Goal: Browse casually: Explore the website without a specific task or goal

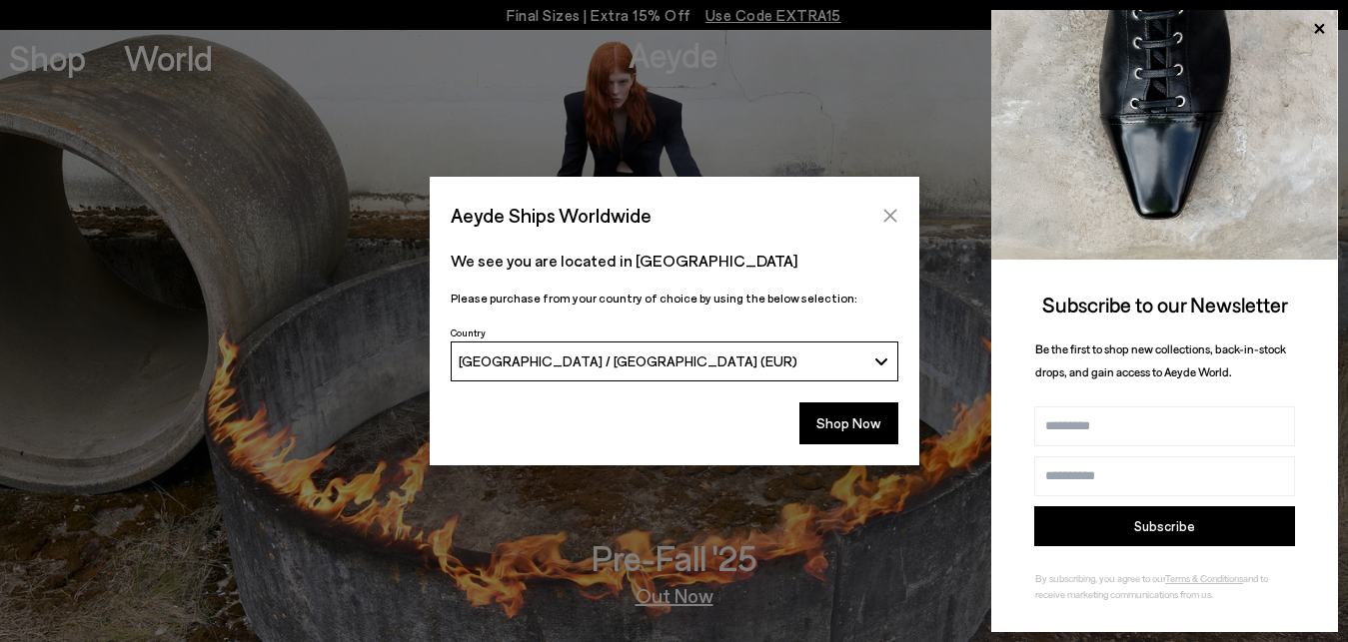
click at [894, 211] on icon "Close" at bounding box center [889, 215] width 13 height 13
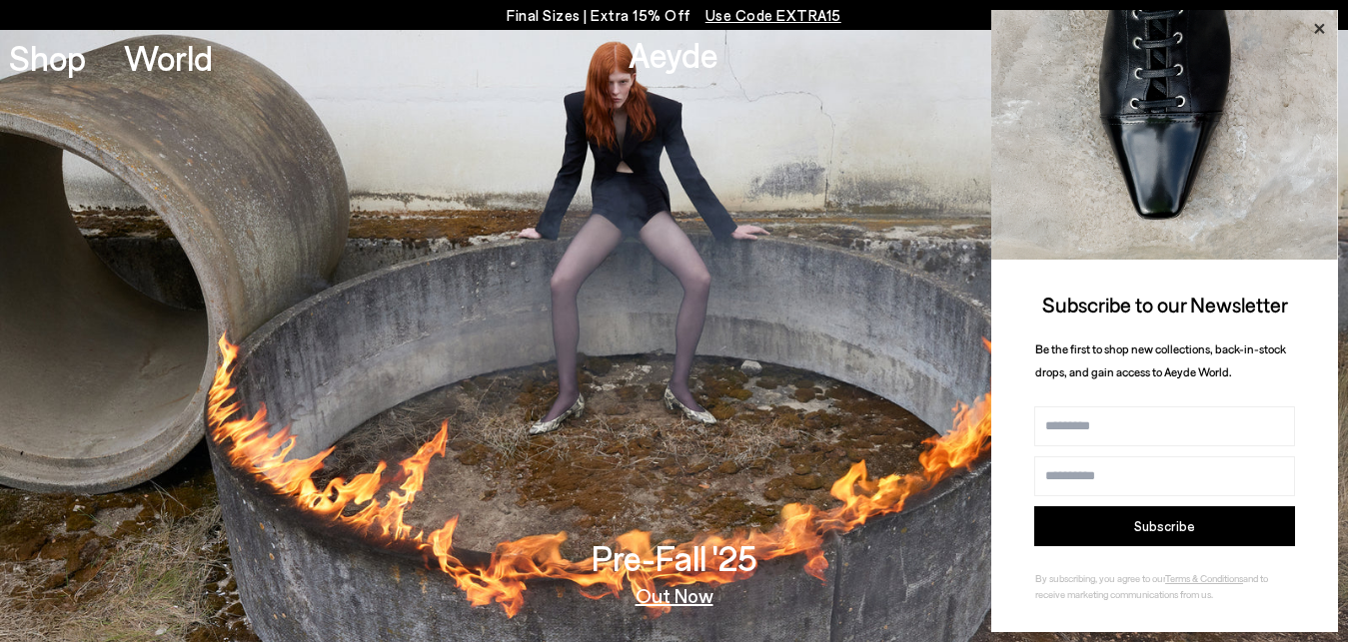
click at [1317, 32] on icon at bounding box center [1319, 29] width 10 height 10
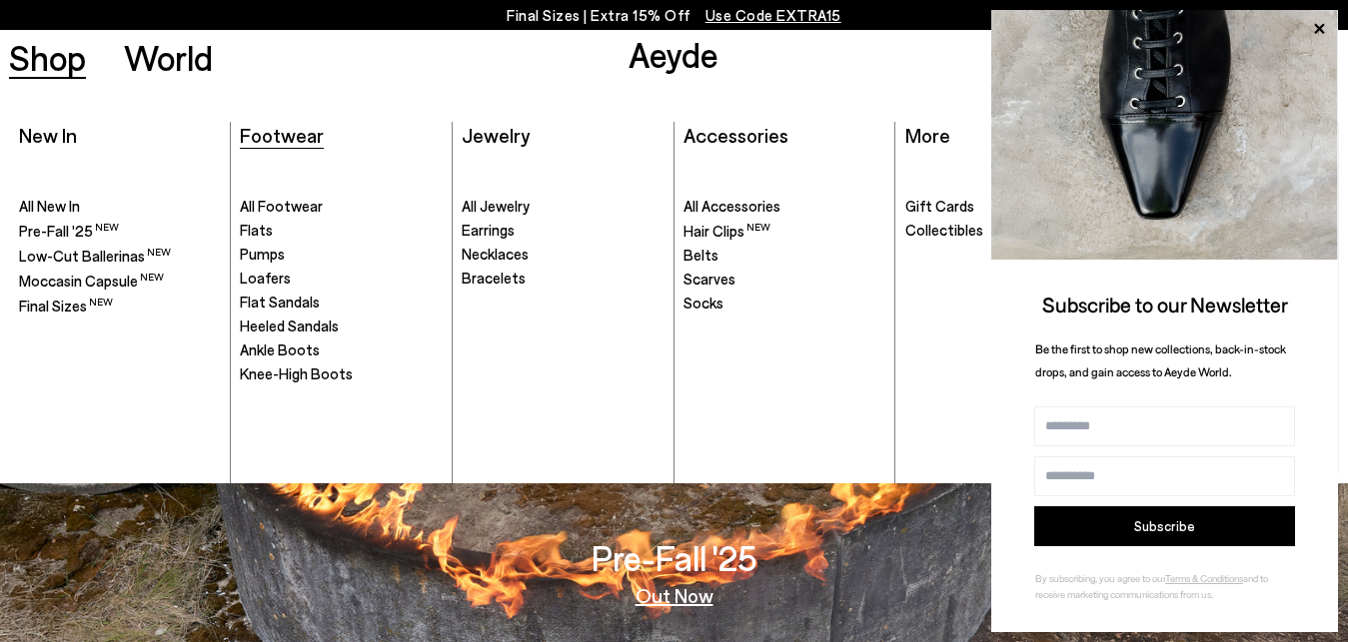
click at [264, 137] on span "Footwear" at bounding box center [282, 135] width 84 height 24
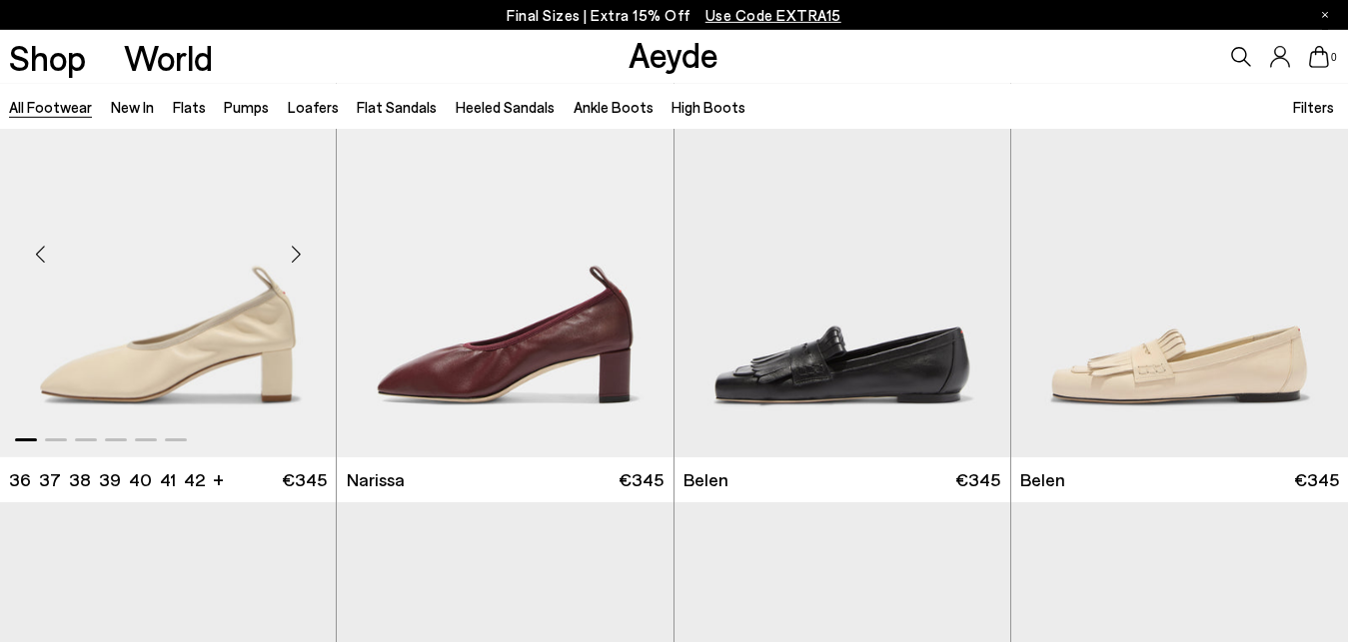
scroll to position [713, 0]
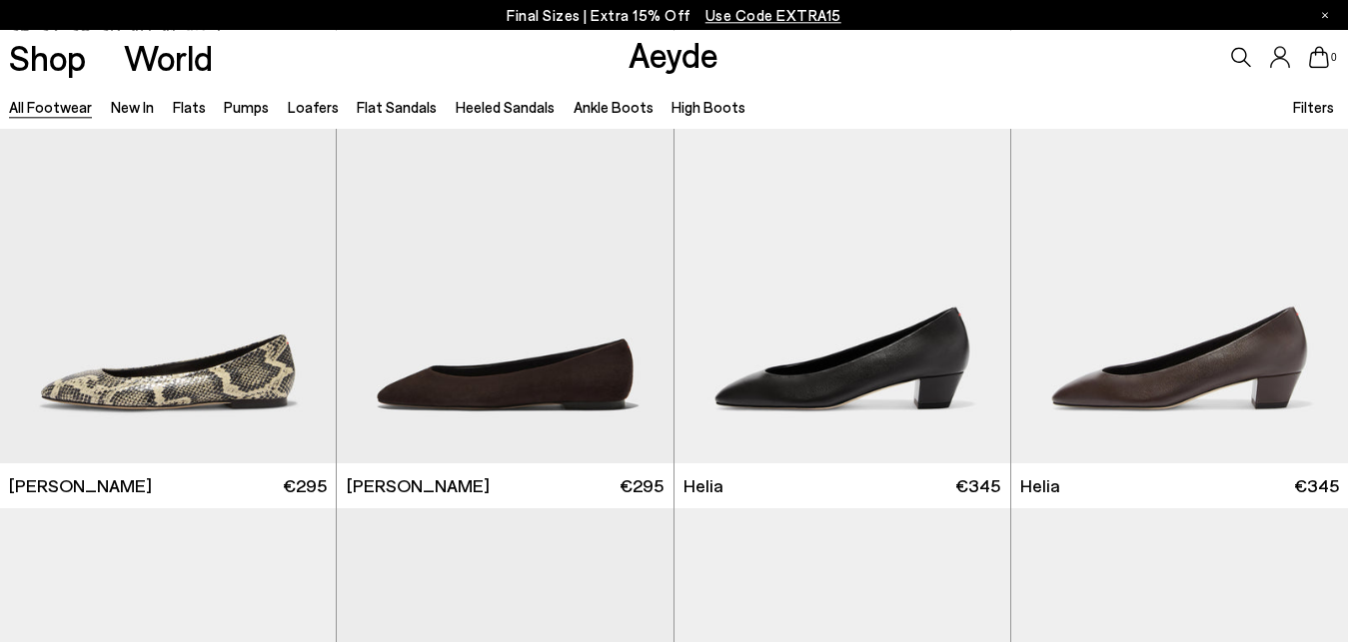
scroll to position [3872, 0]
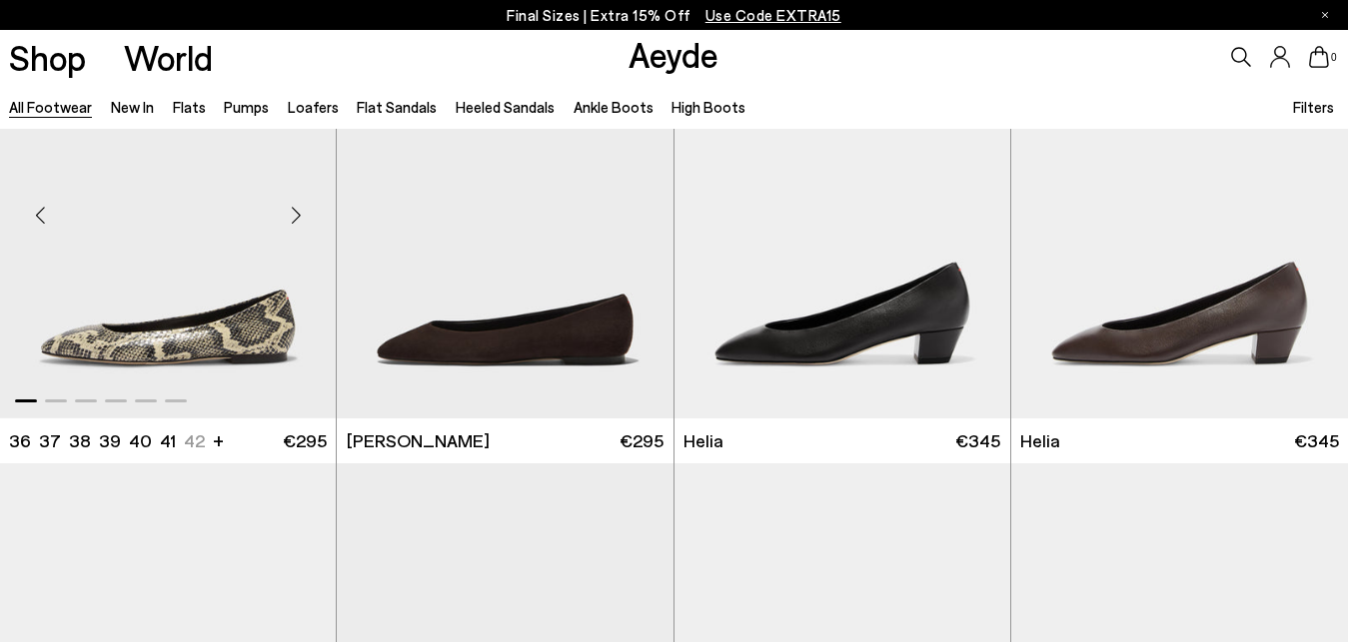
click at [295, 216] on div "Next slide" at bounding box center [296, 216] width 60 height 60
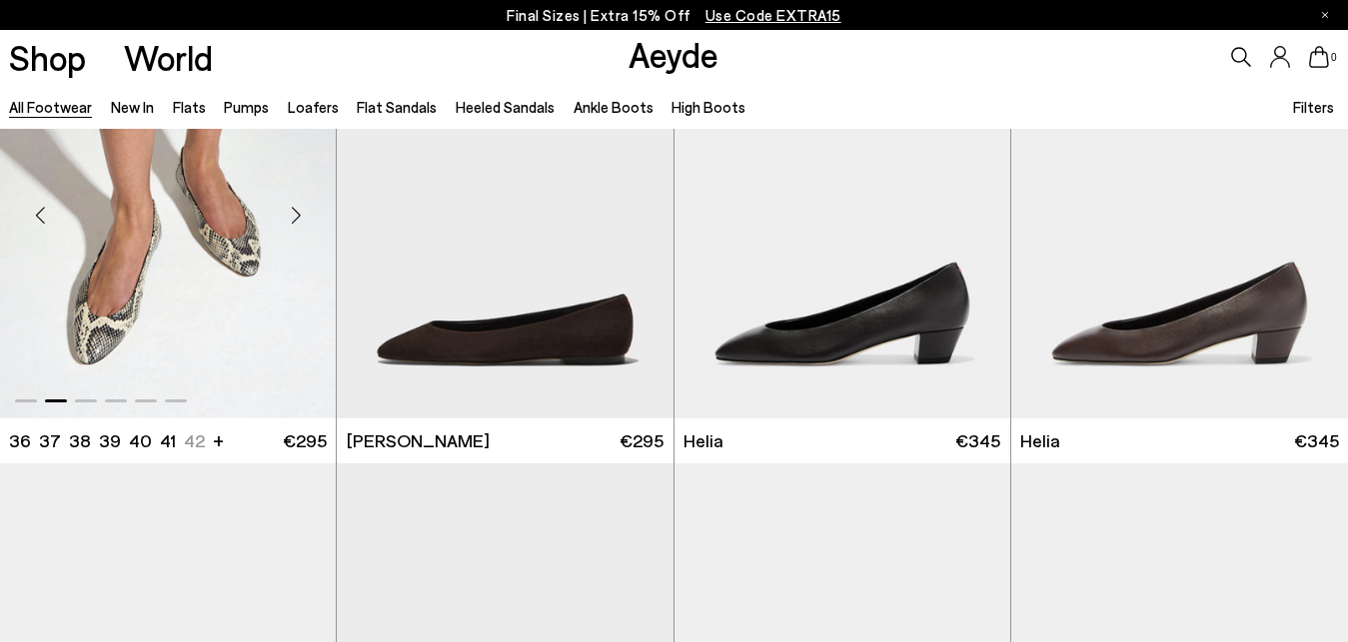
click at [295, 216] on div "Next slide" at bounding box center [296, 216] width 60 height 60
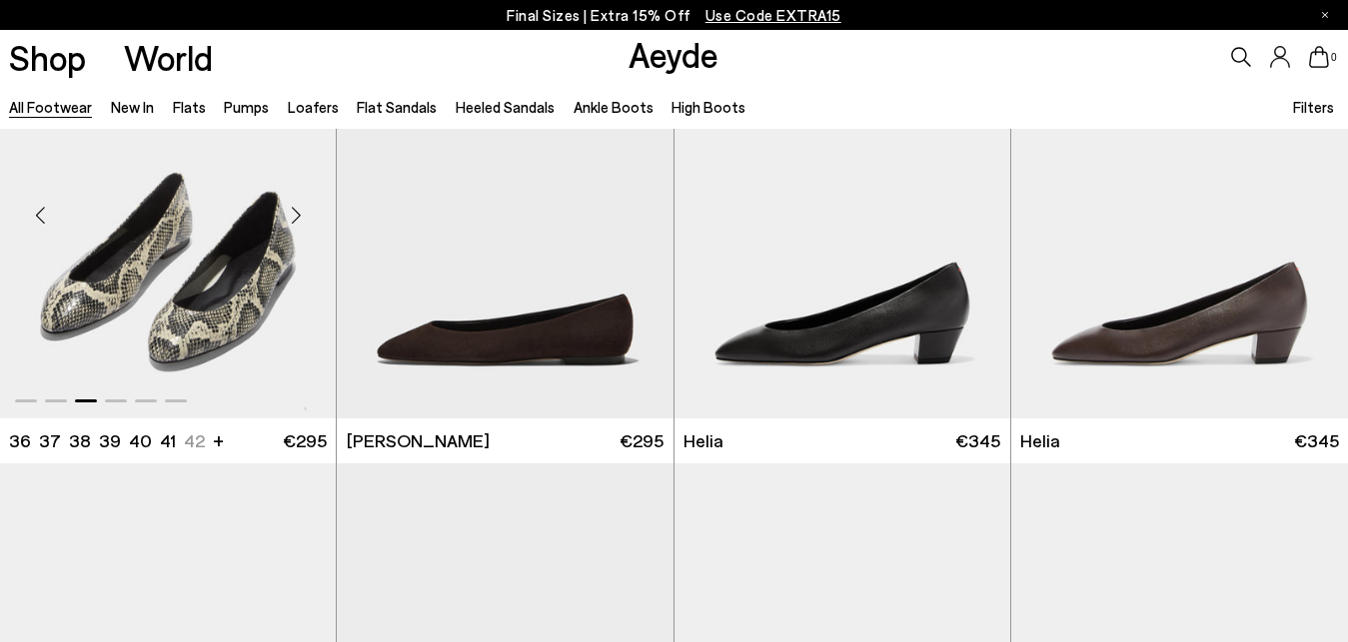
click at [295, 216] on div "Next slide" at bounding box center [296, 216] width 60 height 60
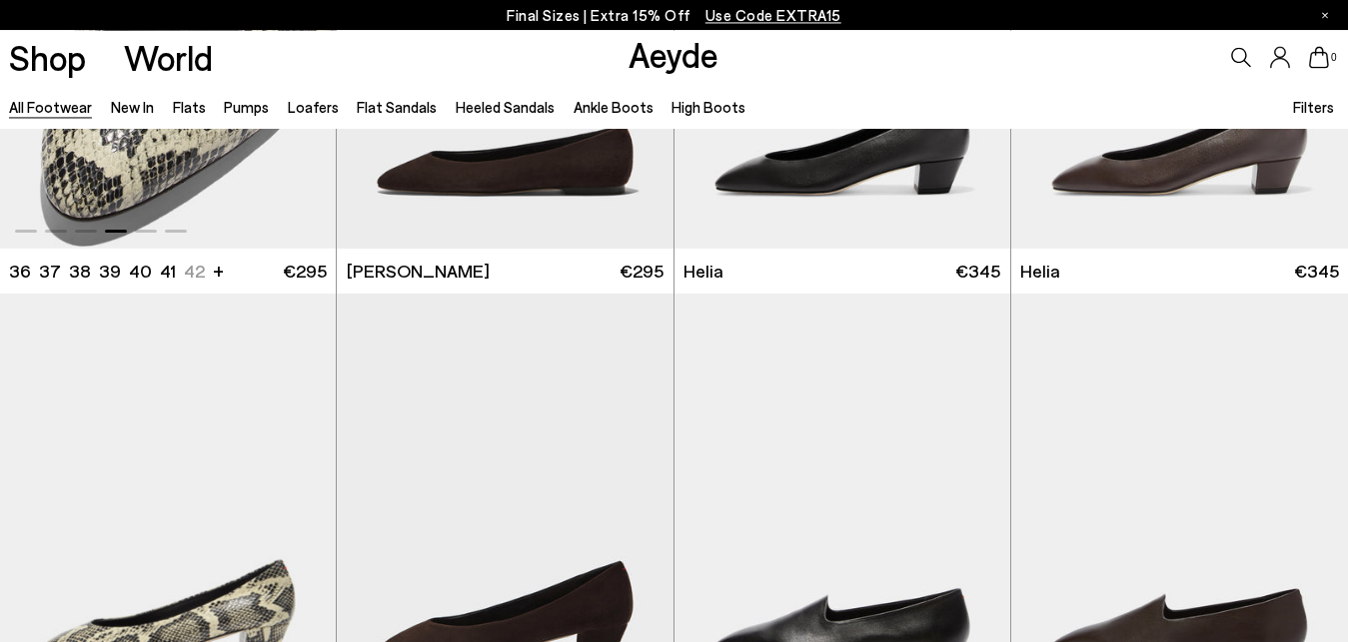
scroll to position [3872, 0]
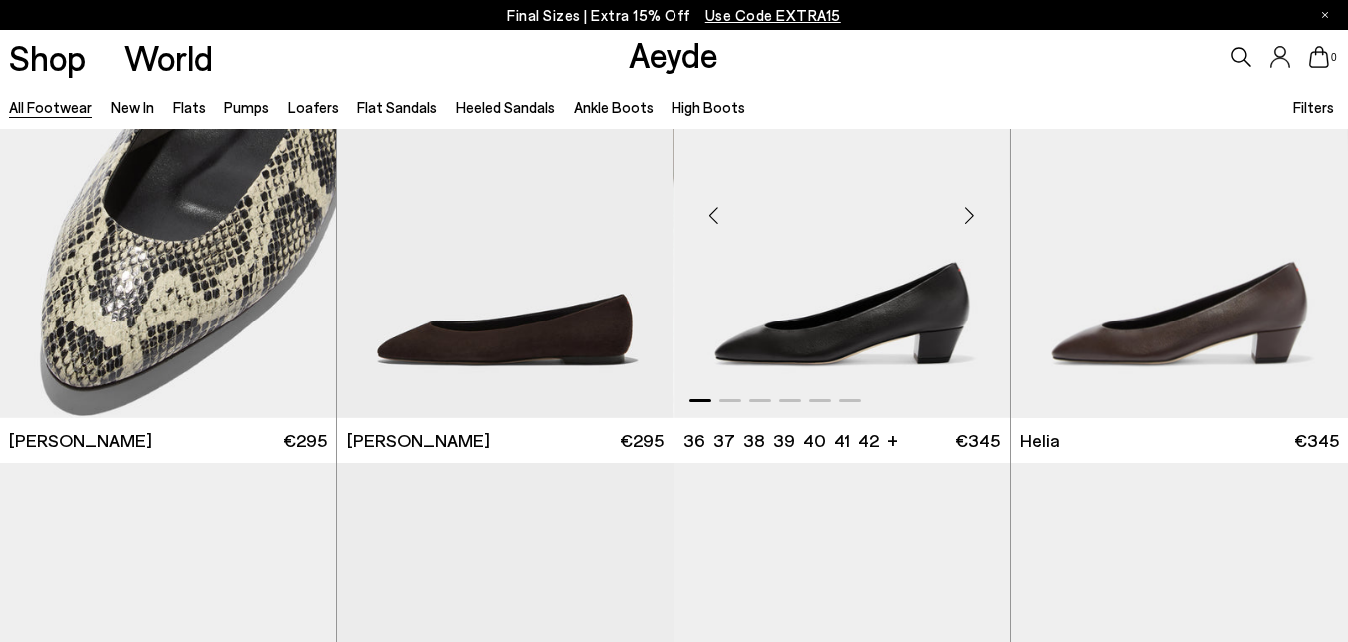
click at [973, 218] on div "Next slide" at bounding box center [970, 216] width 60 height 60
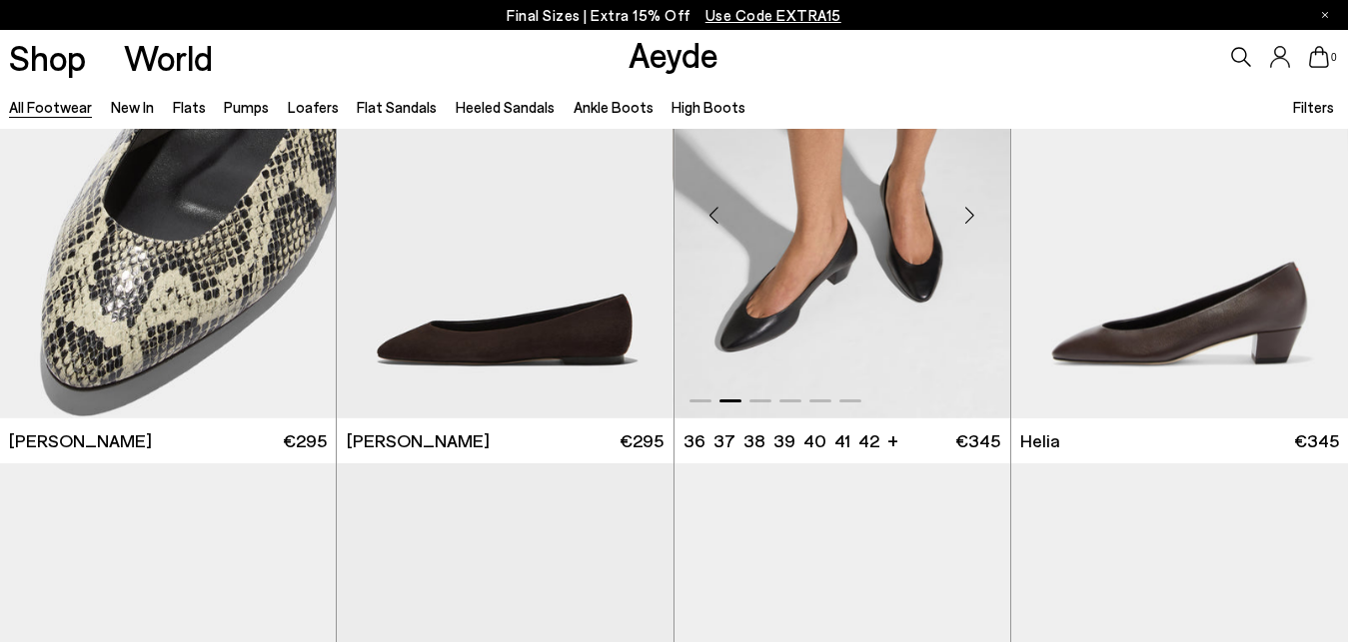
click at [973, 218] on div "Next slide" at bounding box center [970, 216] width 60 height 60
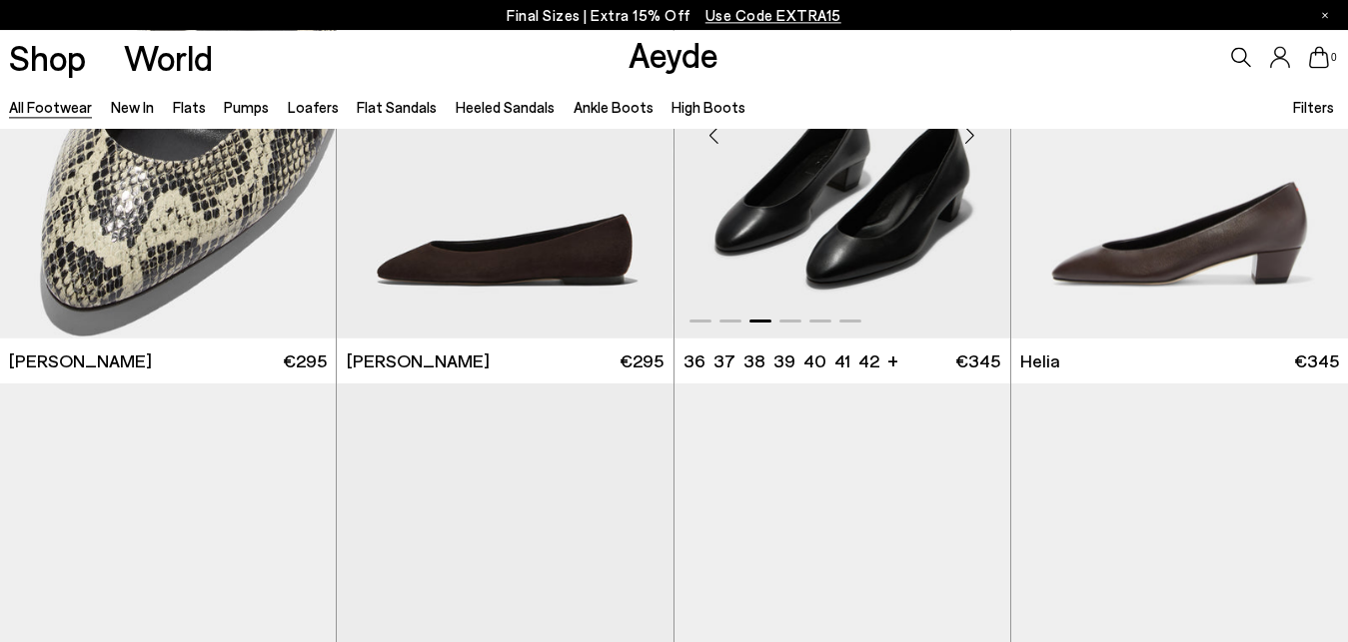
scroll to position [4279, 0]
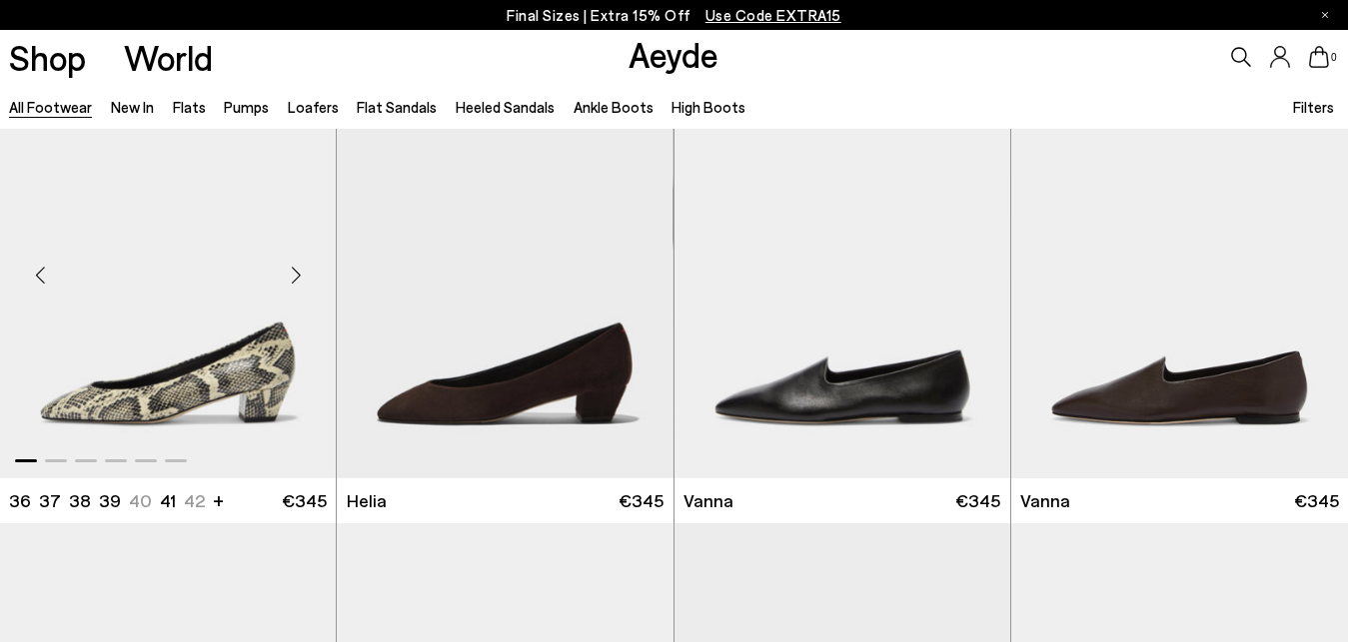
click at [300, 276] on div "Next slide" at bounding box center [296, 276] width 60 height 60
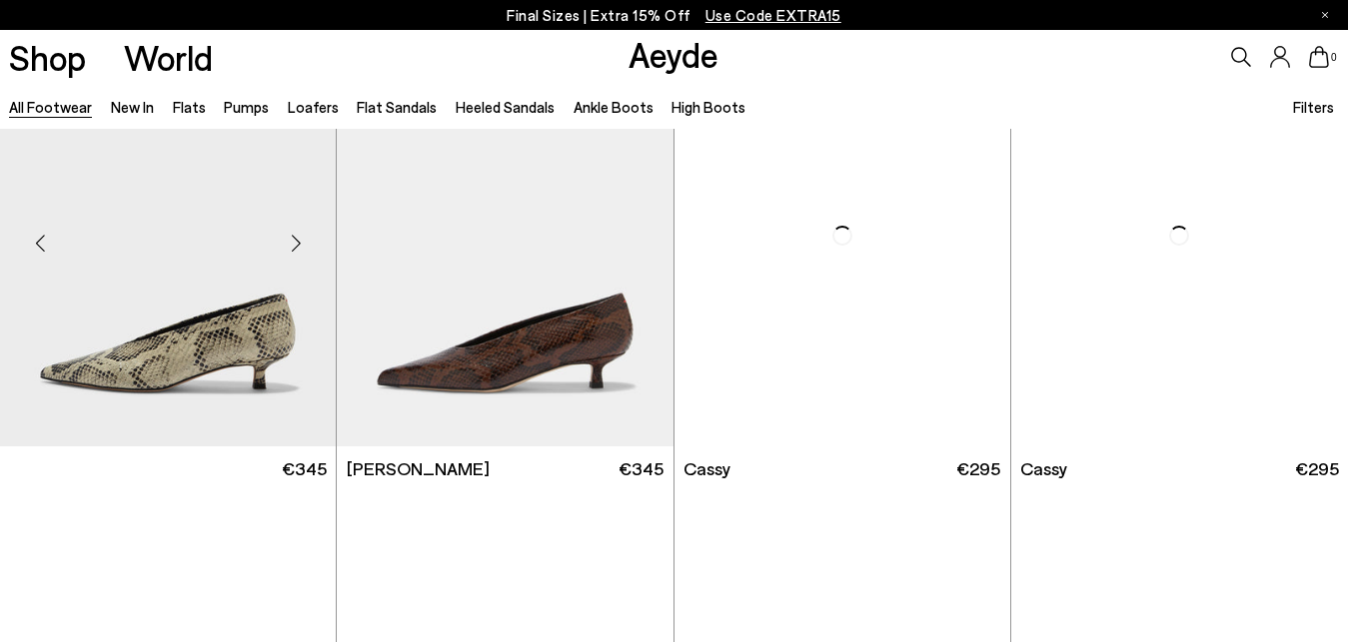
scroll to position [6673, 0]
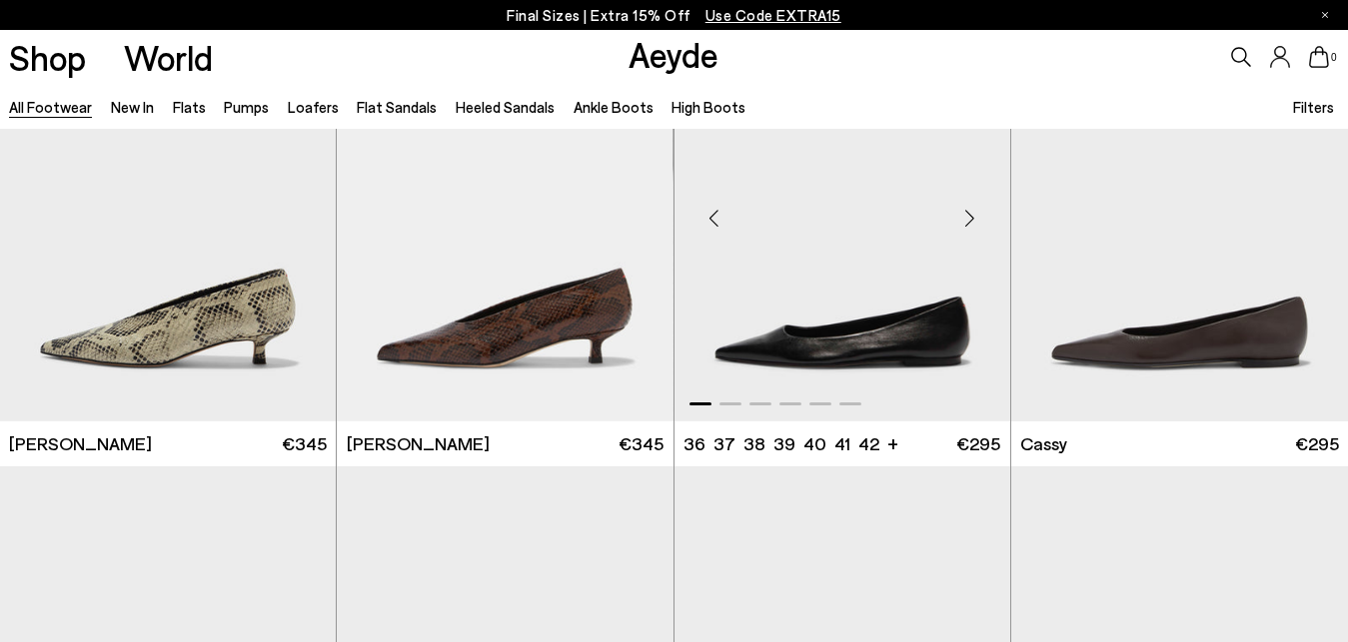
click at [974, 234] on div "Next slide" at bounding box center [970, 219] width 60 height 60
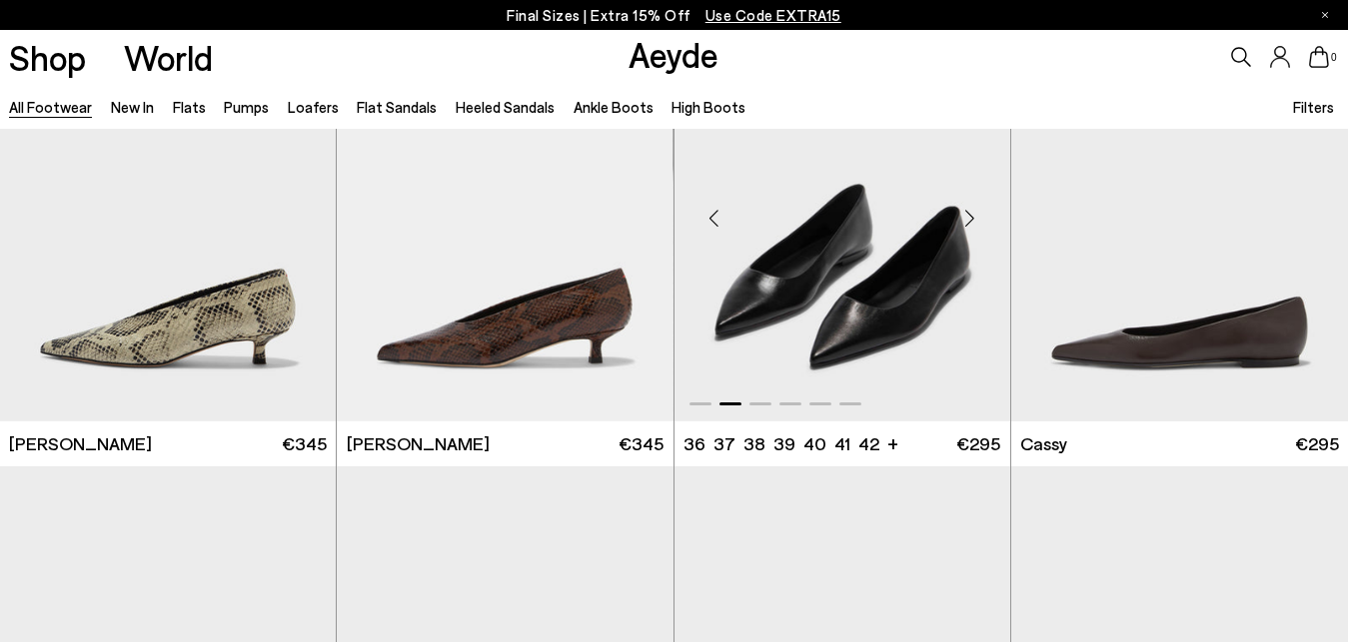
click at [973, 225] on div "Next slide" at bounding box center [970, 219] width 60 height 60
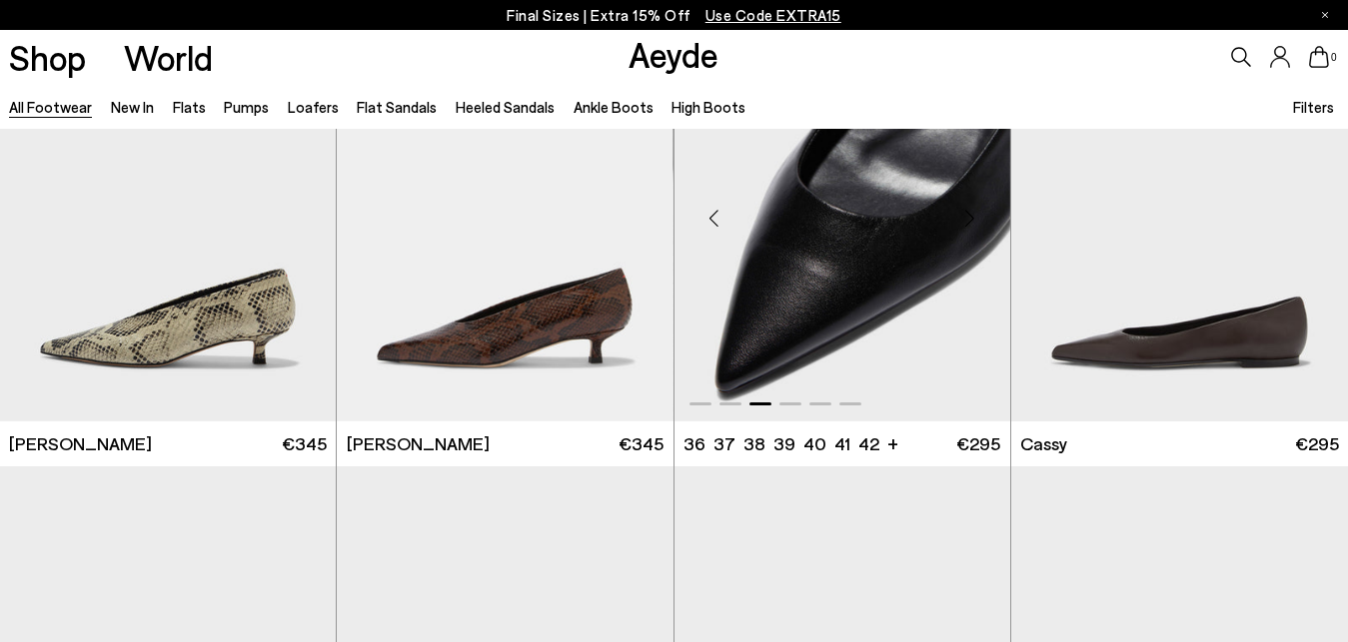
click at [973, 225] on div "Next slide" at bounding box center [970, 219] width 60 height 60
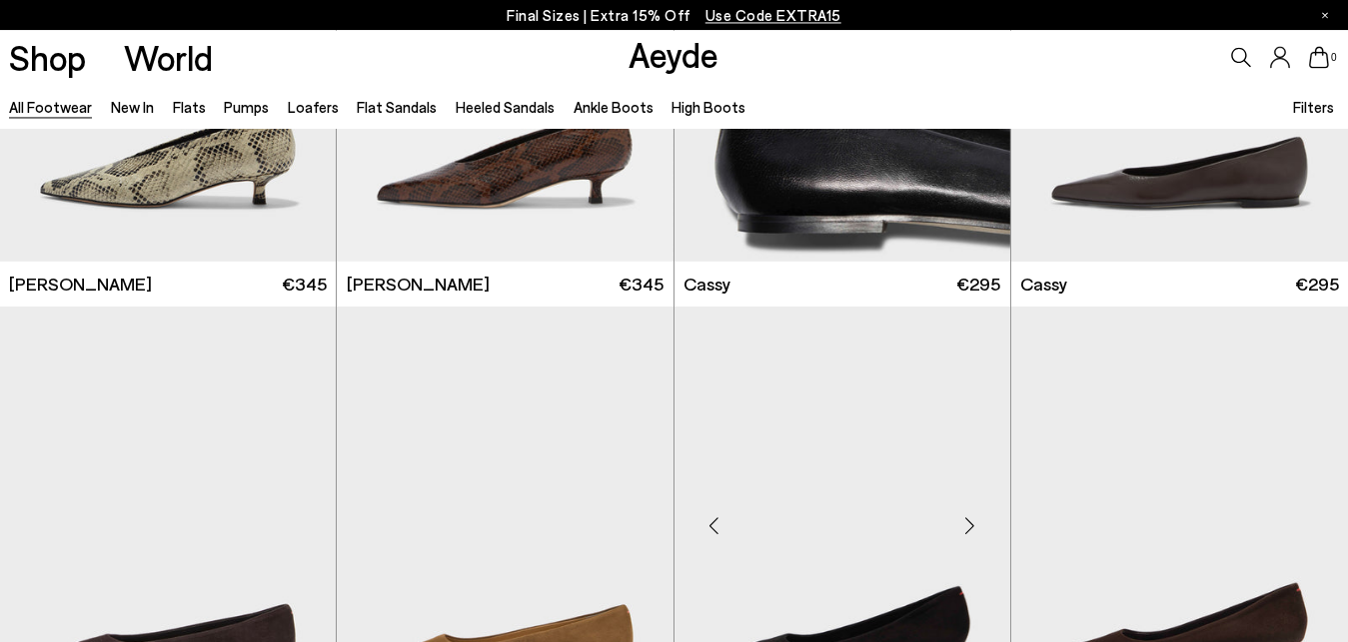
scroll to position [7182, 0]
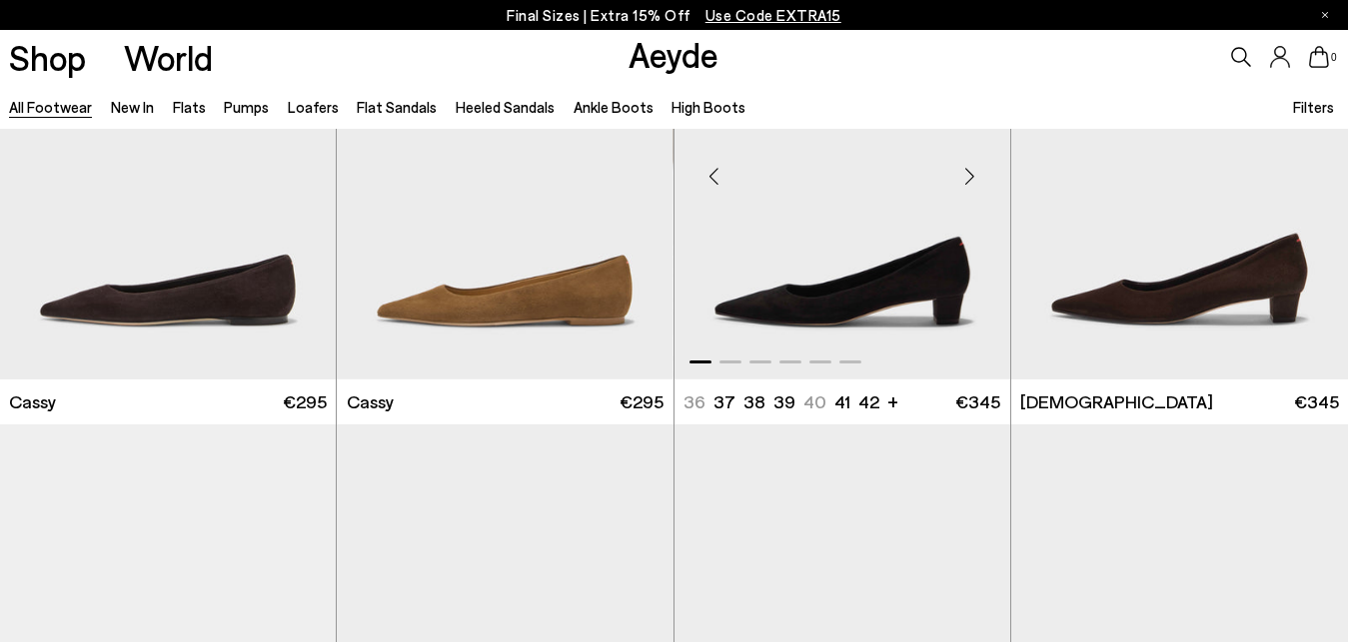
click at [974, 181] on div "Next slide" at bounding box center [970, 177] width 60 height 60
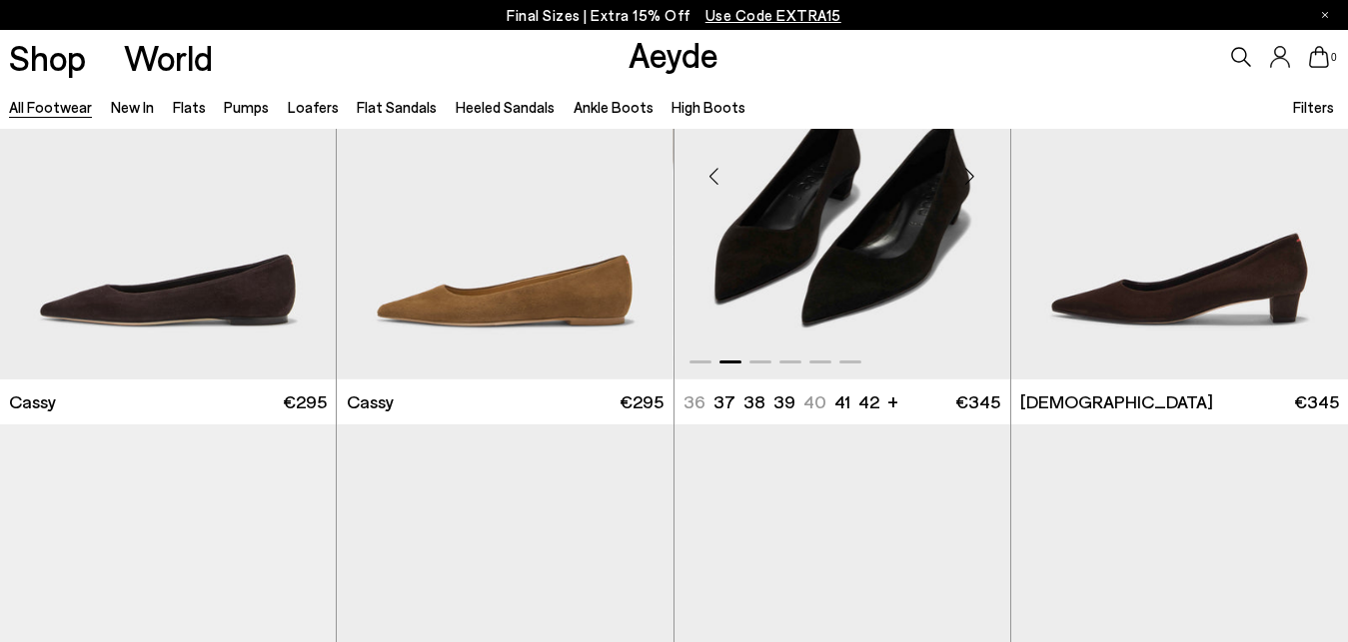
click at [967, 177] on div "Next slide" at bounding box center [970, 177] width 60 height 60
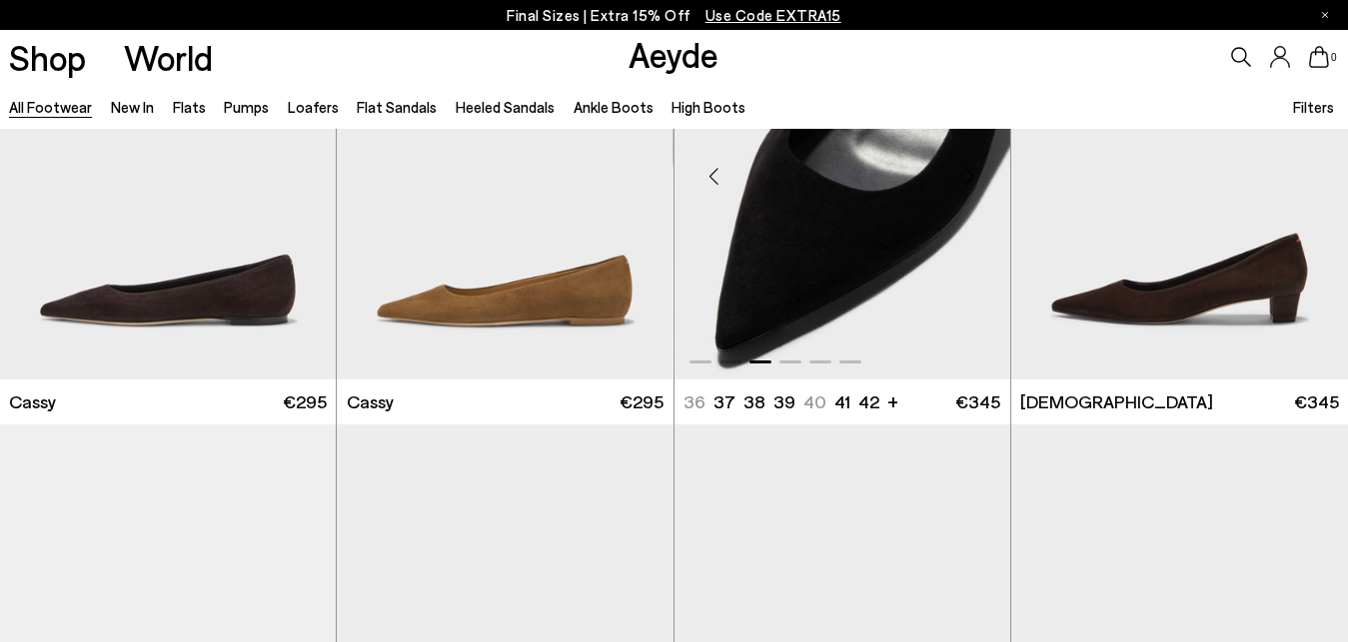
click at [967, 177] on div "Next slide" at bounding box center [970, 177] width 60 height 60
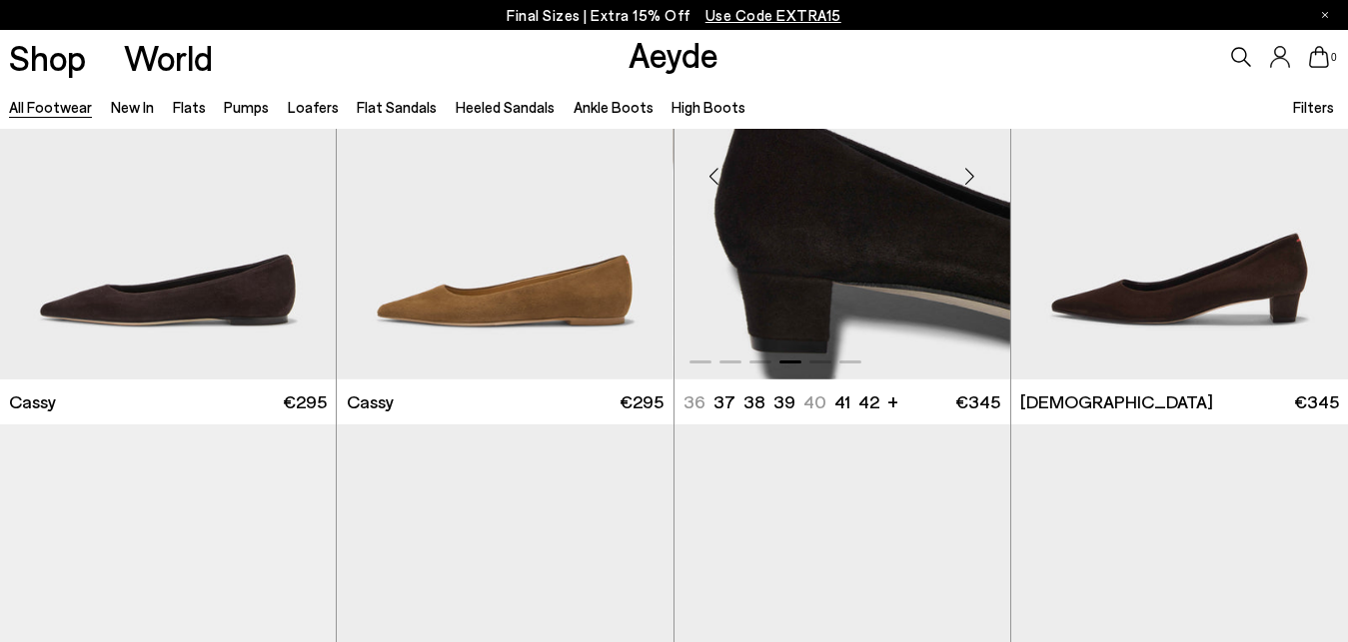
click at [967, 177] on div "Next slide" at bounding box center [970, 177] width 60 height 60
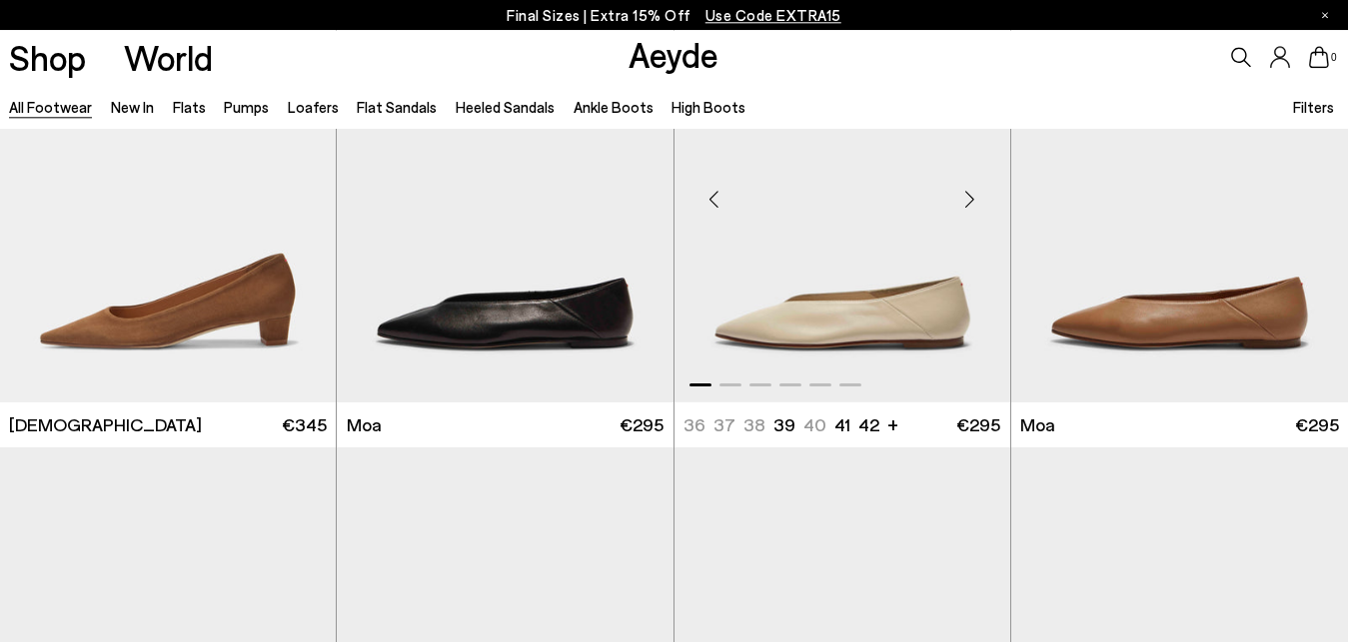
scroll to position [7590, 0]
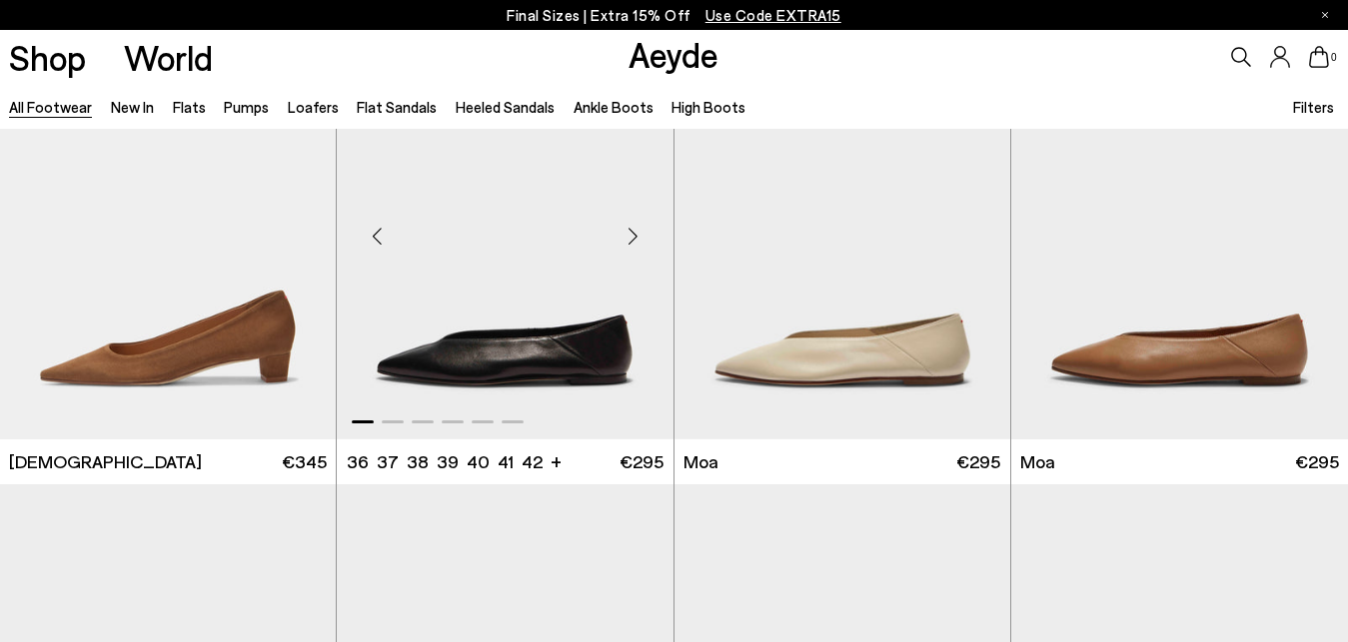
click at [636, 235] on div "Next slide" at bounding box center [633, 237] width 60 height 60
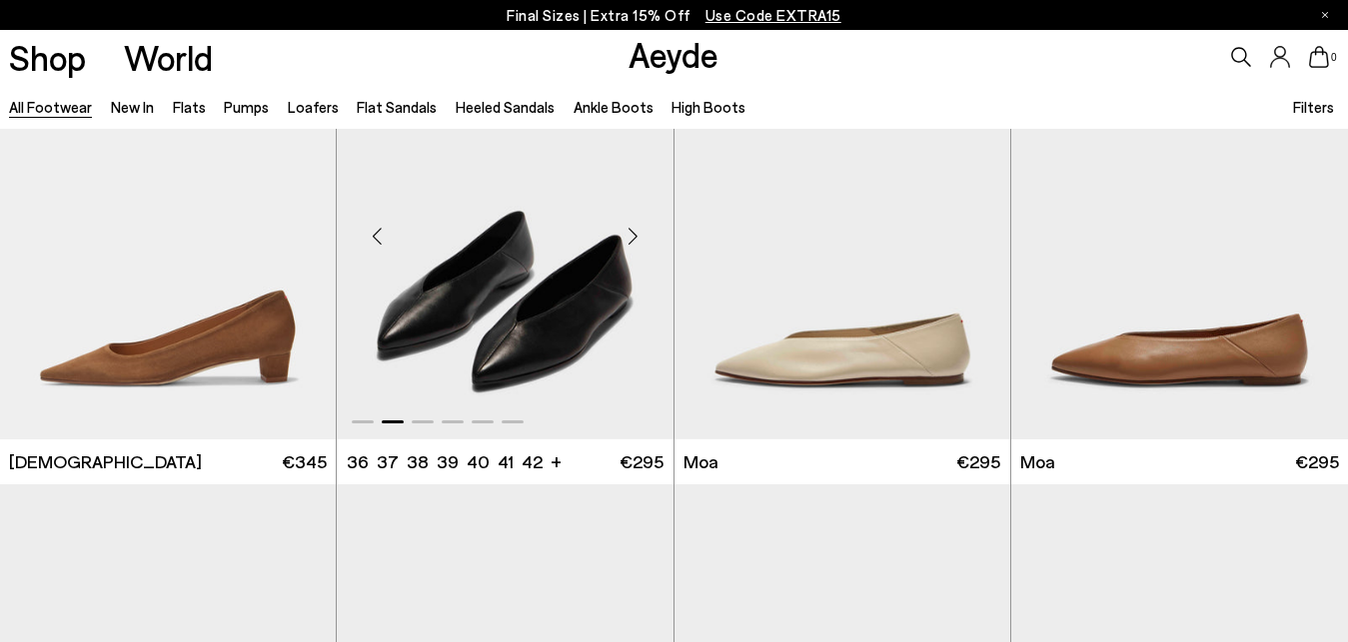
click at [636, 235] on div "Next slide" at bounding box center [633, 237] width 60 height 60
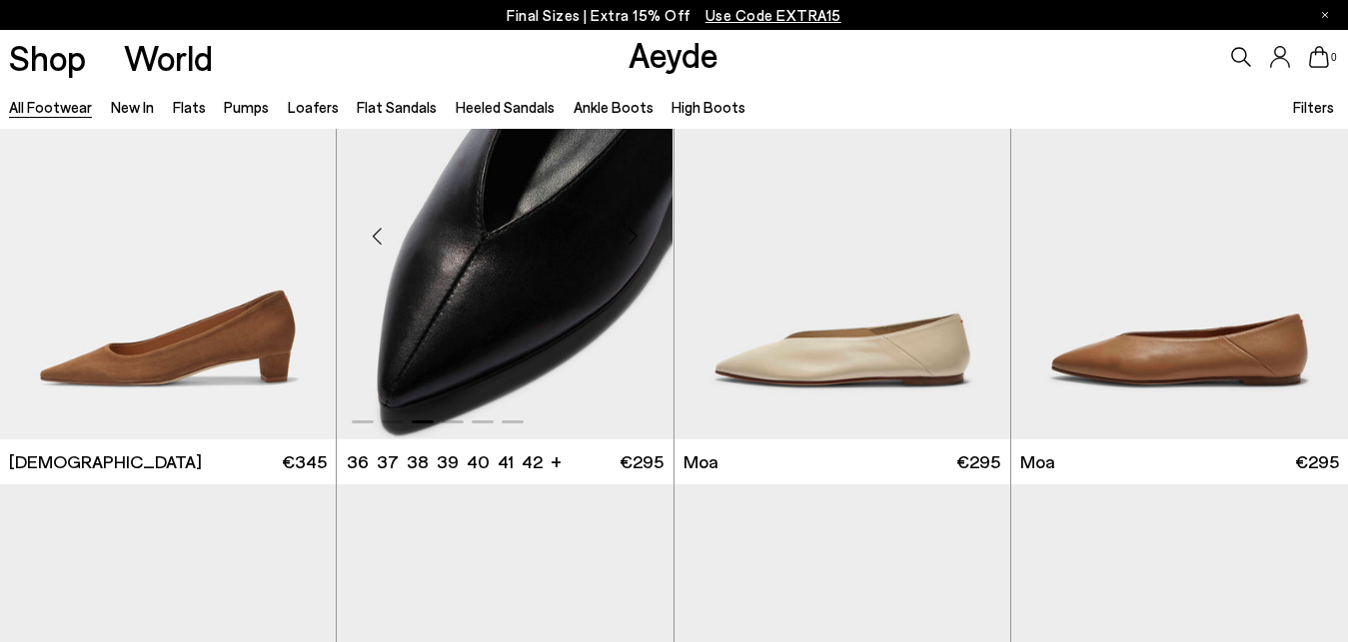
click at [636, 235] on div "Next slide" at bounding box center [633, 237] width 60 height 60
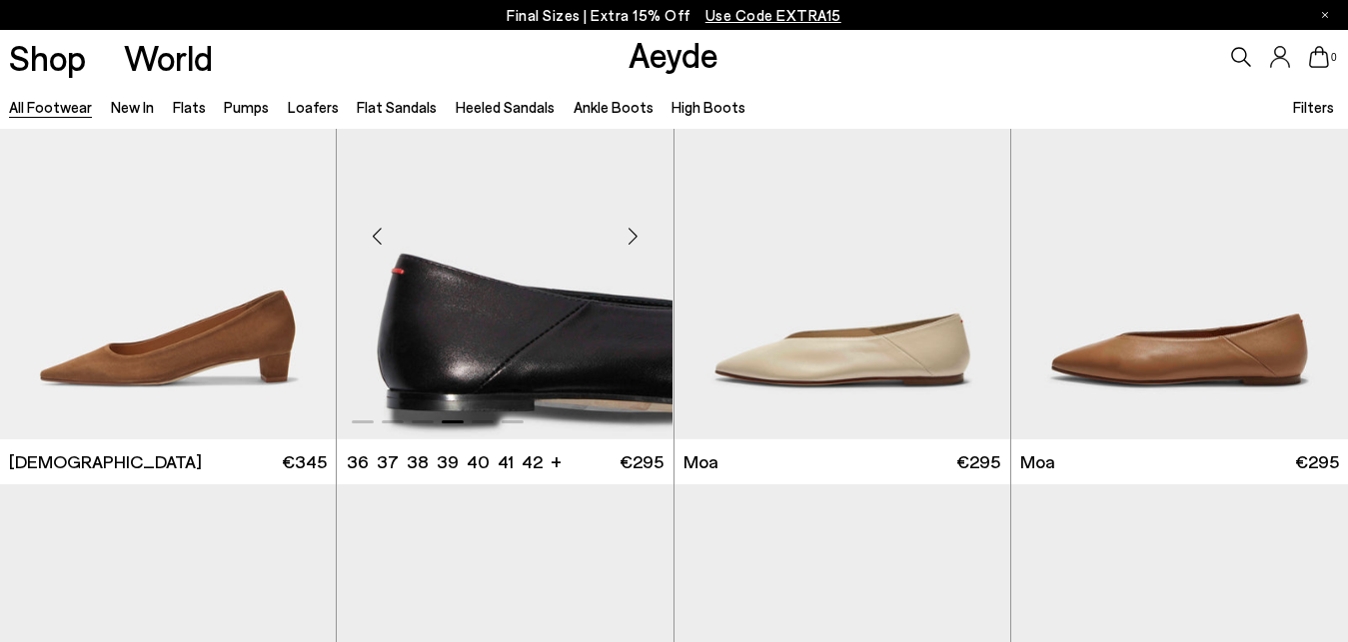
click at [635, 236] on div "Next slide" at bounding box center [633, 237] width 60 height 60
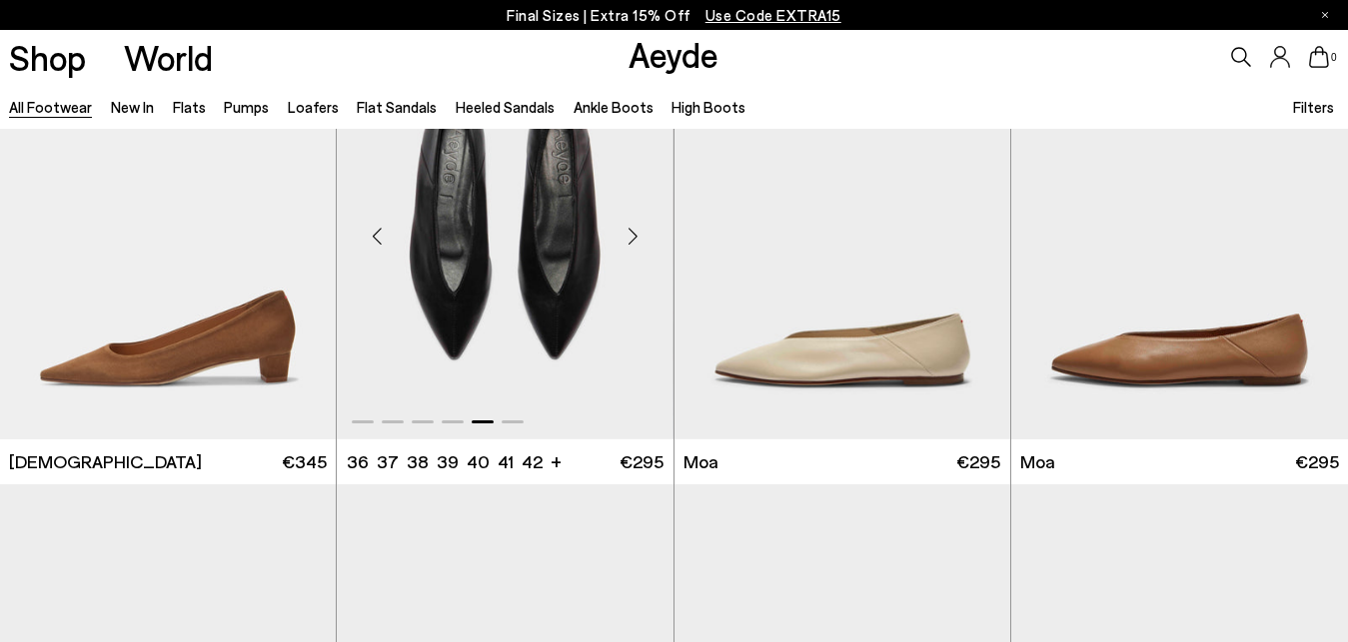
click at [635, 236] on div "Next slide" at bounding box center [633, 237] width 60 height 60
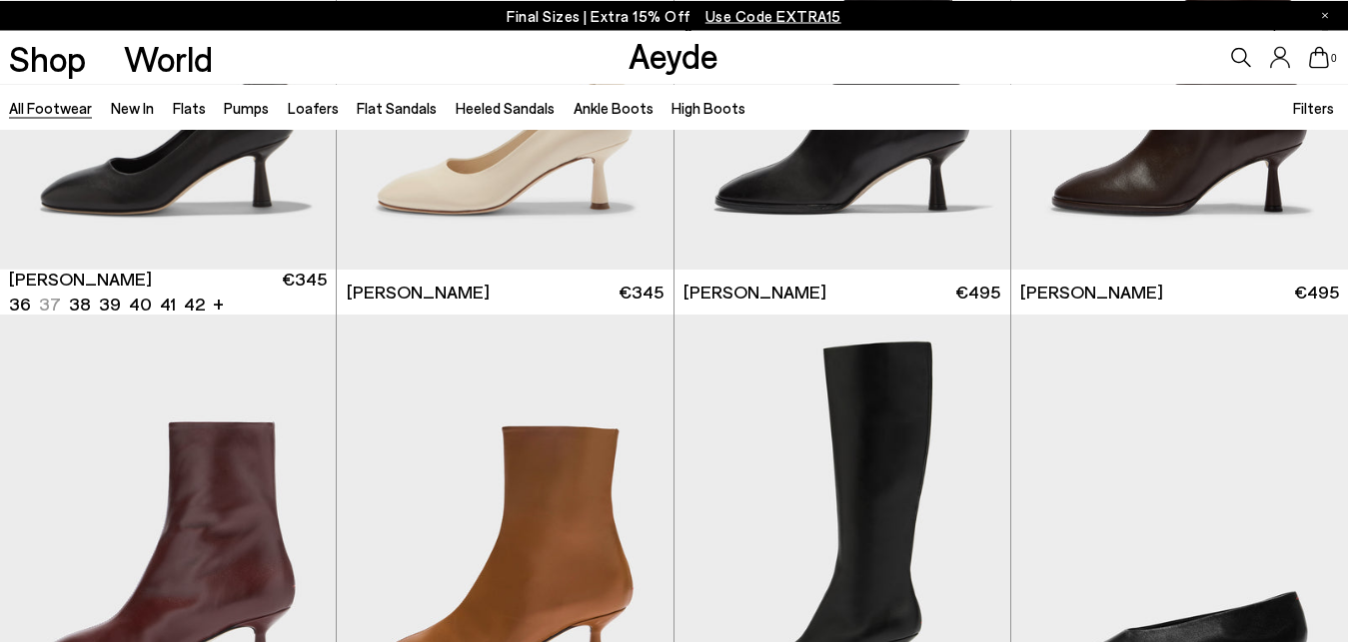
scroll to position [9322, 0]
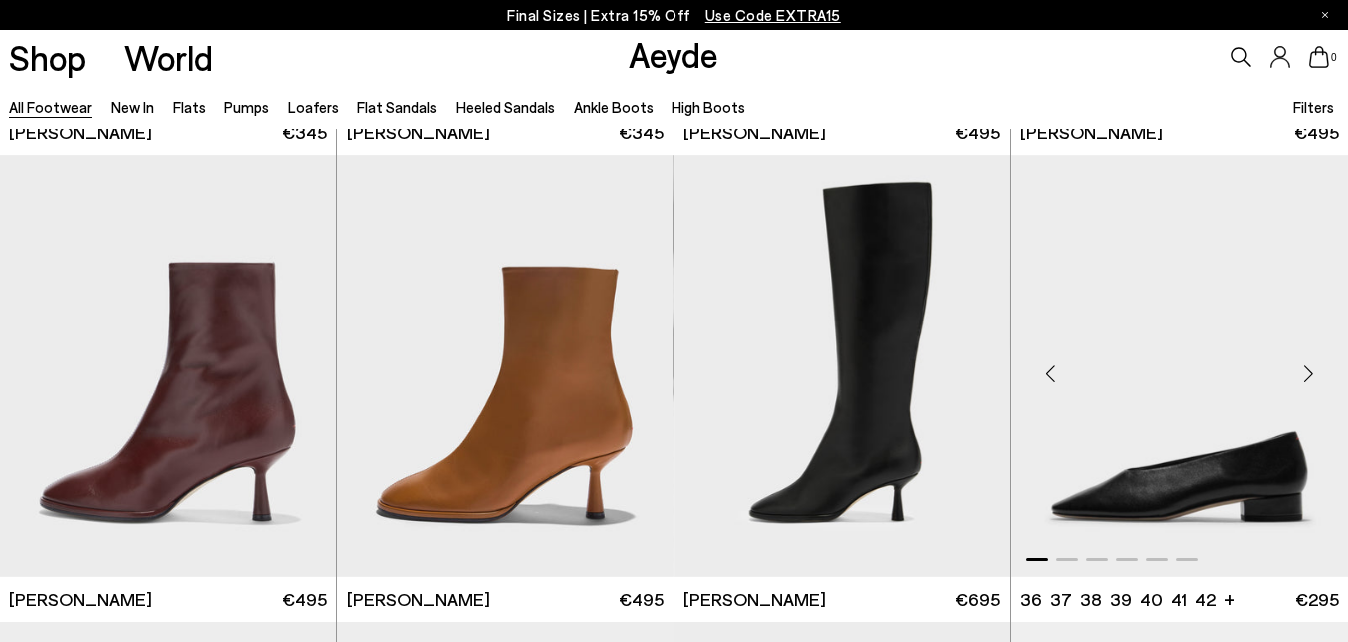
click at [1313, 377] on div "Next slide" at bounding box center [1308, 374] width 60 height 60
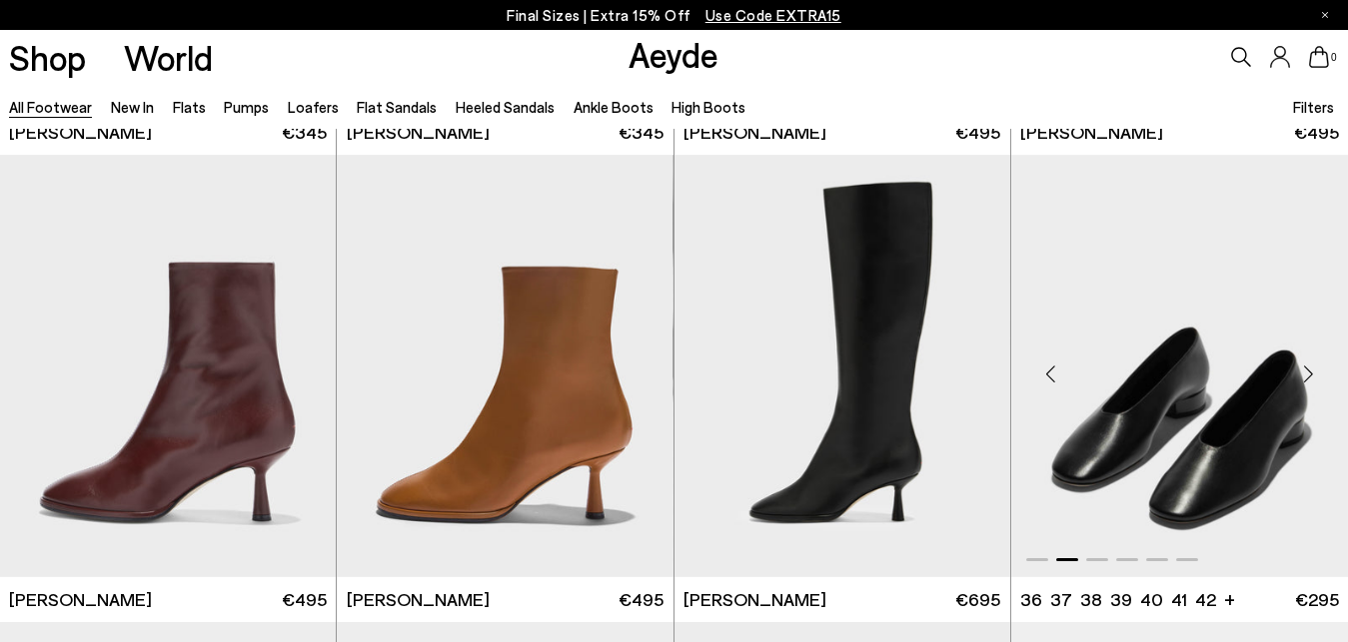
click at [1305, 376] on div "Next slide" at bounding box center [1308, 374] width 60 height 60
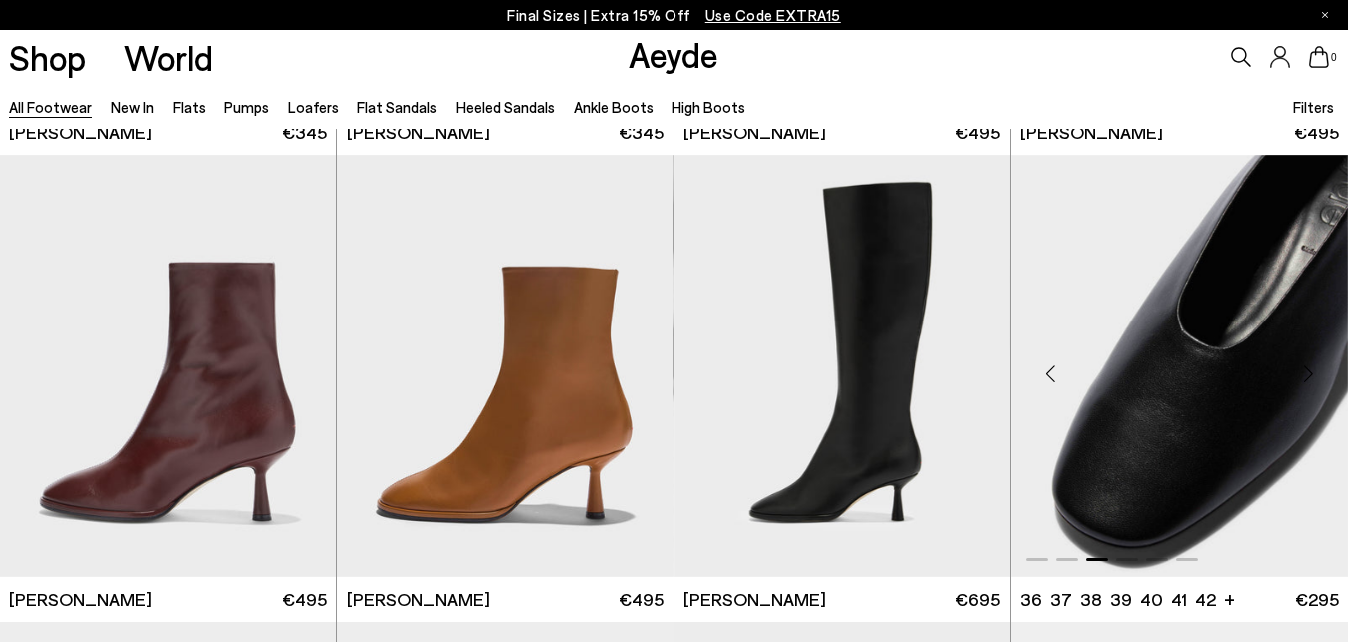
click at [1308, 377] on div "Next slide" at bounding box center [1308, 374] width 60 height 60
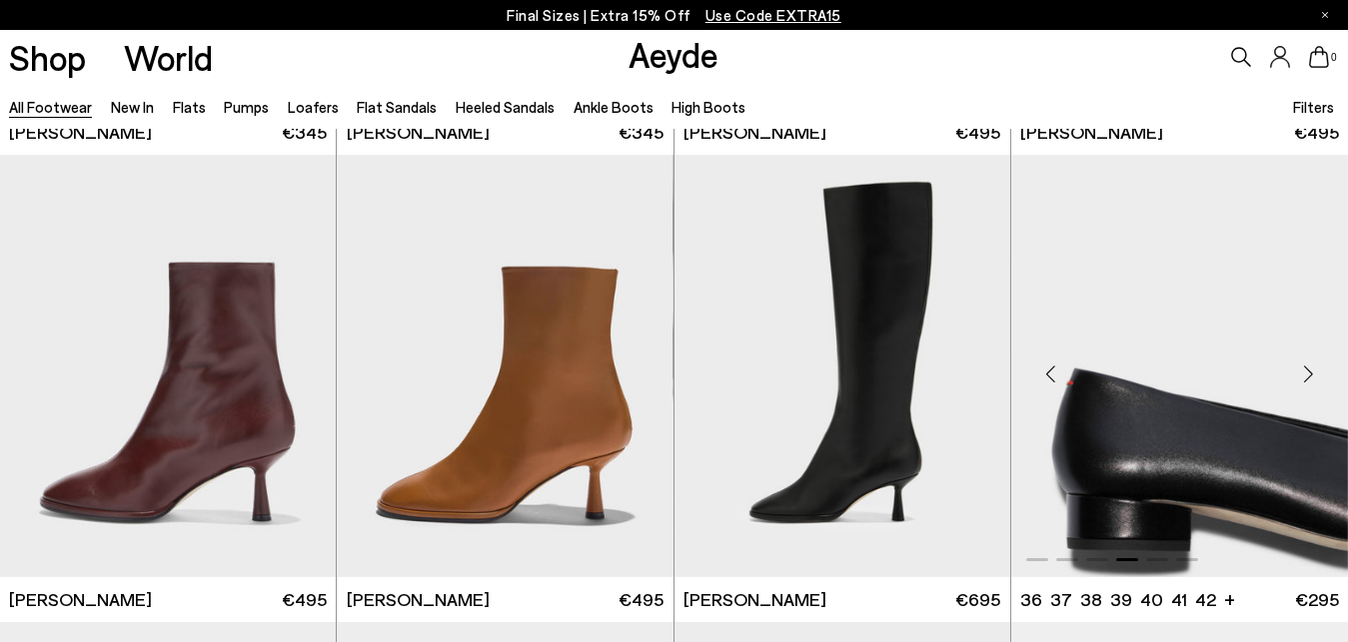
click at [1308, 377] on div "Next slide" at bounding box center [1308, 374] width 60 height 60
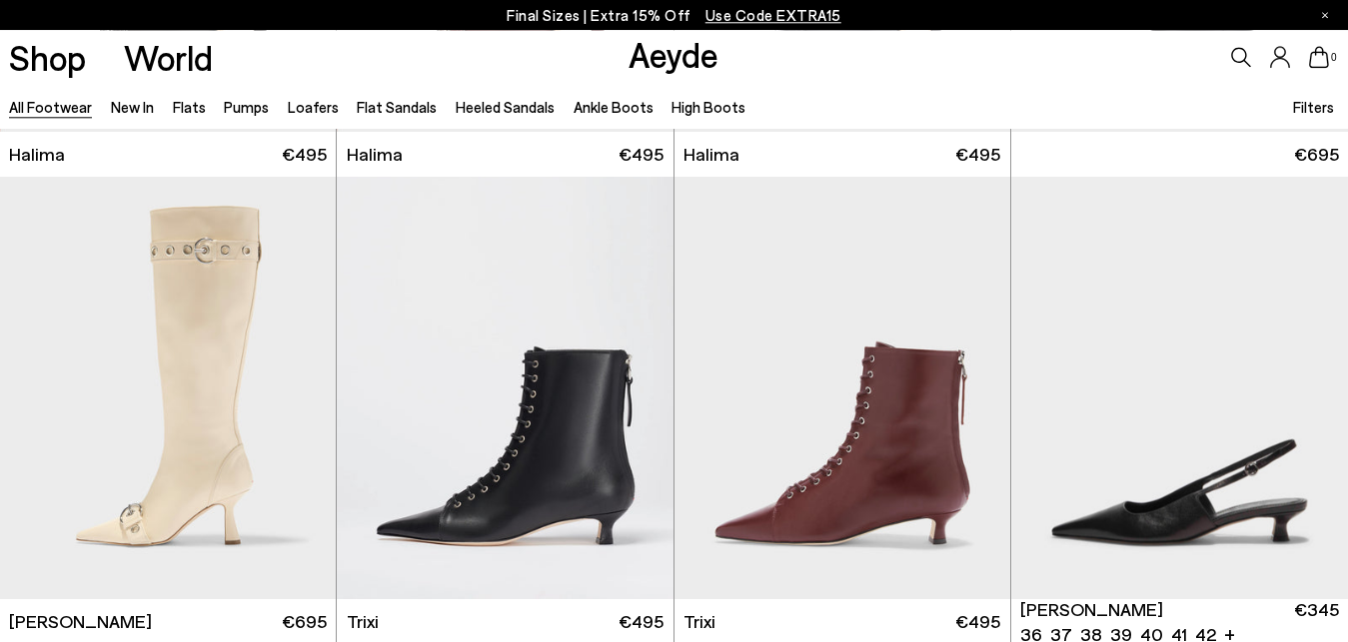
scroll to position [11767, 0]
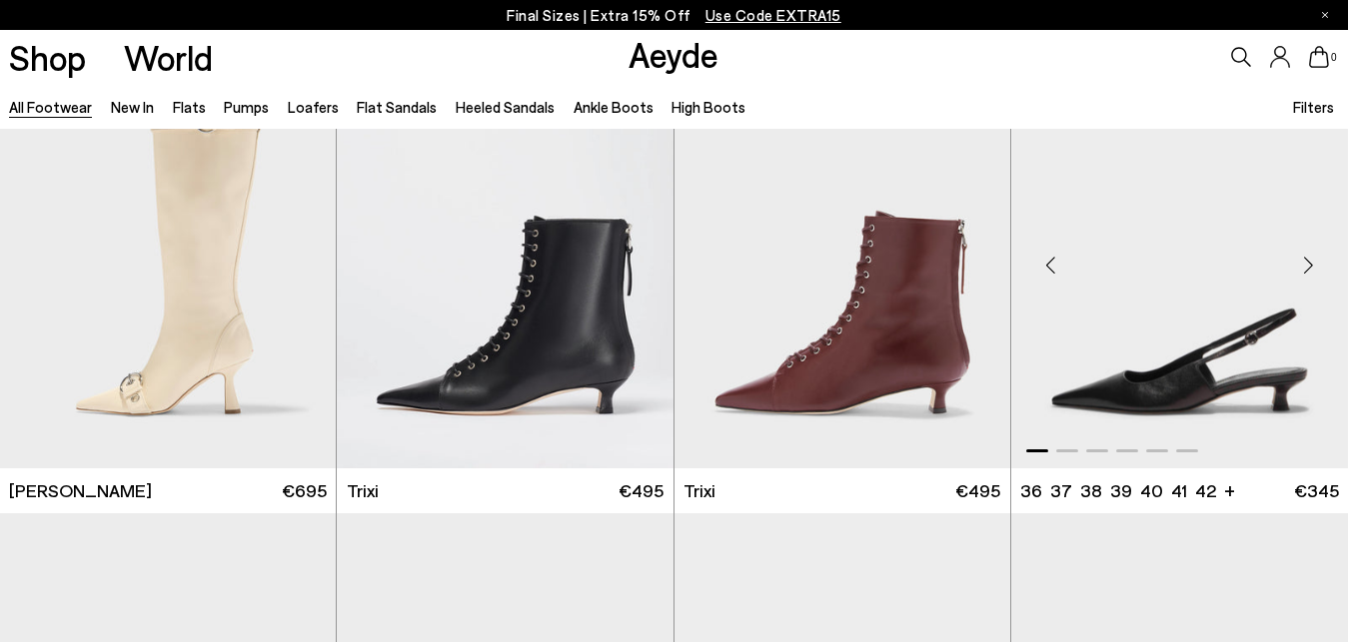
click at [1304, 259] on div "Next slide" at bounding box center [1308, 266] width 60 height 60
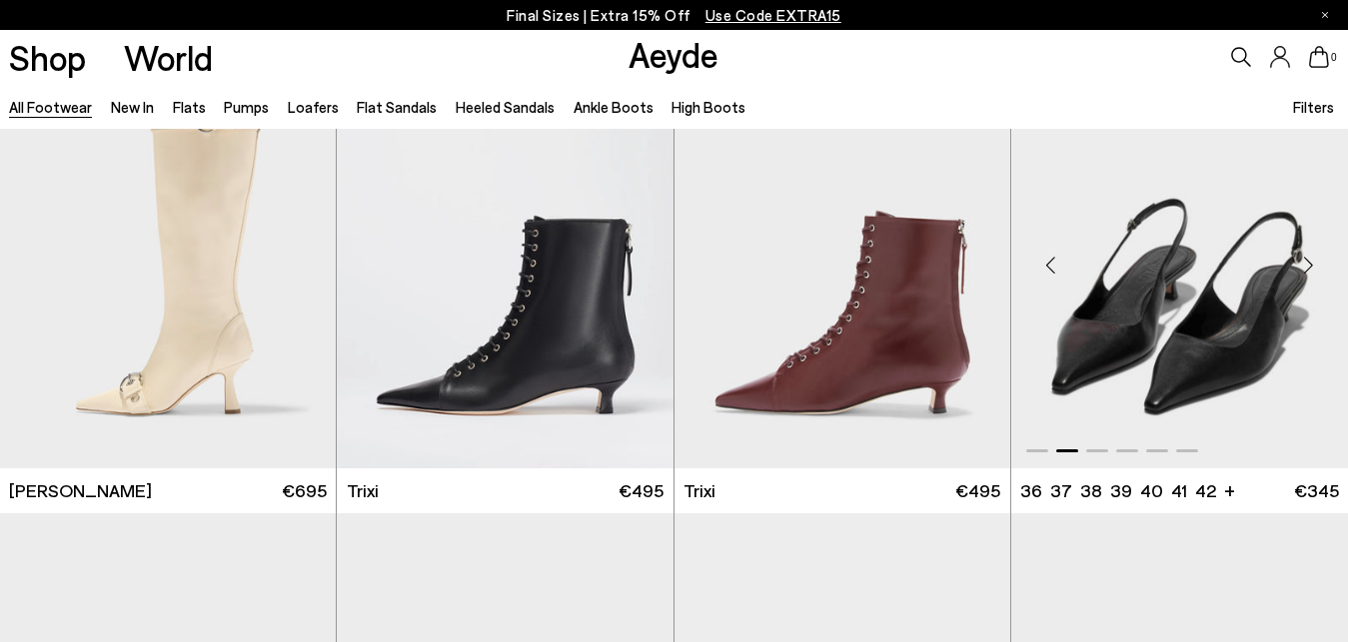
click at [1307, 266] on div "Next slide" at bounding box center [1308, 266] width 60 height 60
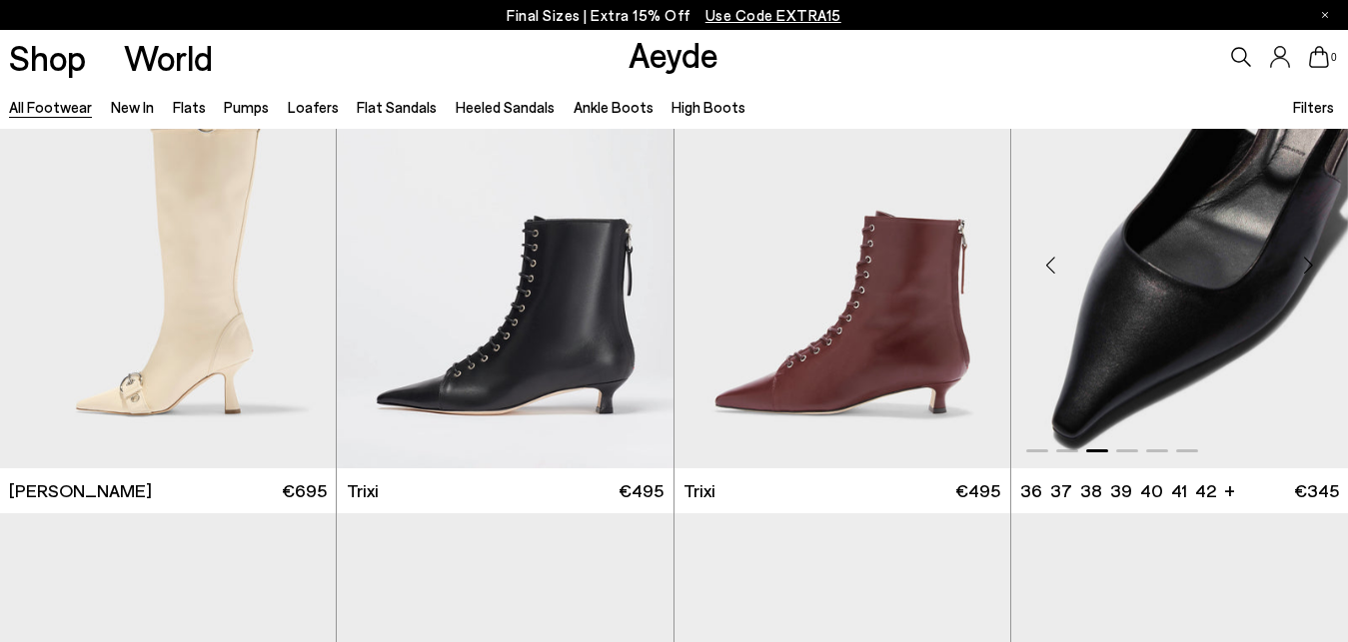
click at [1307, 266] on div "Next slide" at bounding box center [1308, 266] width 60 height 60
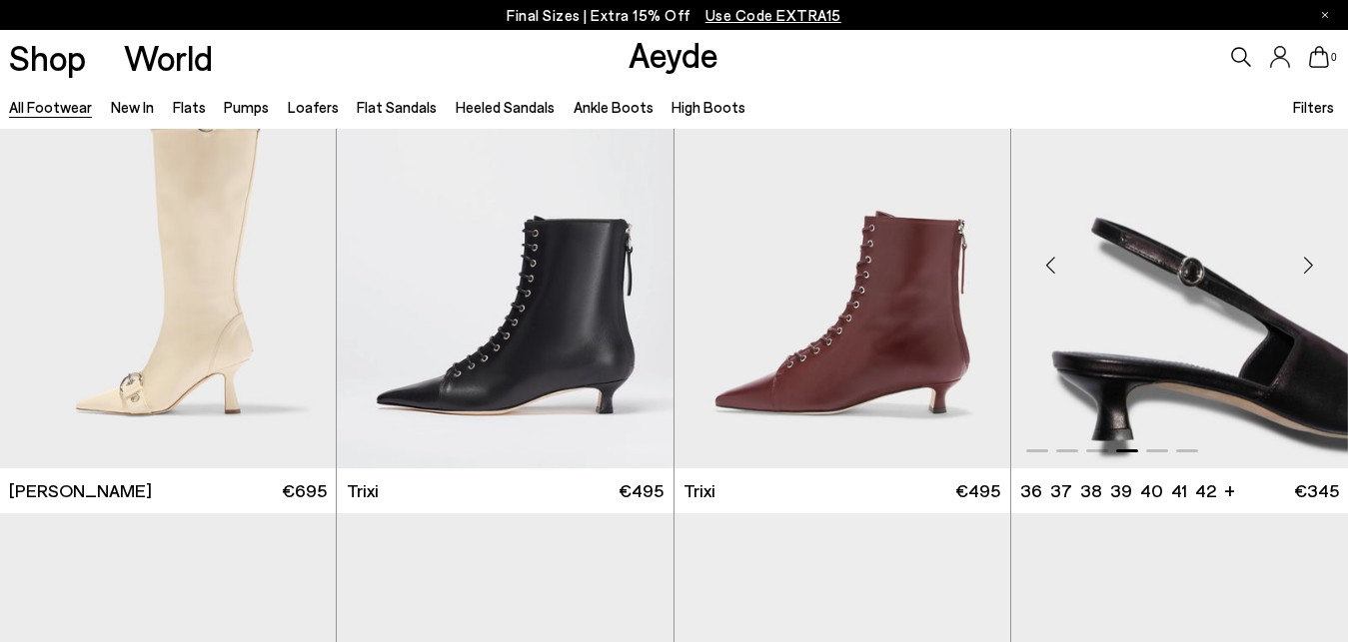
click at [1307, 266] on div "Next slide" at bounding box center [1308, 266] width 60 height 60
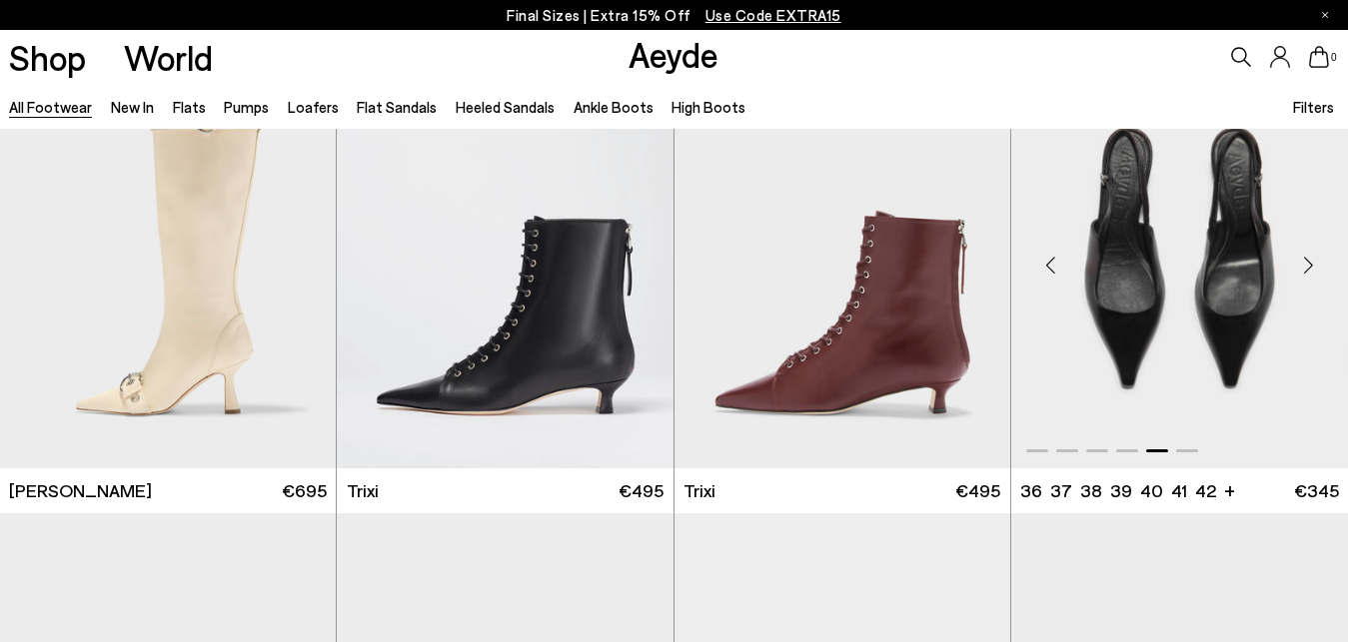
click at [1307, 266] on div "Next slide" at bounding box center [1308, 266] width 60 height 60
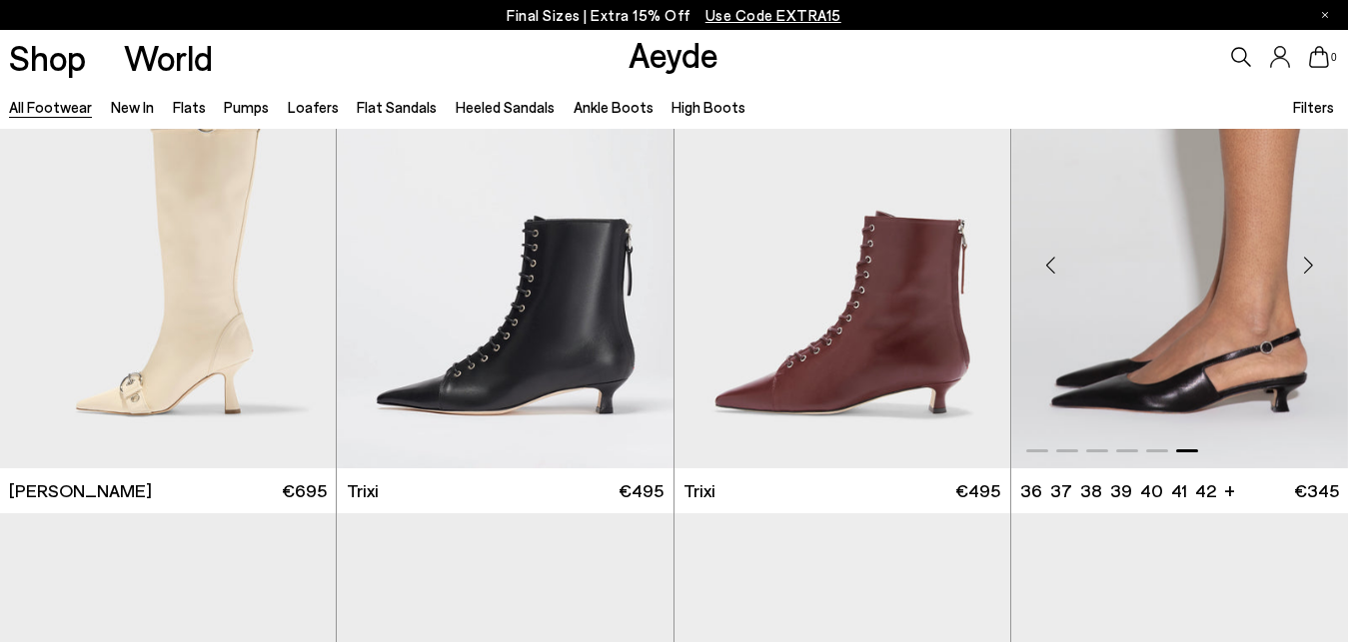
click at [1307, 266] on div "Next slide" at bounding box center [1308, 266] width 60 height 60
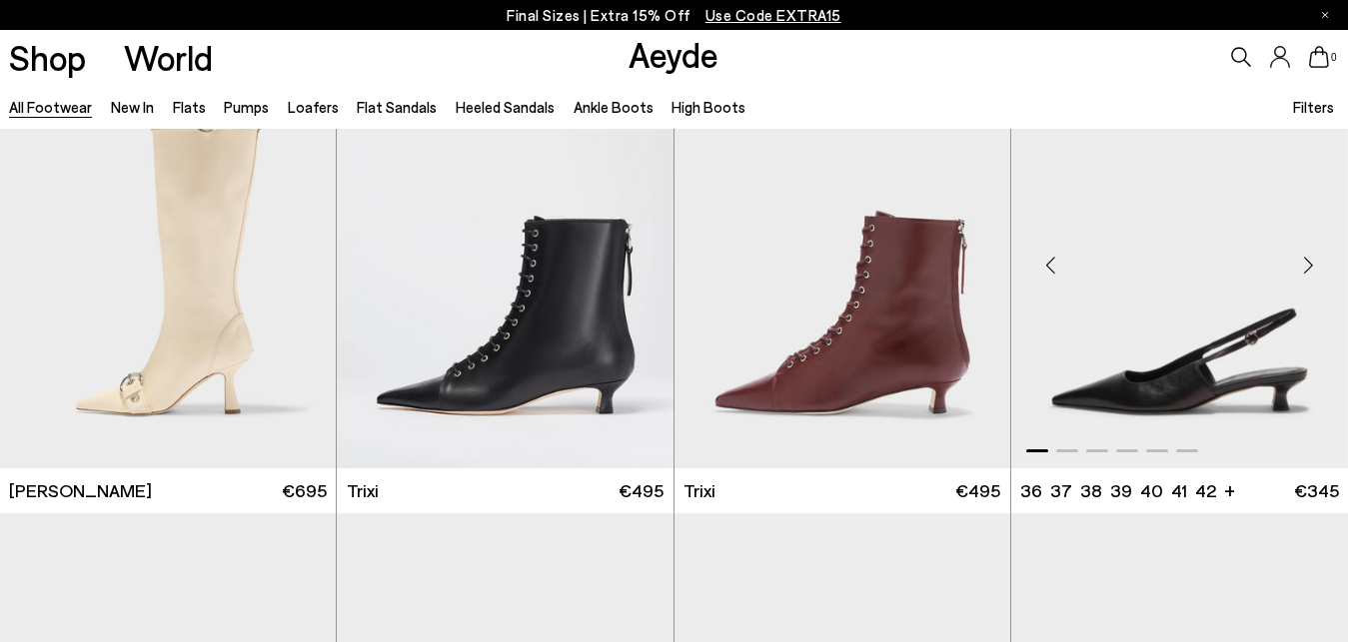
click at [1307, 266] on div "Next slide" at bounding box center [1308, 266] width 60 height 60
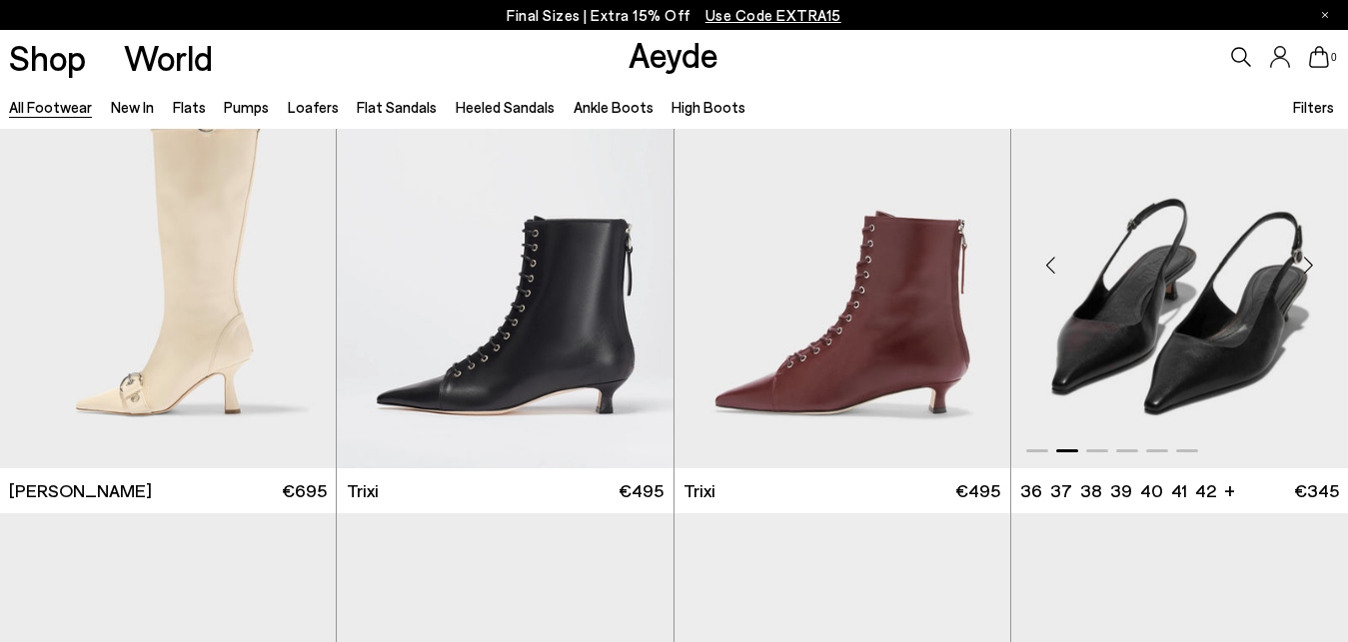
click at [1307, 266] on div "Next slide" at bounding box center [1308, 266] width 60 height 60
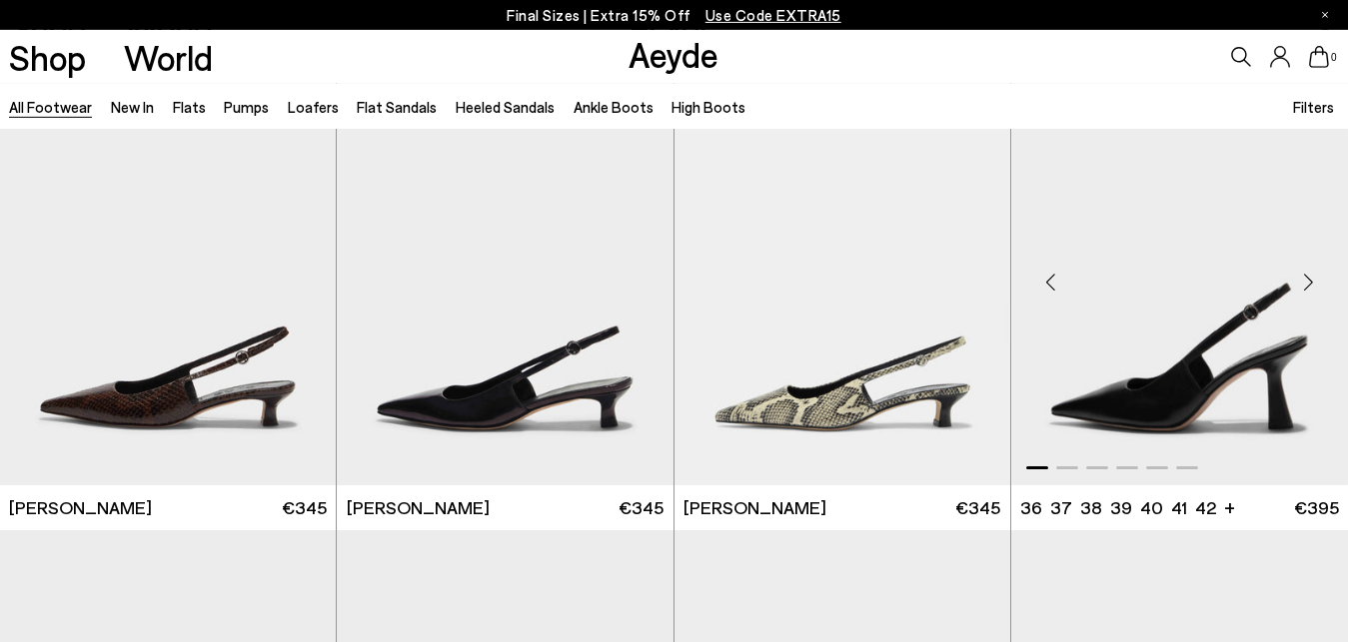
scroll to position [12582, 0]
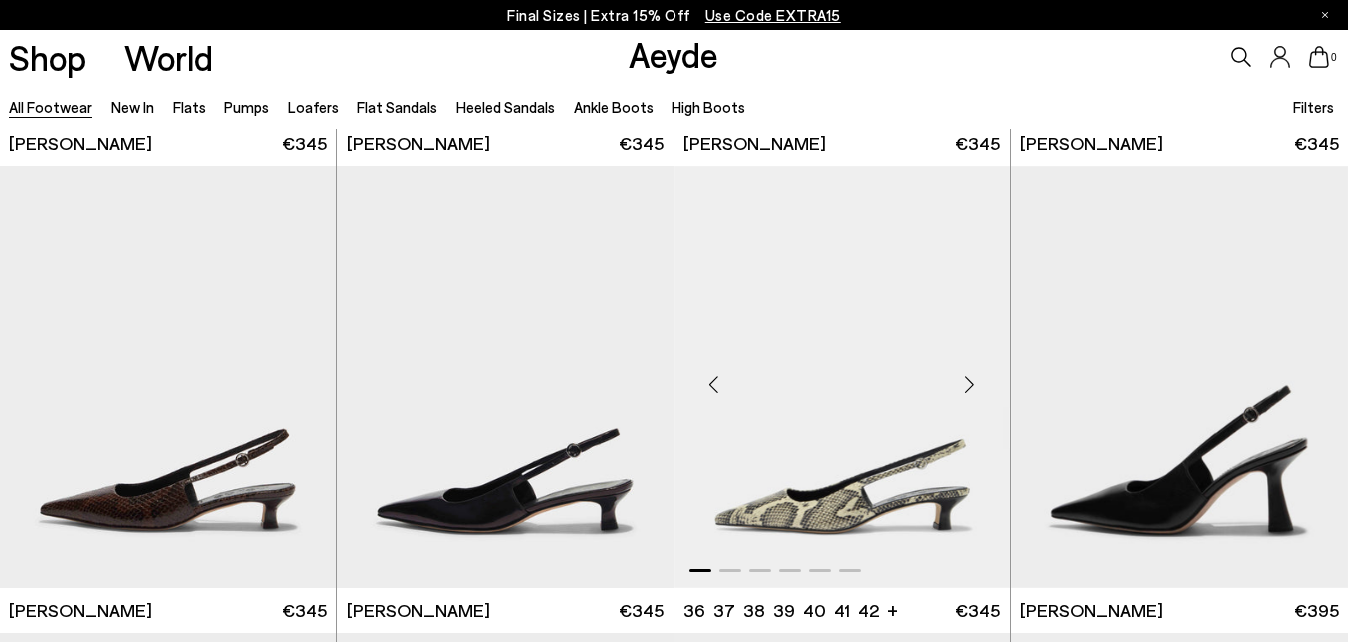
click at [965, 380] on div "Next slide" at bounding box center [970, 385] width 60 height 60
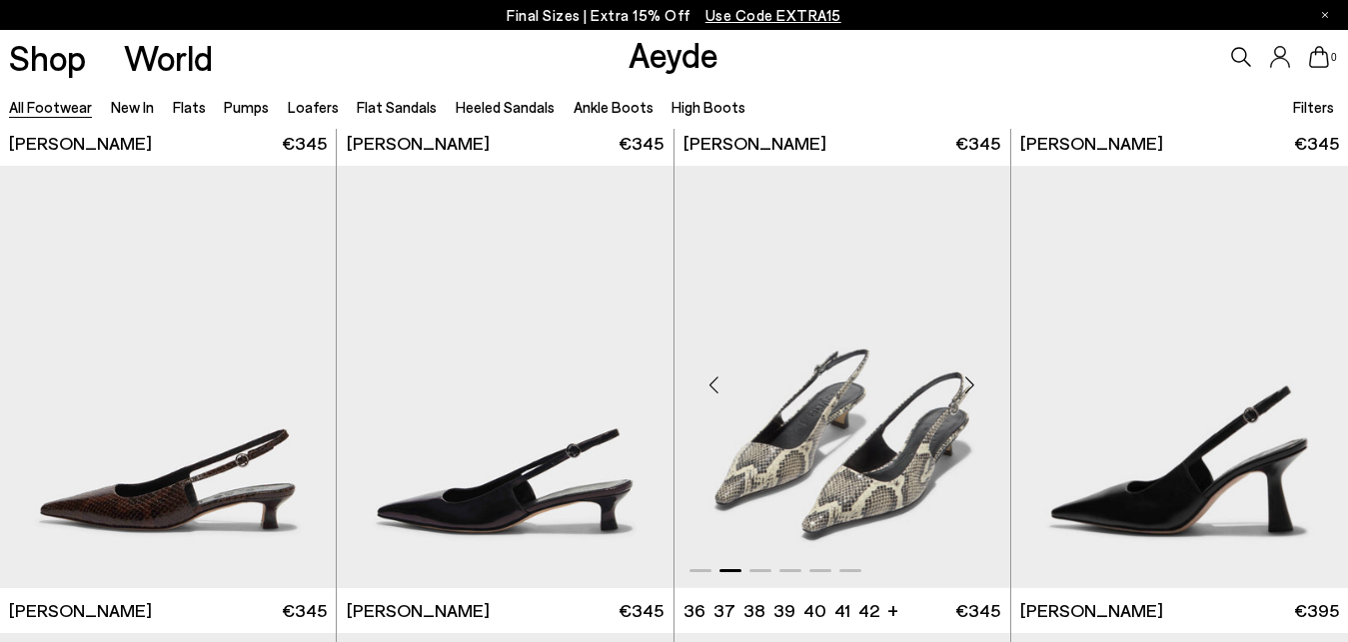
click at [965, 380] on div "Next slide" at bounding box center [970, 385] width 60 height 60
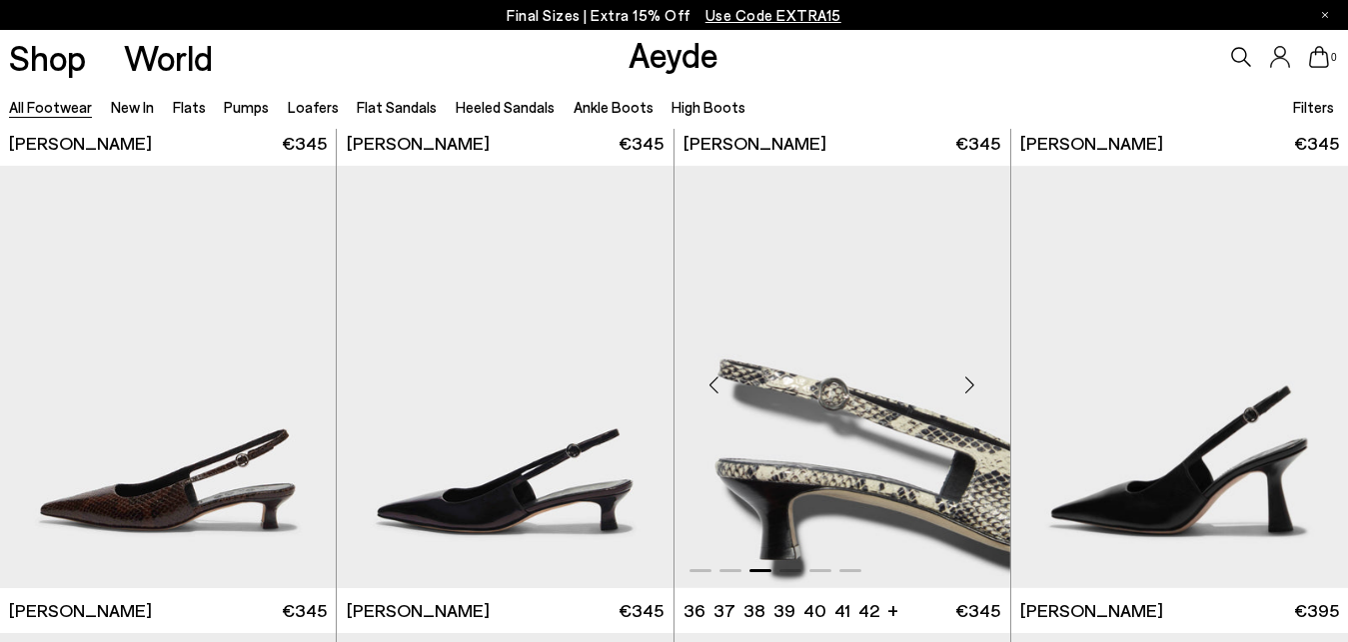
click at [965, 380] on div "Next slide" at bounding box center [970, 385] width 60 height 60
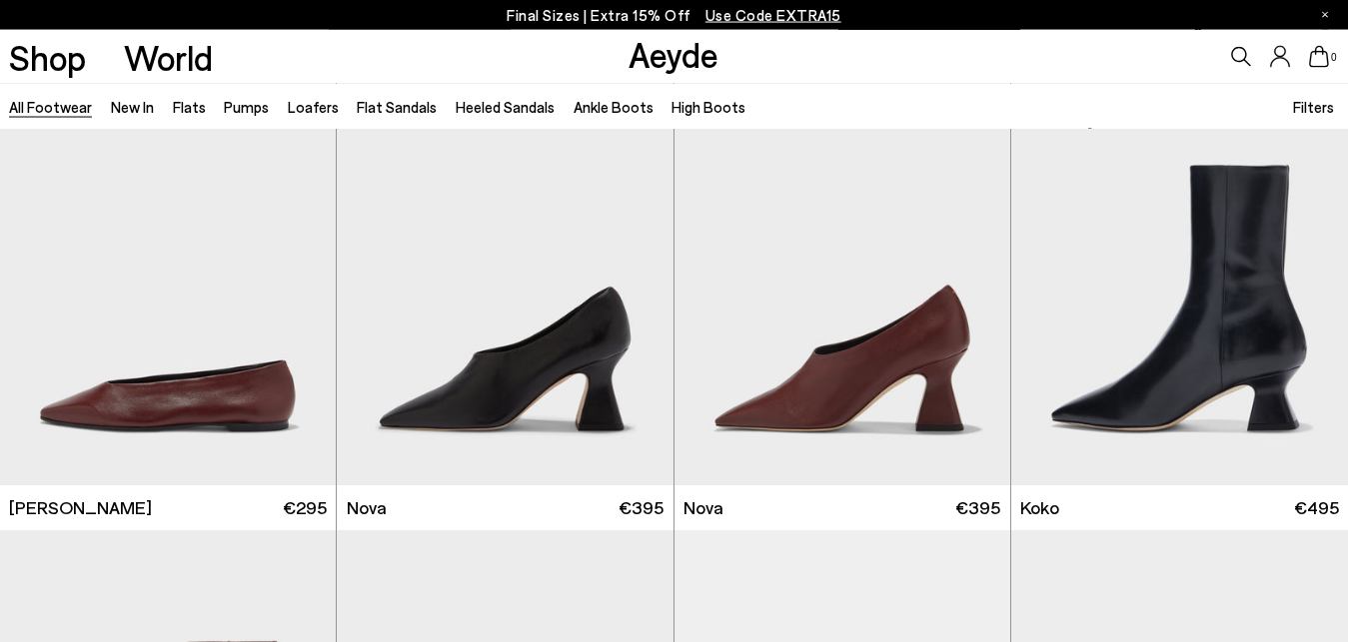
scroll to position [15027, 0]
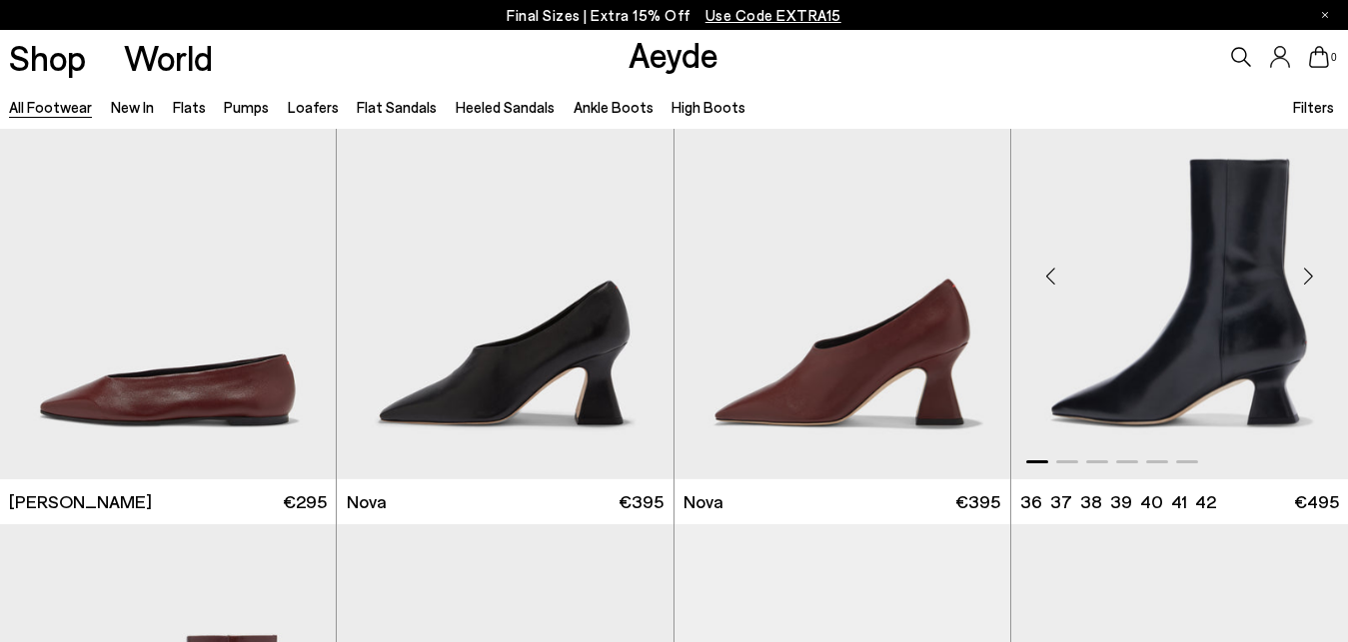
click at [1315, 271] on div "Next slide" at bounding box center [1308, 277] width 60 height 60
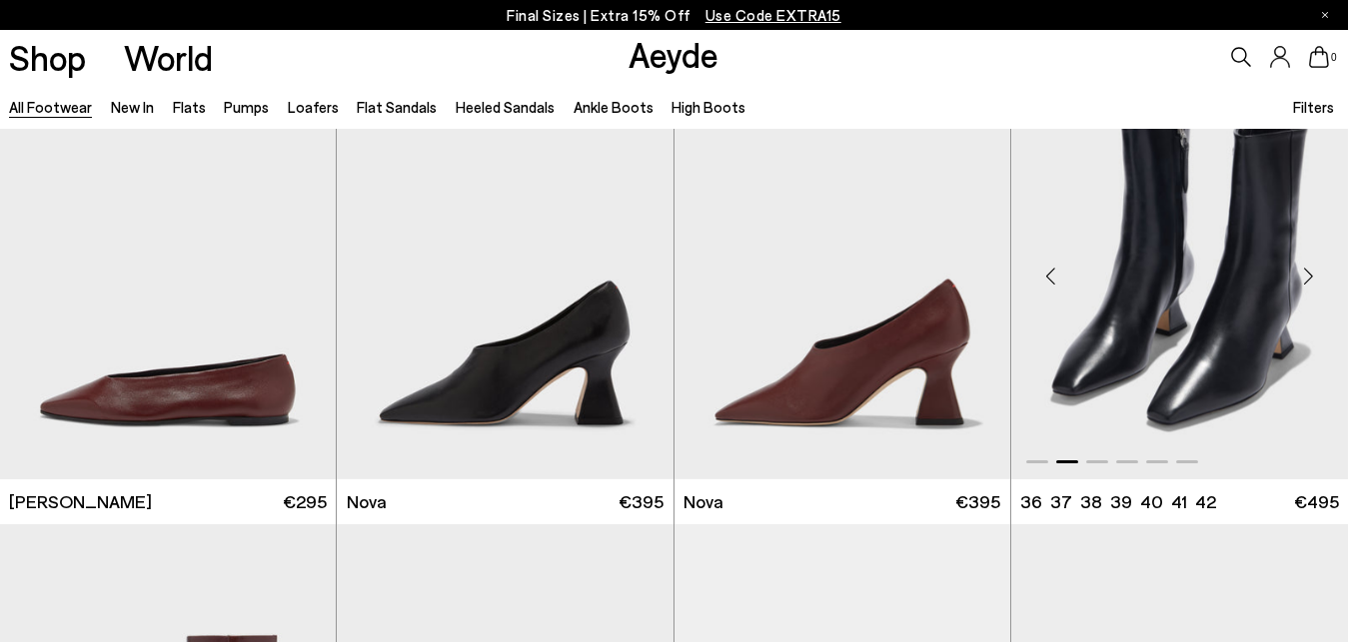
click at [1312, 282] on div "Next slide" at bounding box center [1308, 277] width 60 height 60
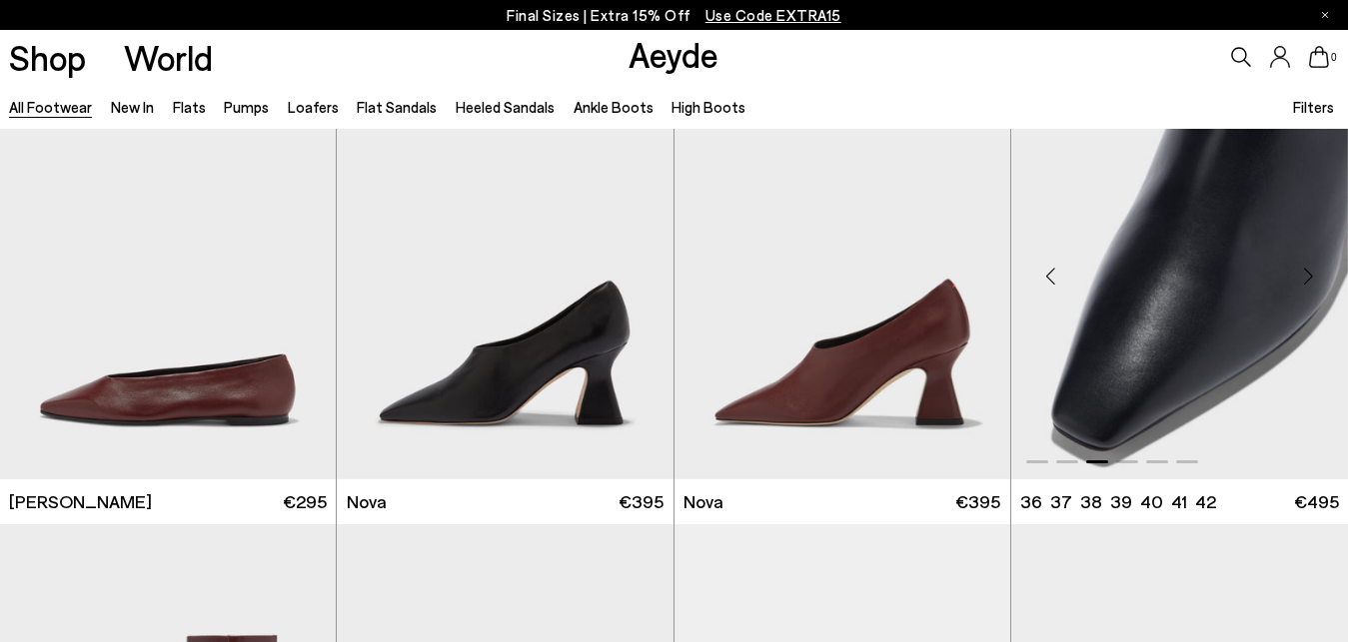
click at [1311, 276] on div "Next slide" at bounding box center [1308, 277] width 60 height 60
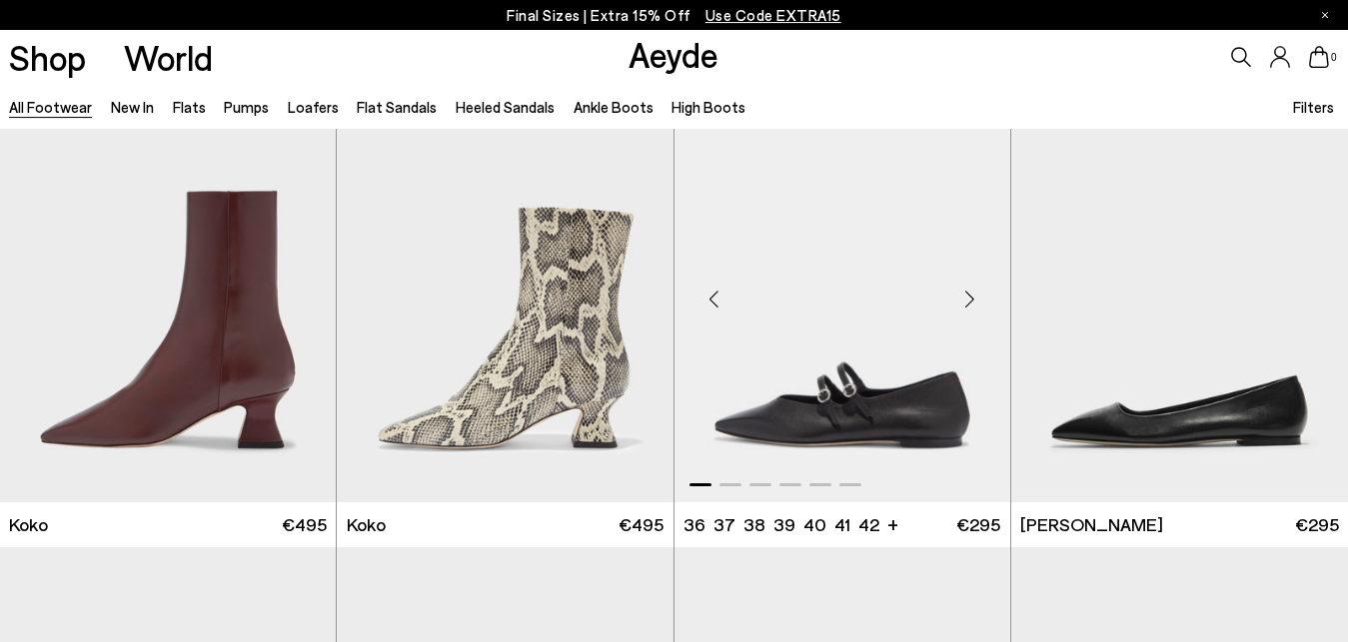
scroll to position [15435, 0]
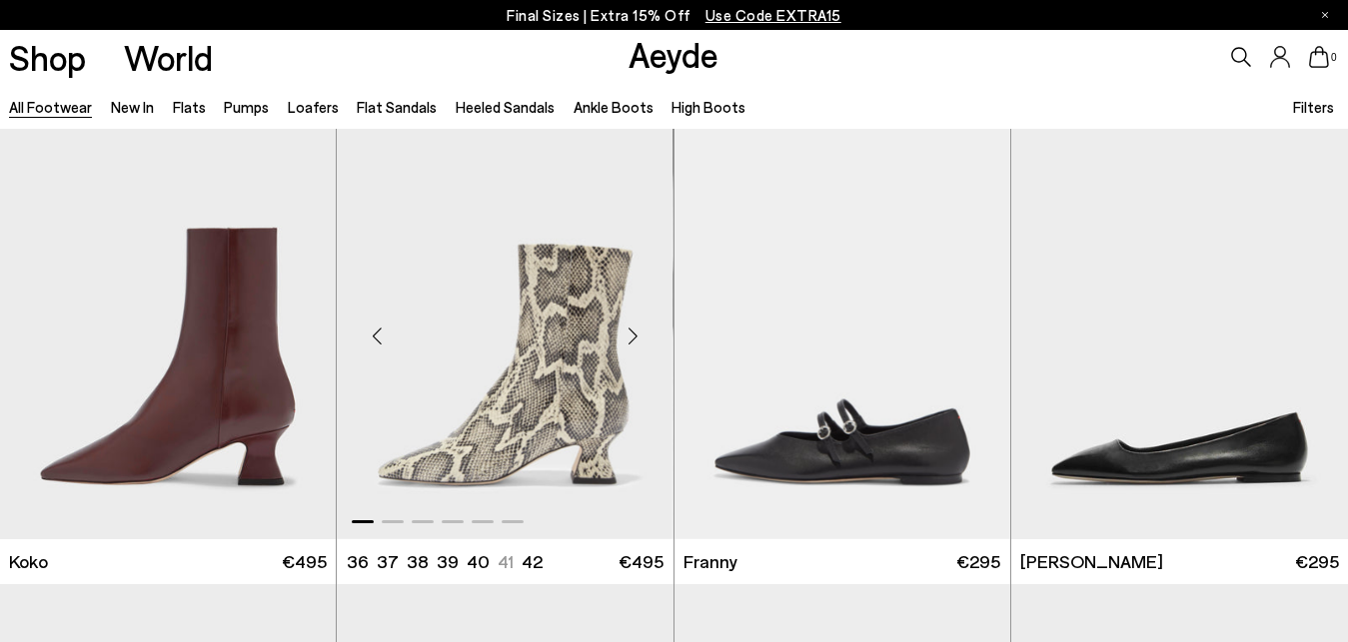
click at [636, 331] on div "Next slide" at bounding box center [633, 337] width 60 height 60
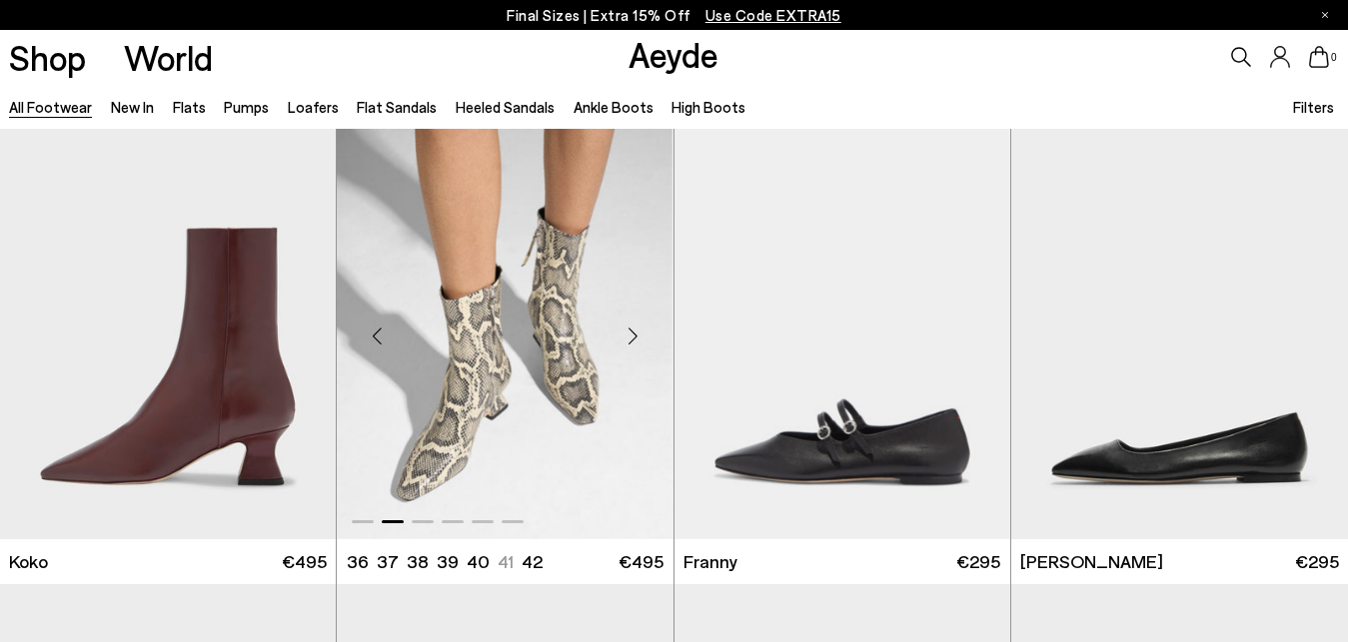
click at [636, 331] on div "Next slide" at bounding box center [633, 337] width 60 height 60
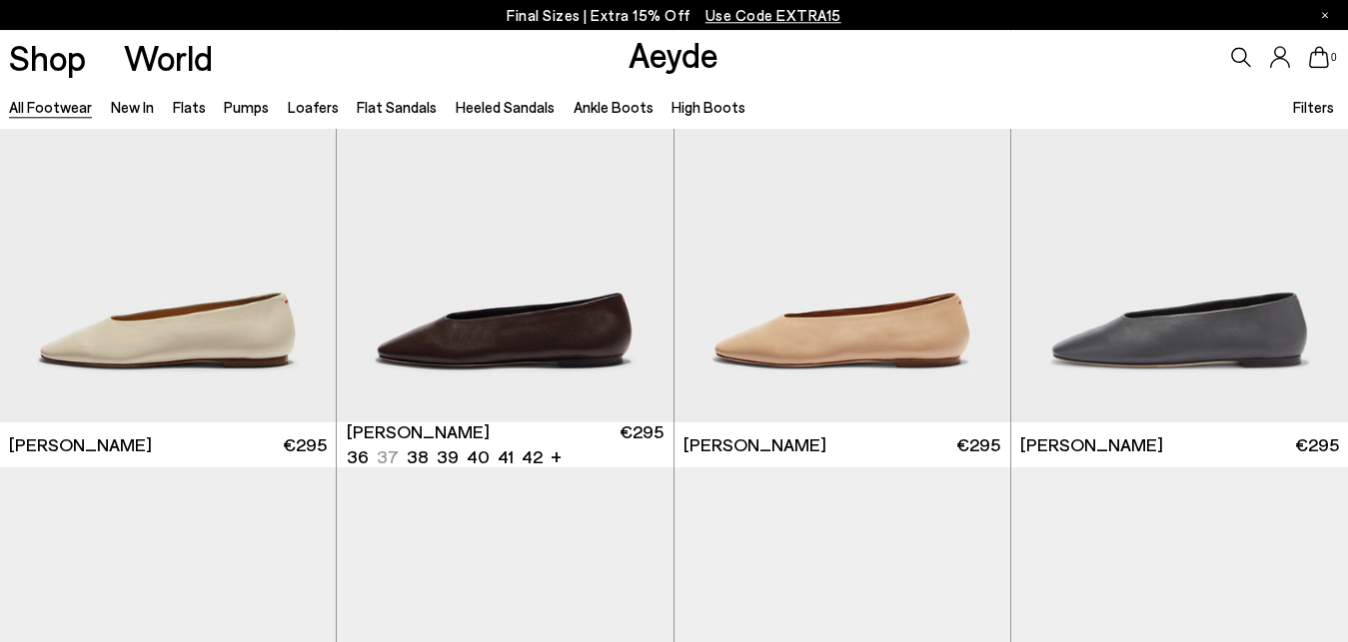
scroll to position [17371, 0]
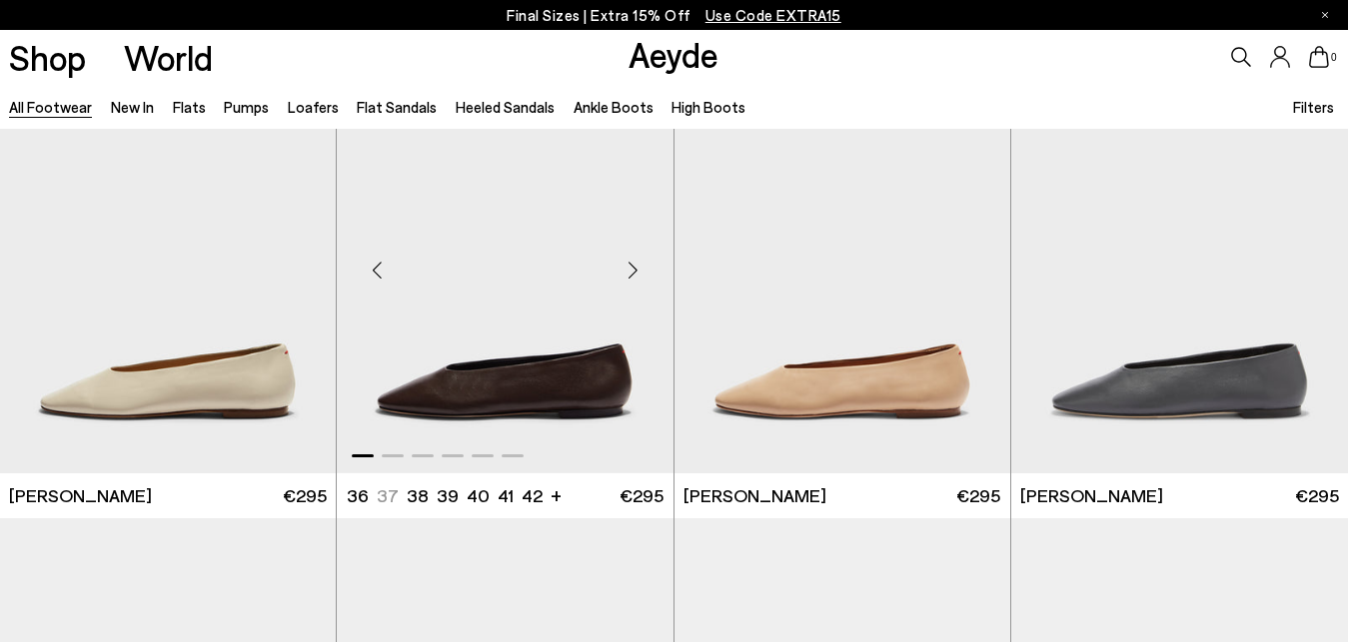
click at [639, 277] on div "Next slide" at bounding box center [633, 270] width 60 height 60
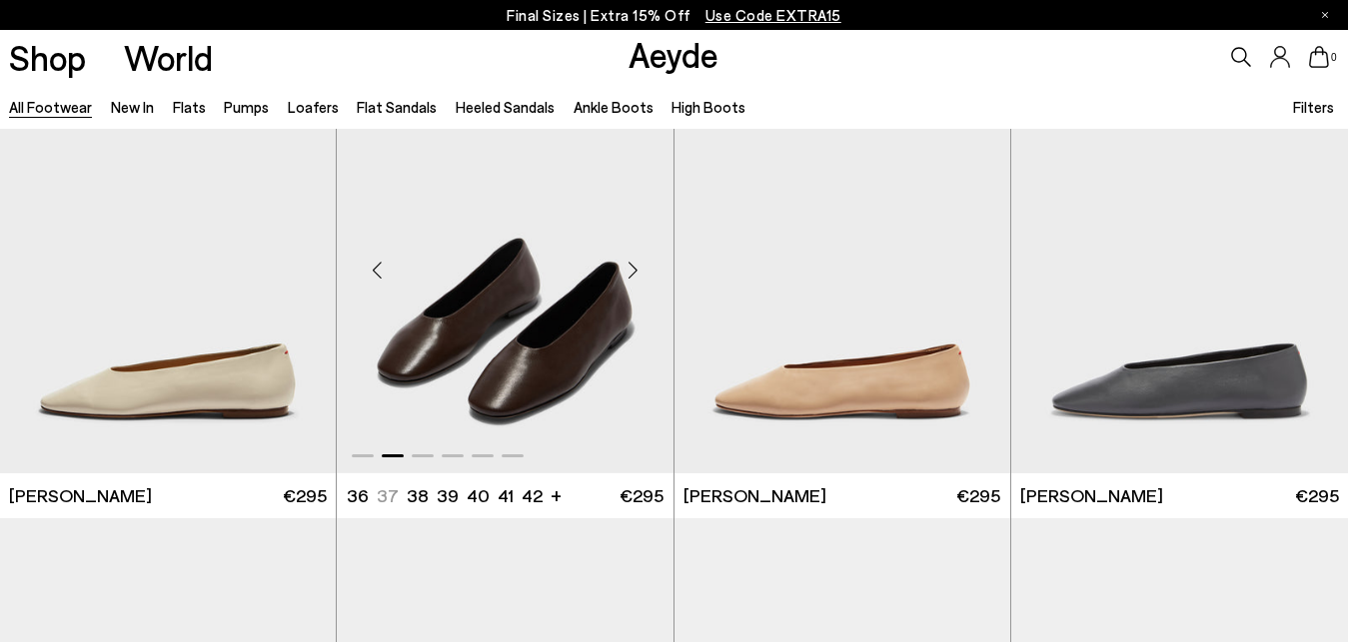
click at [639, 276] on div "Next slide" at bounding box center [633, 270] width 60 height 60
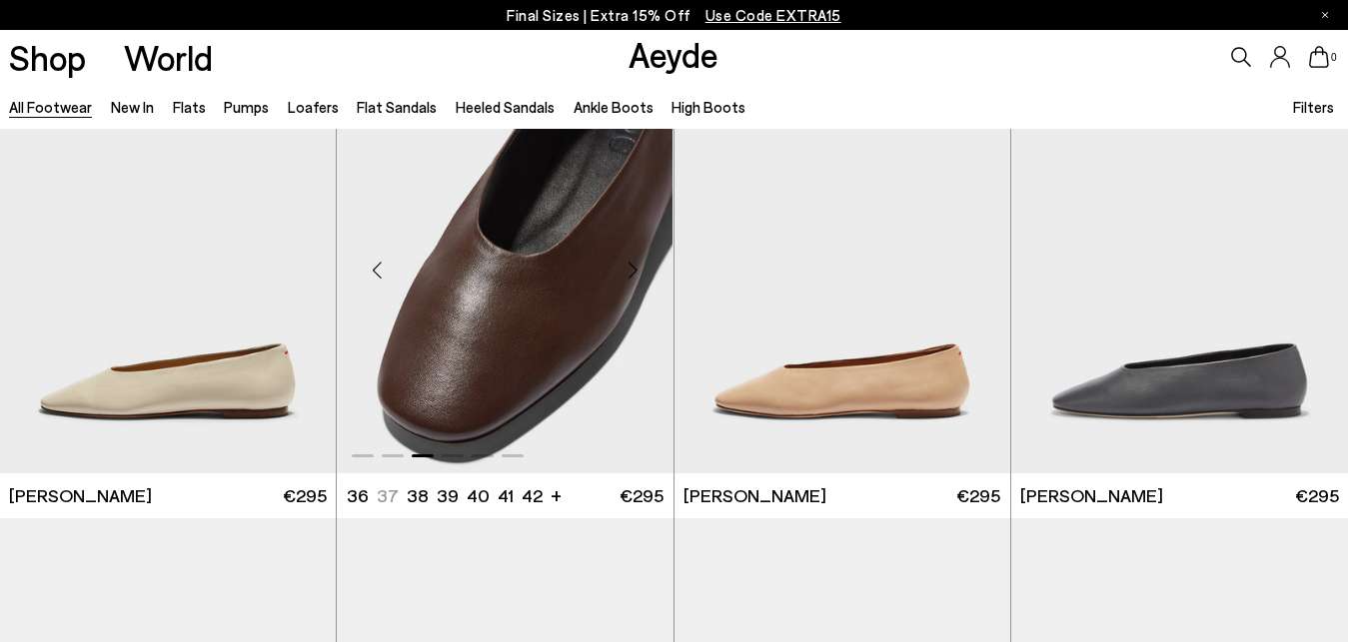
click at [639, 276] on div "Next slide" at bounding box center [633, 270] width 60 height 60
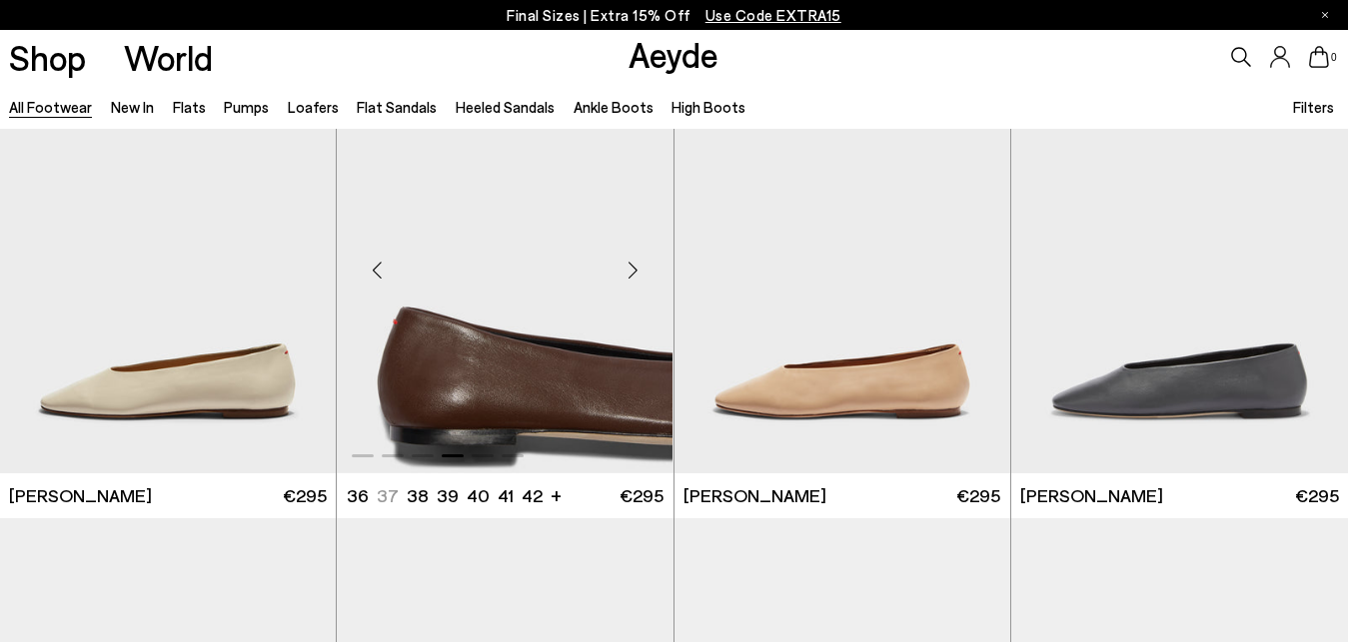
click at [639, 276] on div "Next slide" at bounding box center [633, 270] width 60 height 60
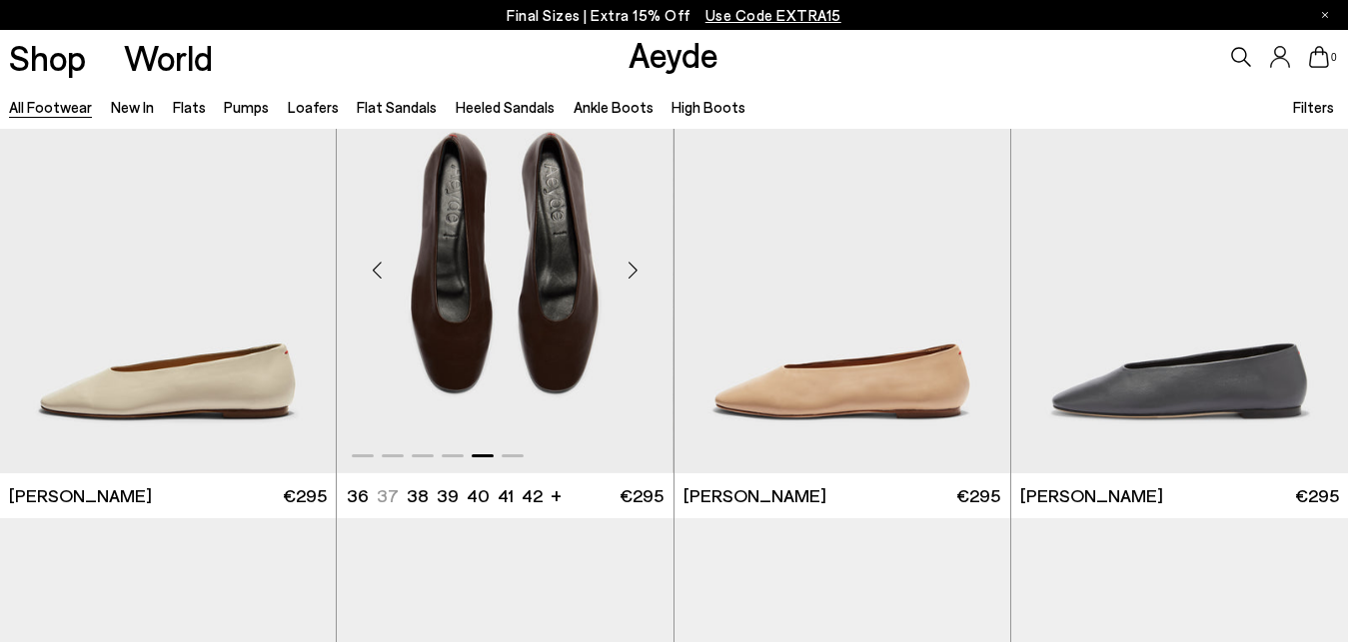
click at [639, 276] on div "Next slide" at bounding box center [633, 270] width 60 height 60
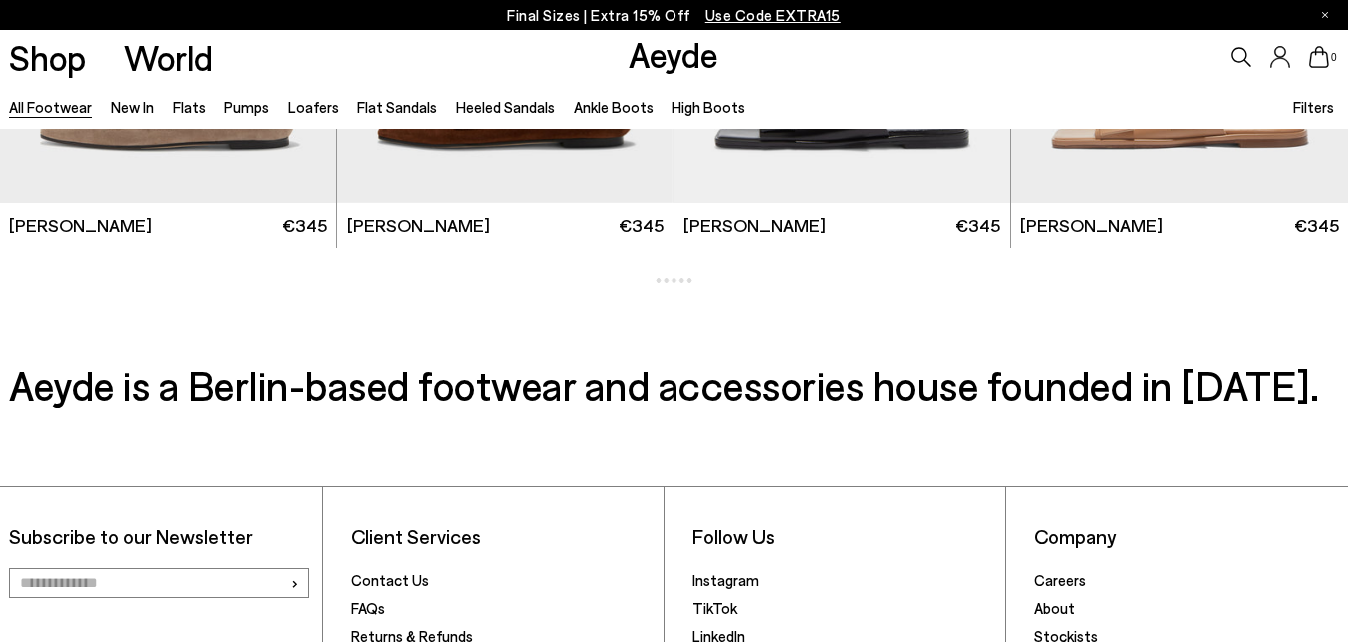
scroll to position [19583, 0]
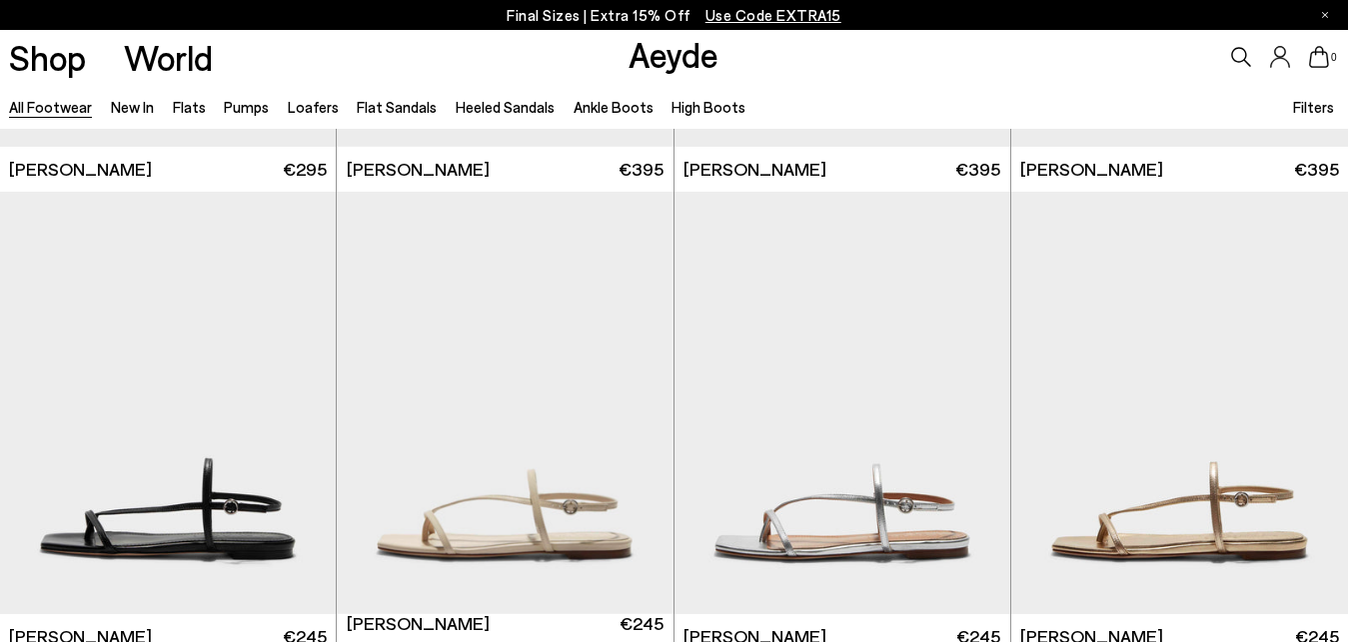
scroll to position [23509, 0]
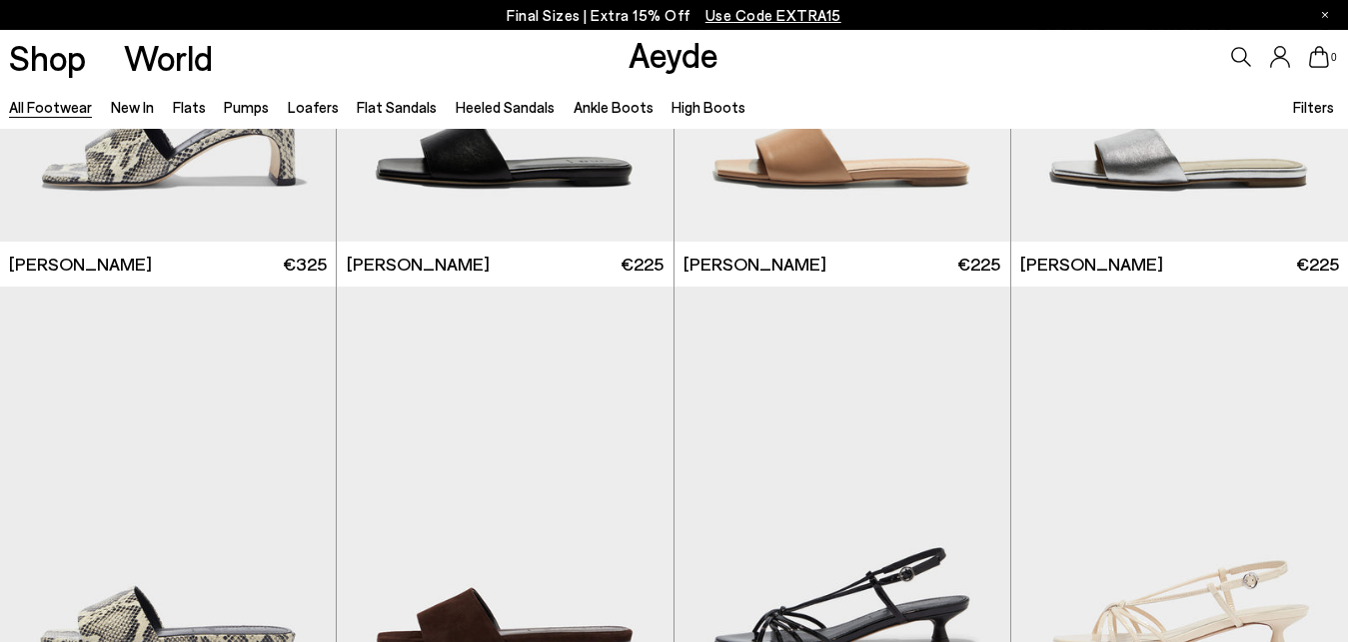
scroll to position [25445, 0]
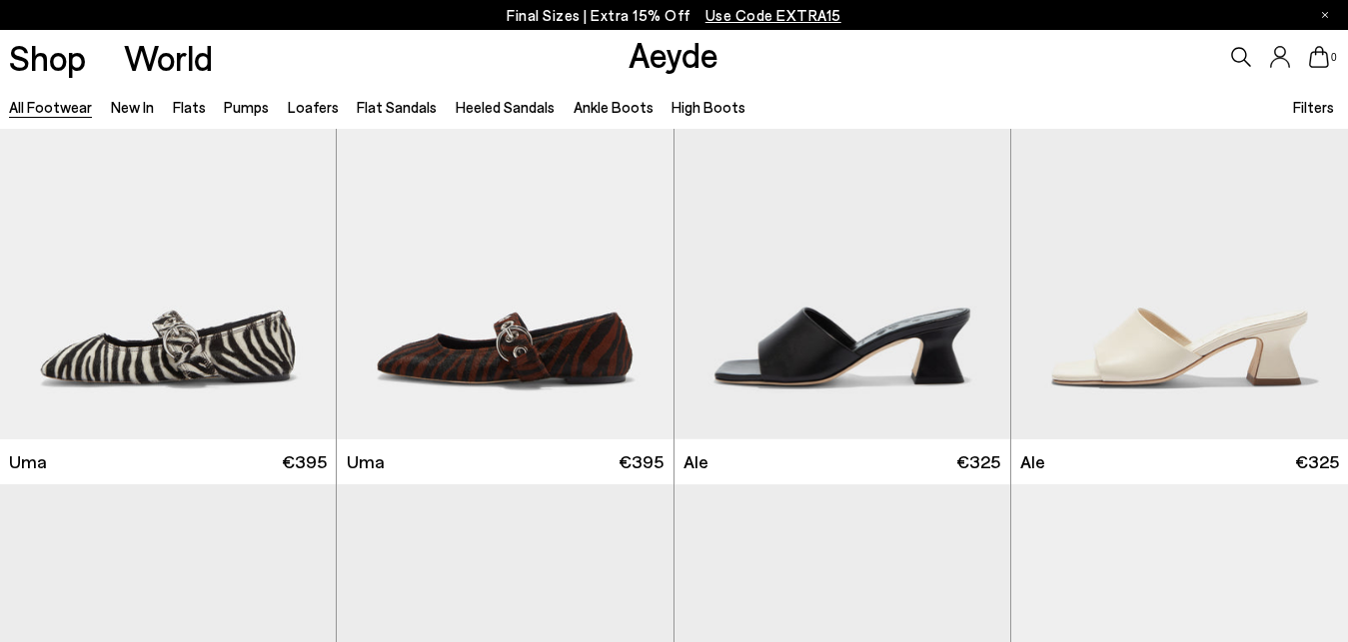
scroll to position [28094, 0]
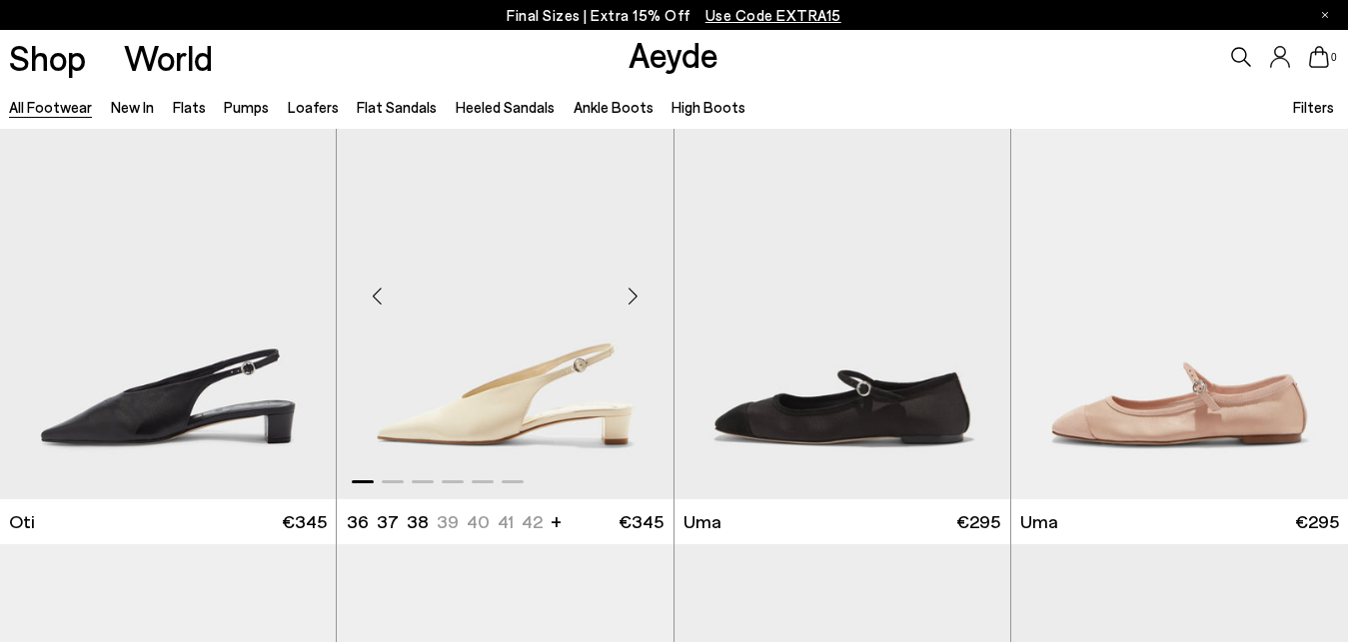
click at [641, 303] on div "Next slide" at bounding box center [633, 296] width 60 height 60
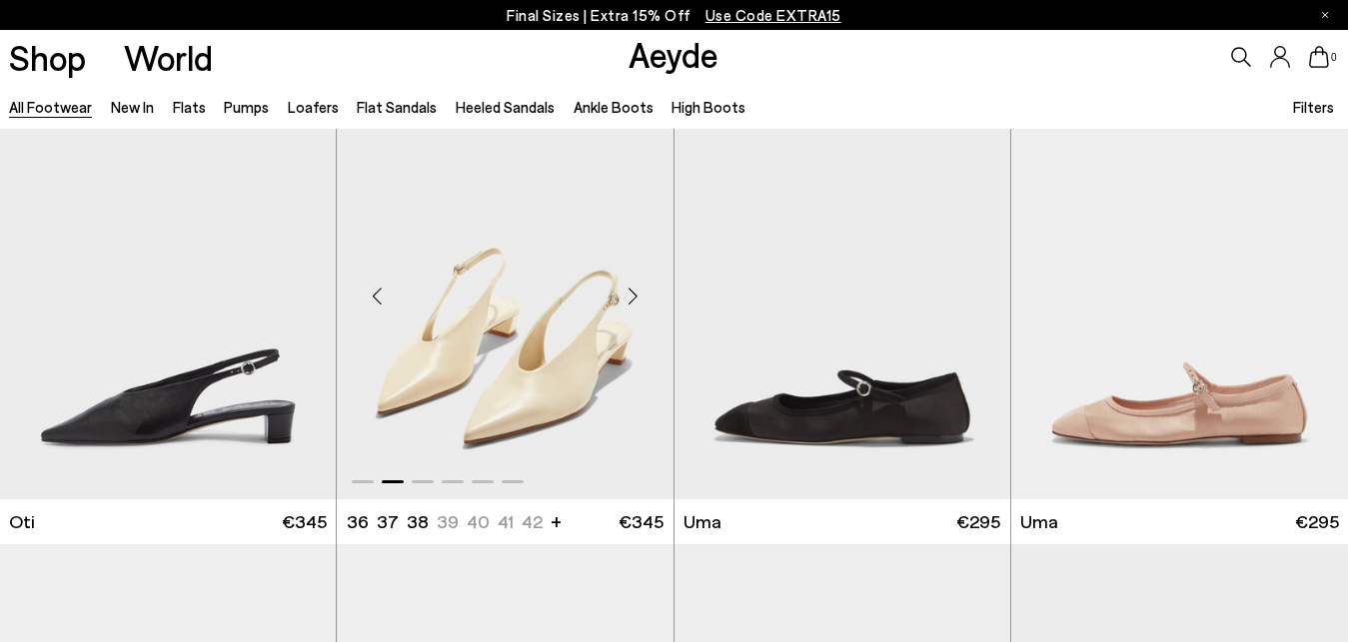
click at [635, 300] on div "Next slide" at bounding box center [633, 296] width 60 height 60
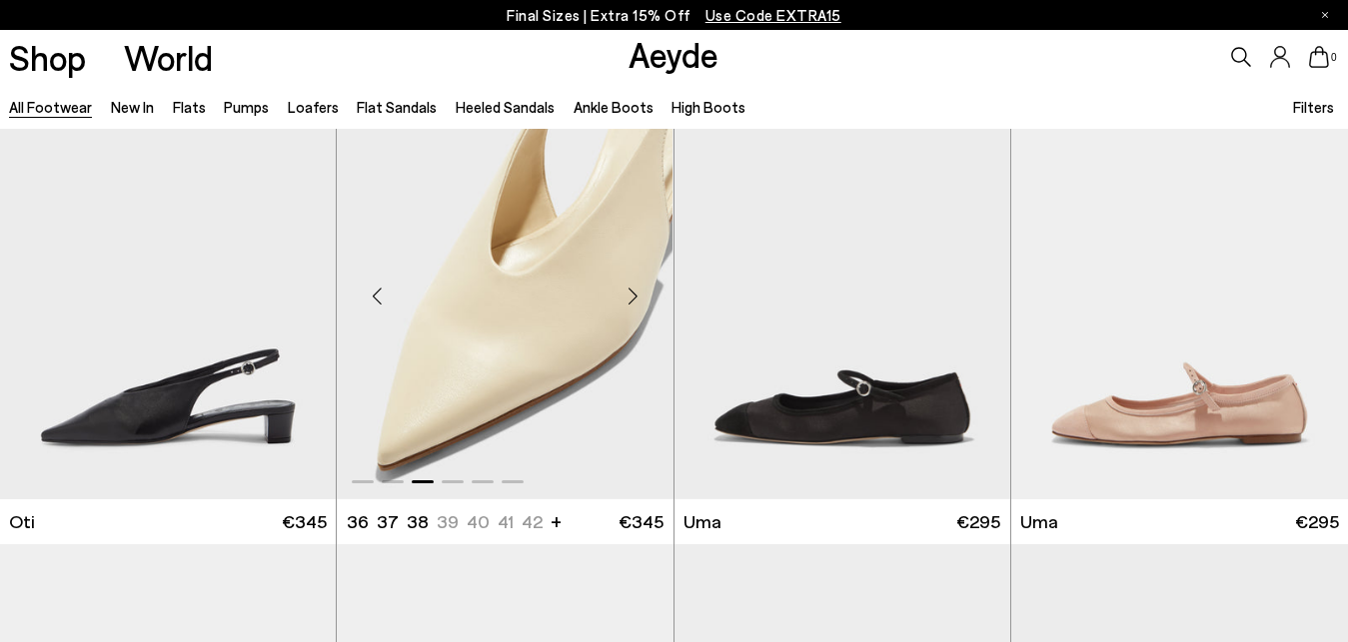
click at [635, 300] on div "Next slide" at bounding box center [633, 296] width 60 height 60
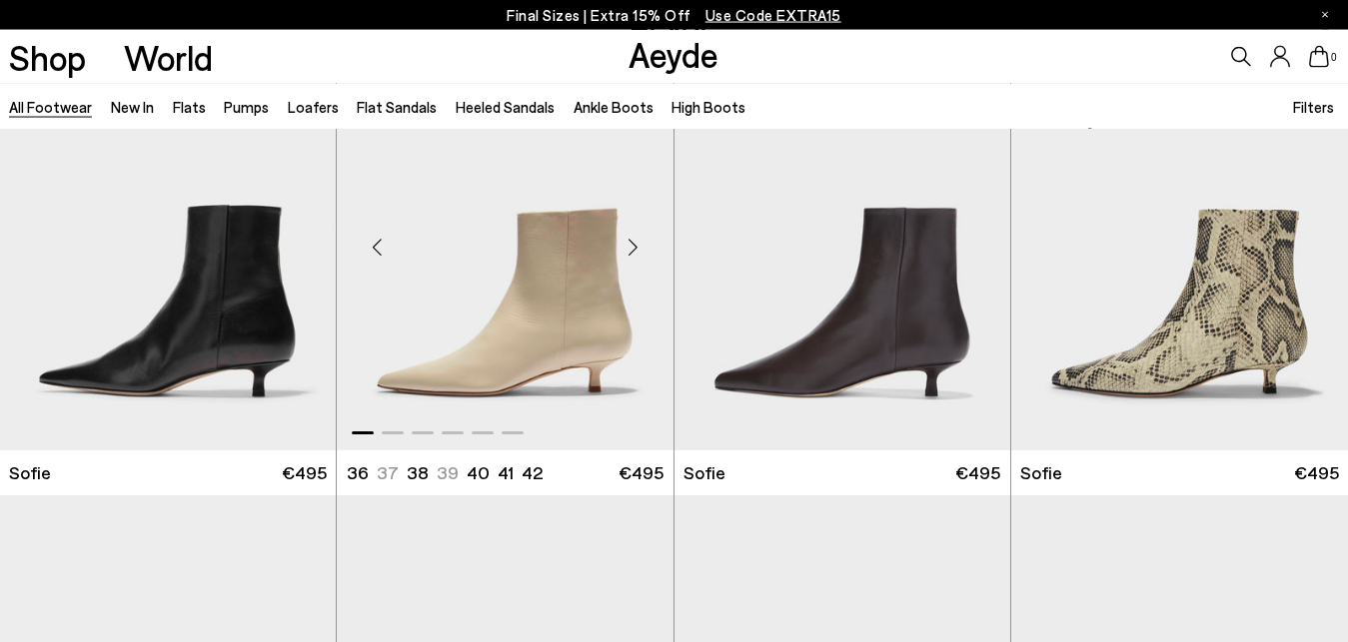
scroll to position [29113, 0]
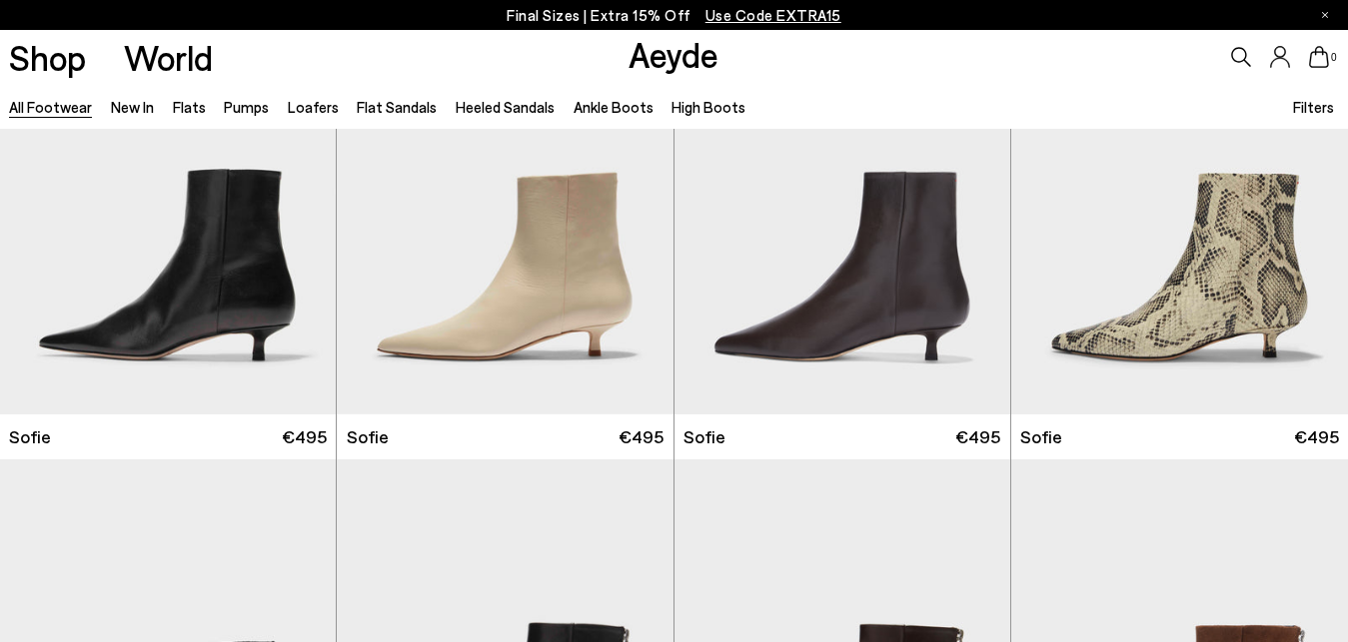
scroll to position [29520, 0]
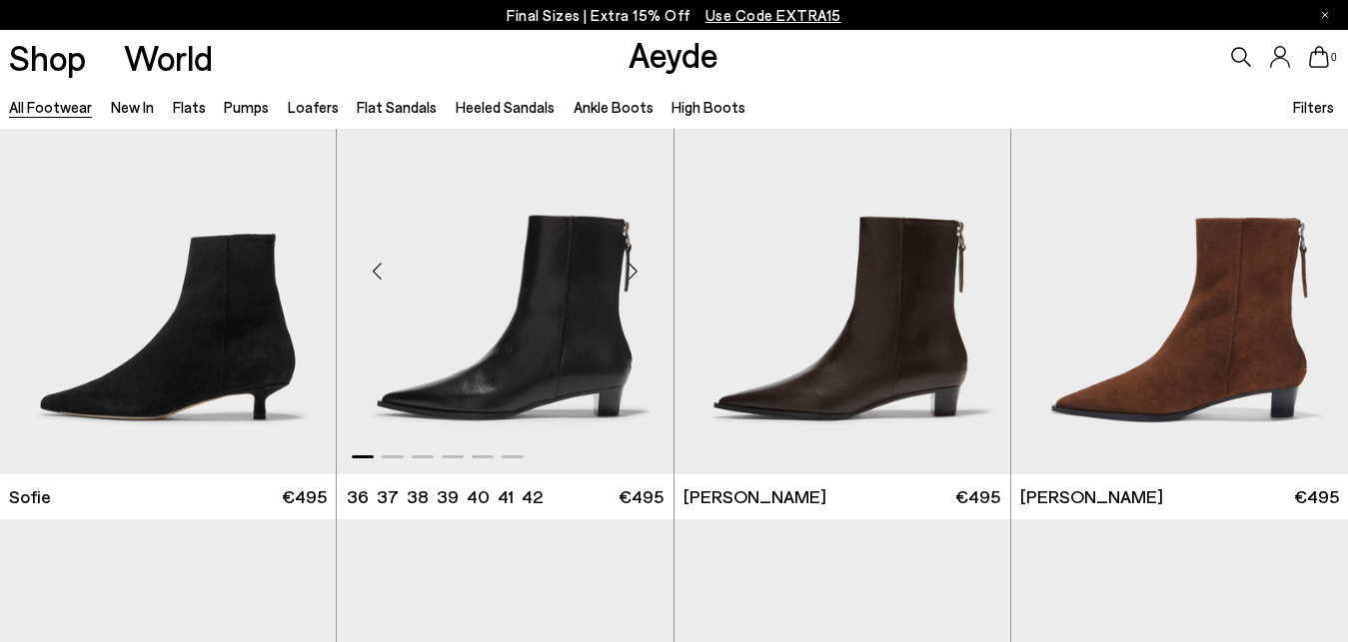
click at [632, 275] on div "Next slide" at bounding box center [633, 272] width 60 height 60
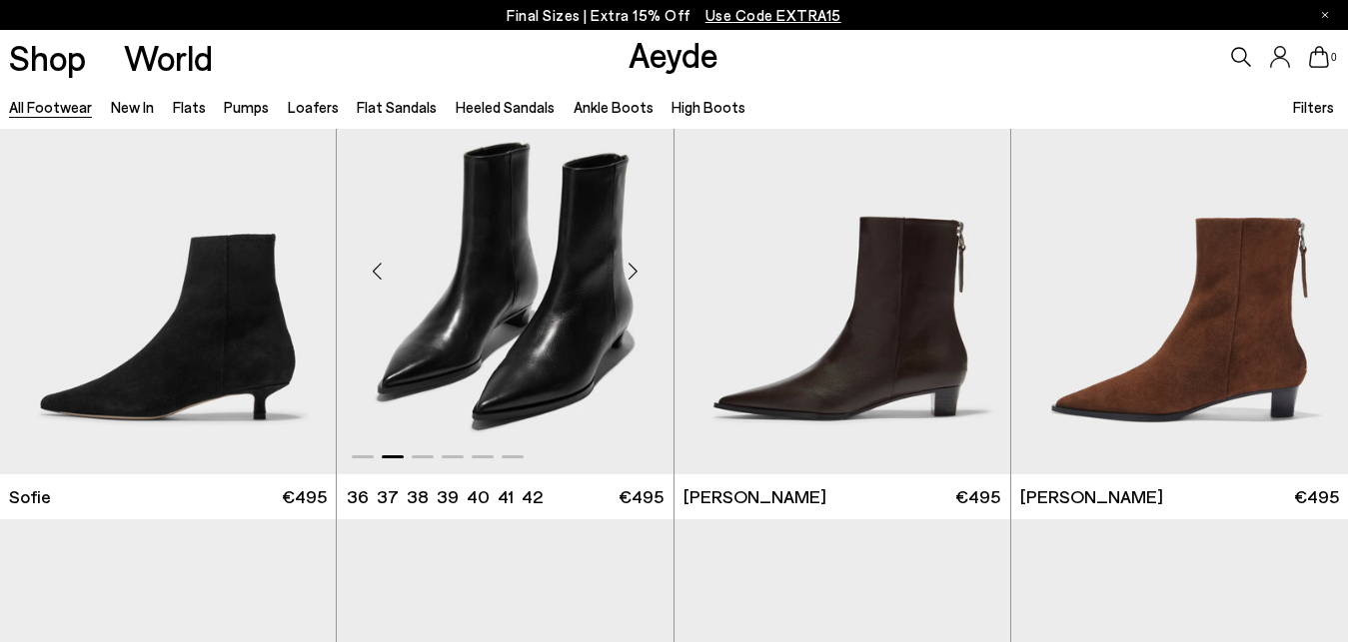
click at [635, 277] on div "Next slide" at bounding box center [633, 272] width 60 height 60
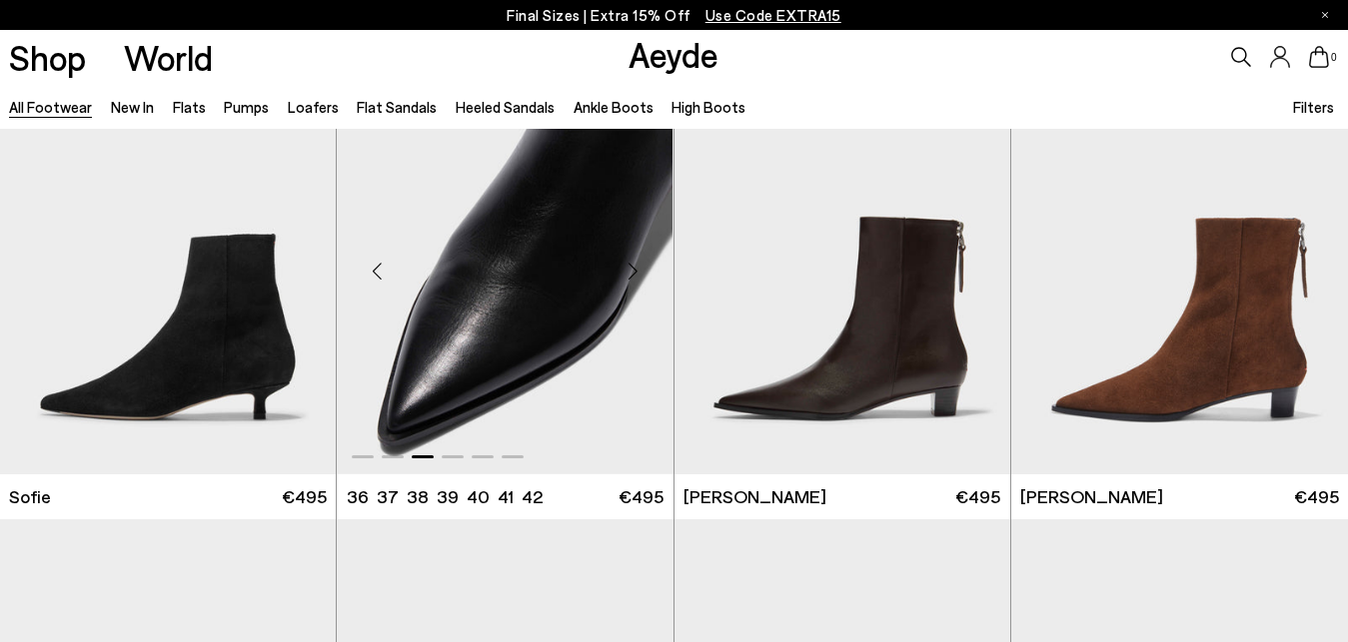
click at [635, 277] on div "Next slide" at bounding box center [633, 272] width 60 height 60
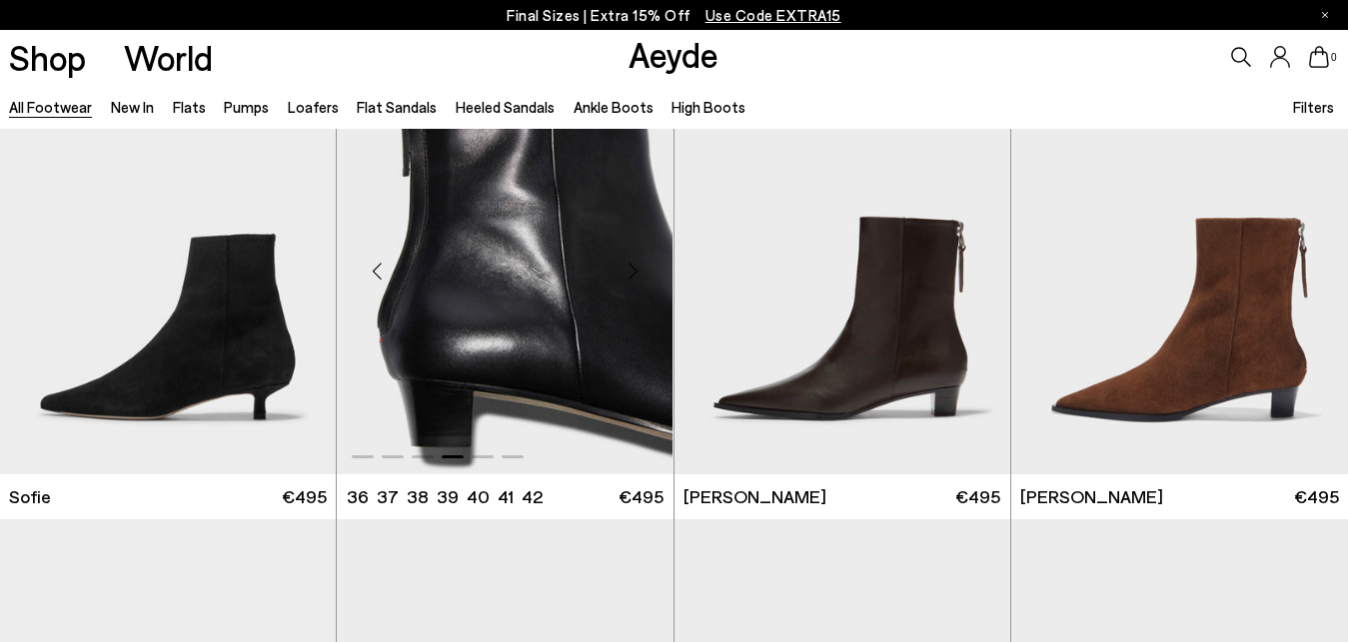
click at [635, 277] on div "Next slide" at bounding box center [633, 272] width 60 height 60
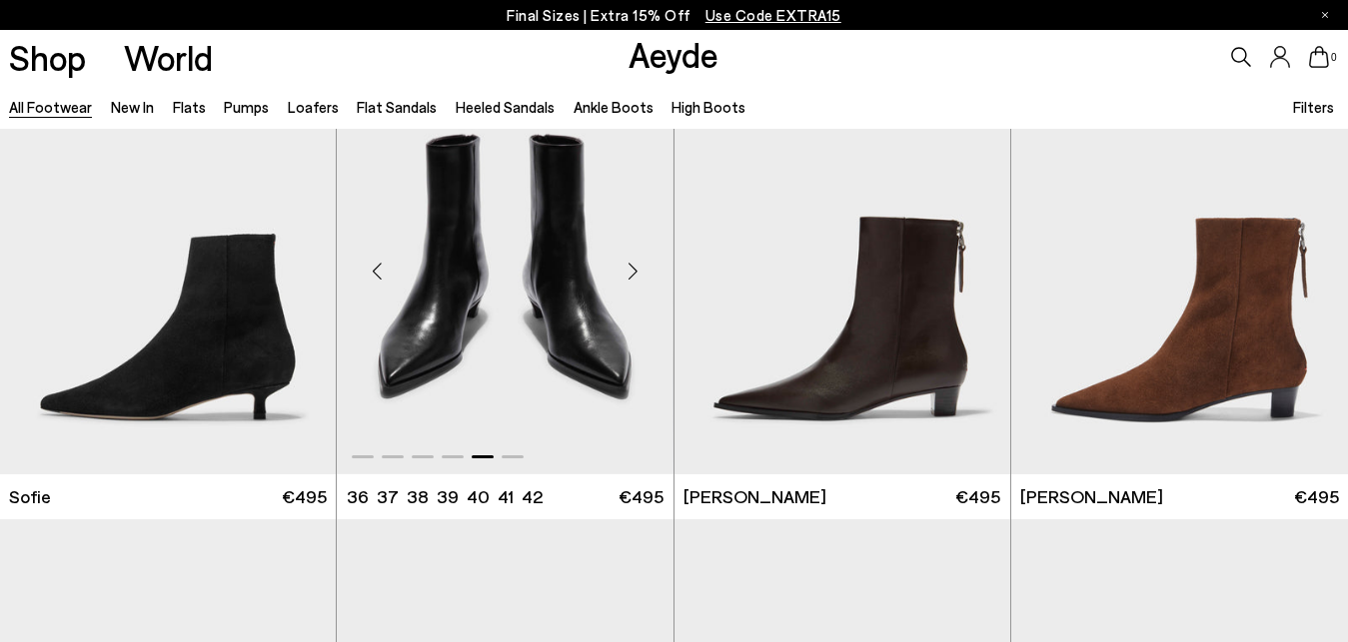
click at [635, 276] on div "Next slide" at bounding box center [633, 272] width 60 height 60
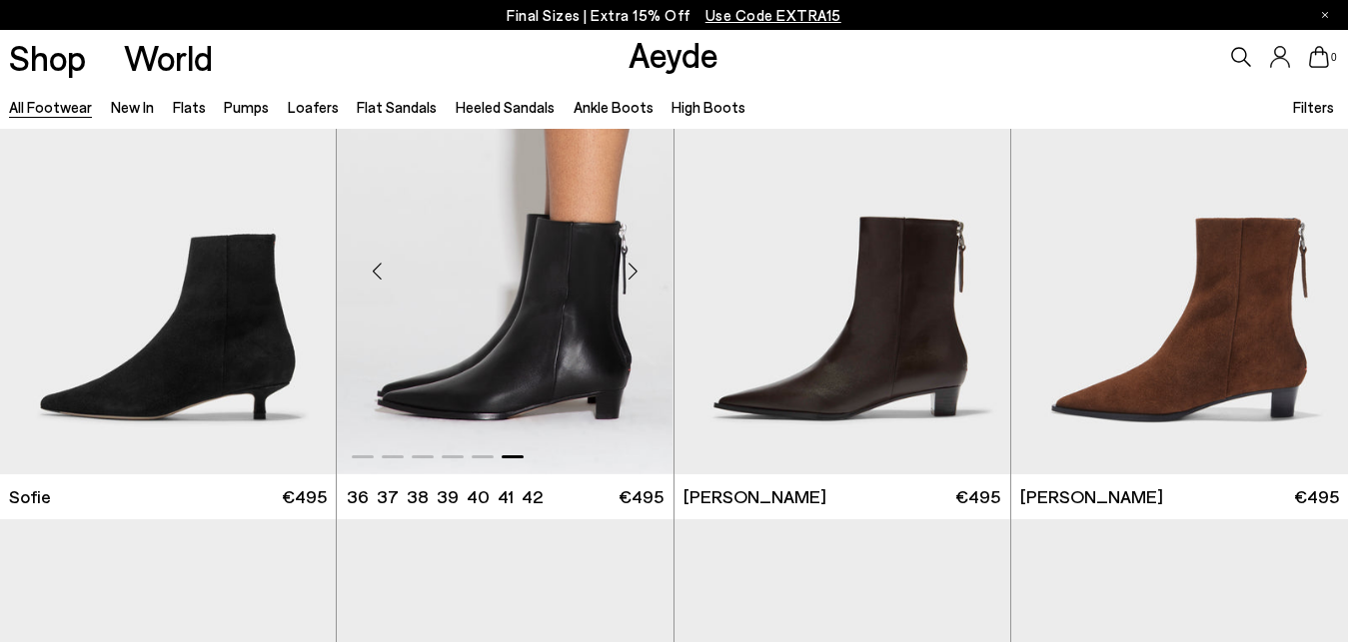
click at [635, 276] on div "Next slide" at bounding box center [633, 272] width 60 height 60
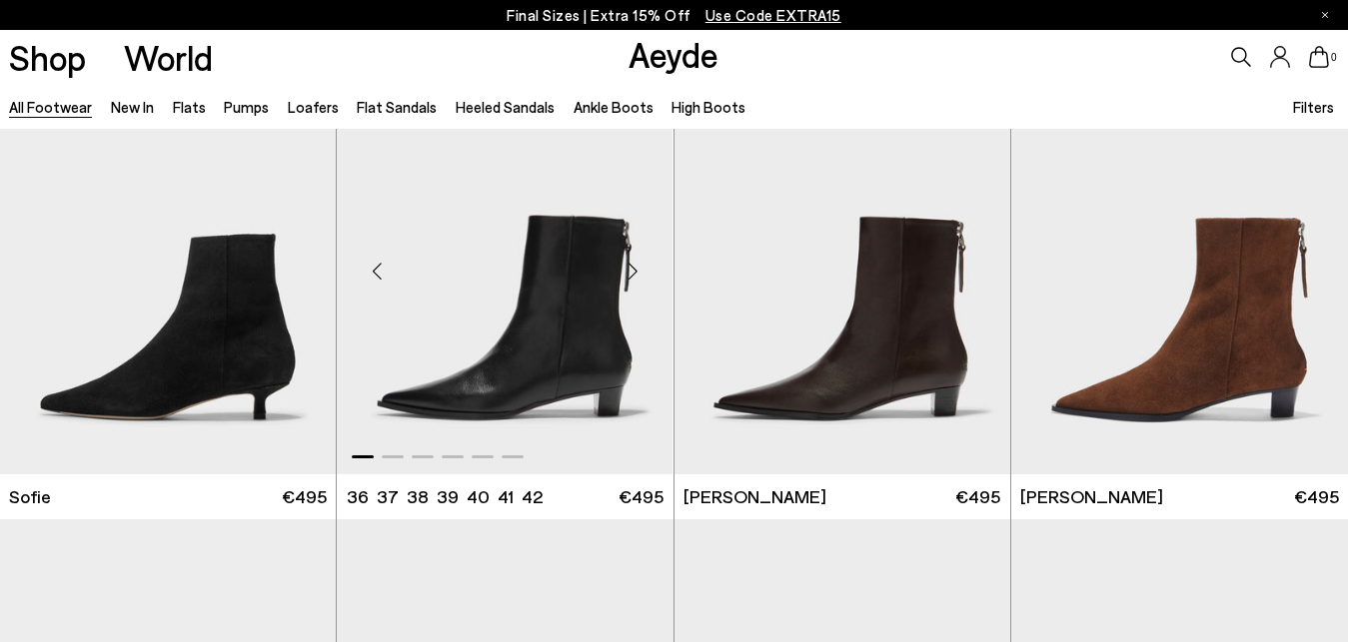
click at [635, 276] on div "Next slide" at bounding box center [633, 272] width 60 height 60
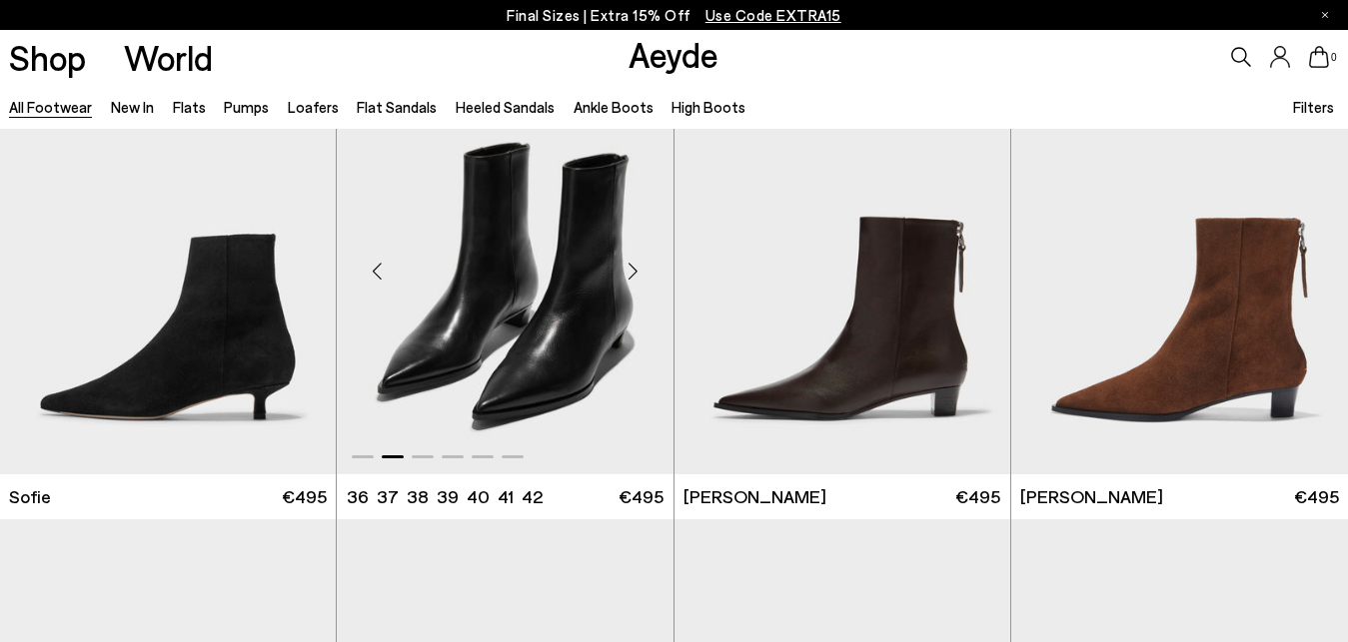
click at [635, 276] on div "Next slide" at bounding box center [633, 272] width 60 height 60
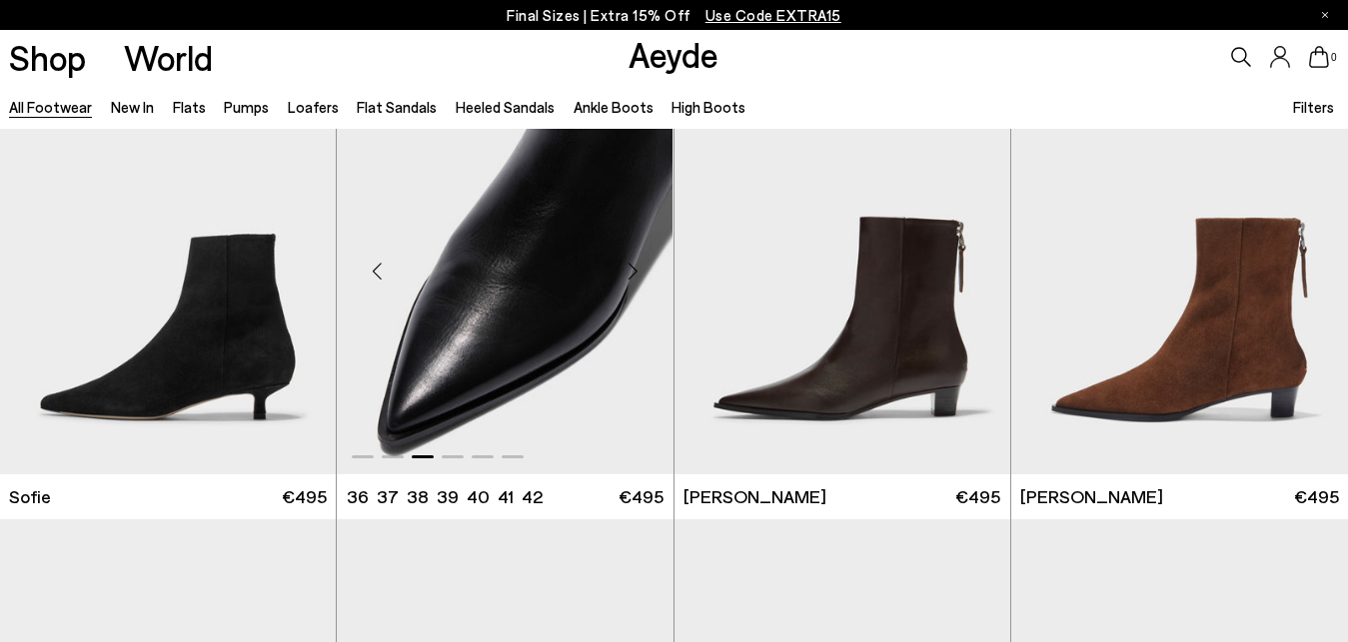
click at [635, 276] on div "Next slide" at bounding box center [633, 272] width 60 height 60
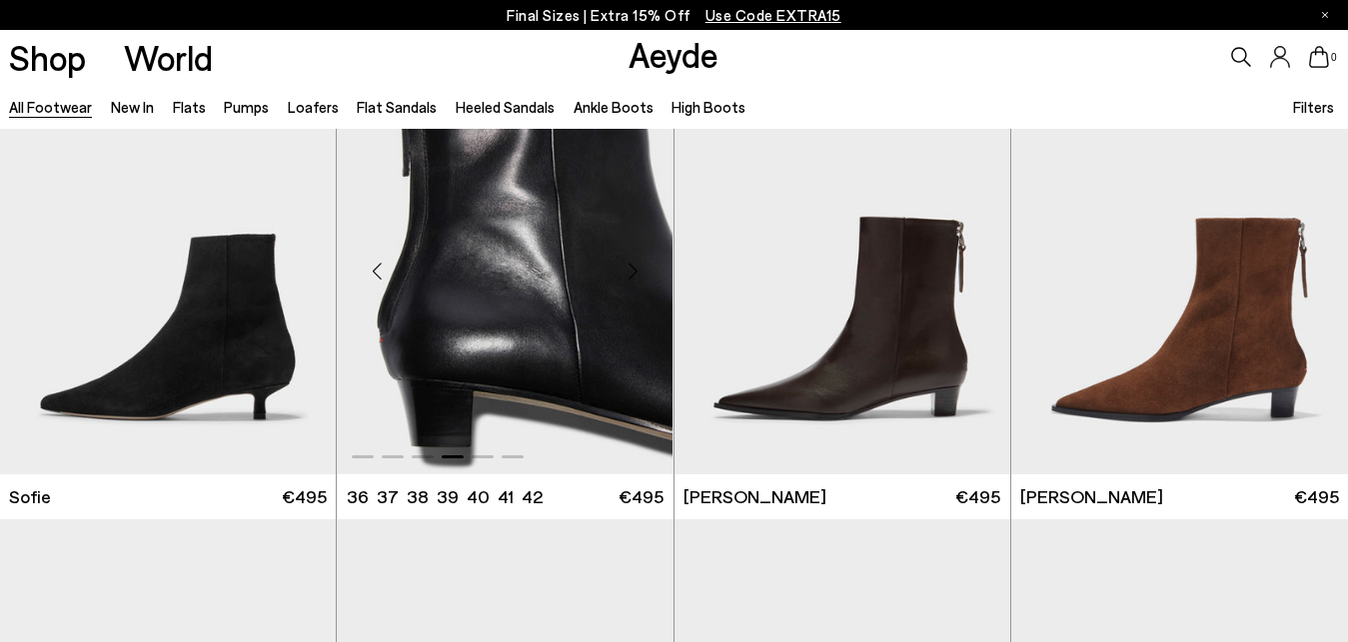
click at [635, 276] on div "Next slide" at bounding box center [633, 272] width 60 height 60
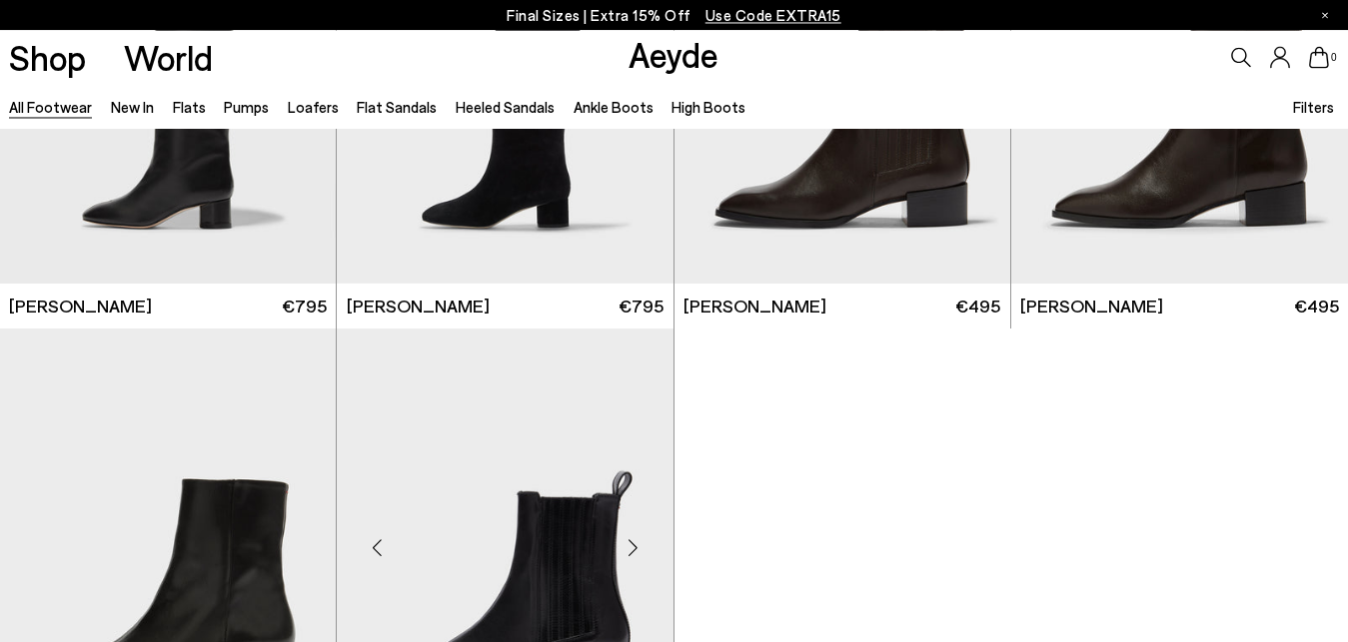
scroll to position [31864, 0]
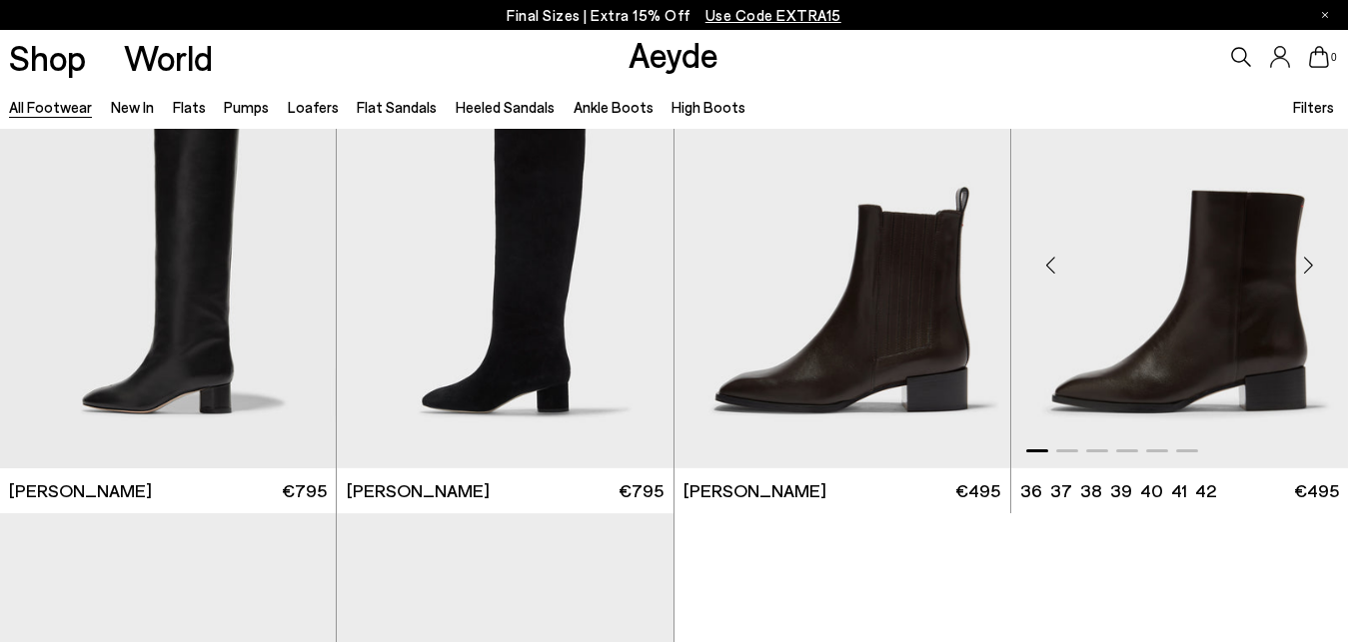
click at [1300, 261] on div "Next slide" at bounding box center [1308, 265] width 60 height 60
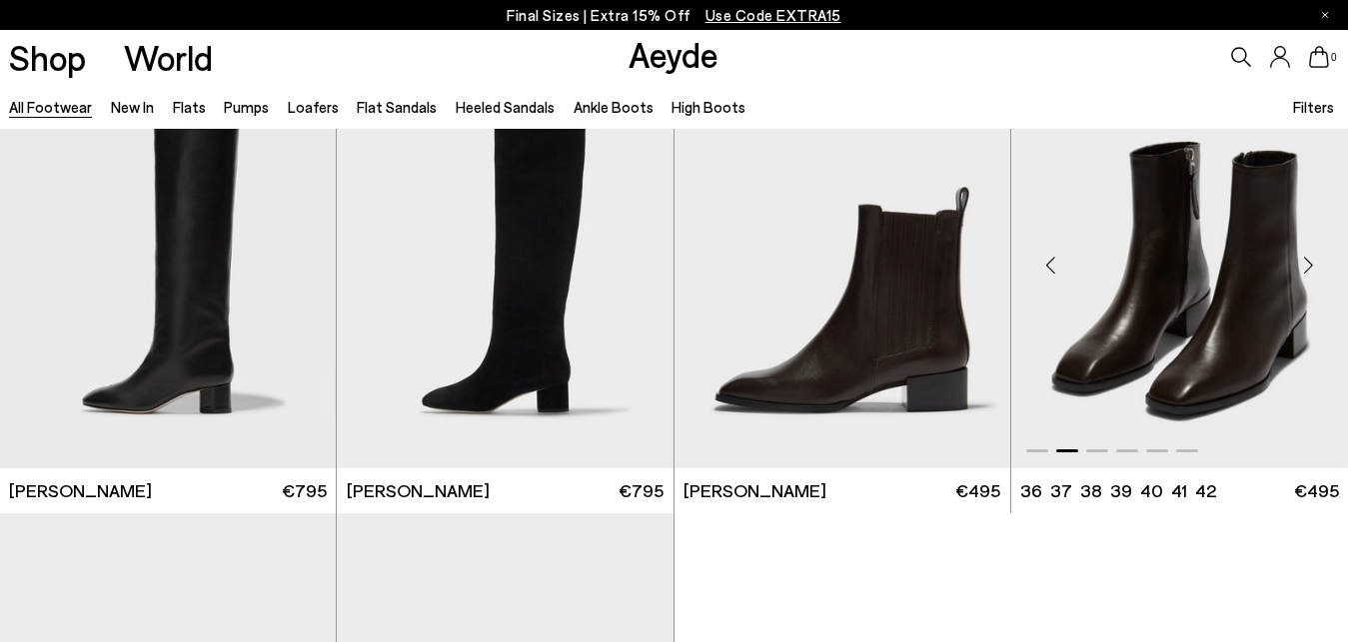
click at [1306, 260] on div "Next slide" at bounding box center [1308, 265] width 60 height 60
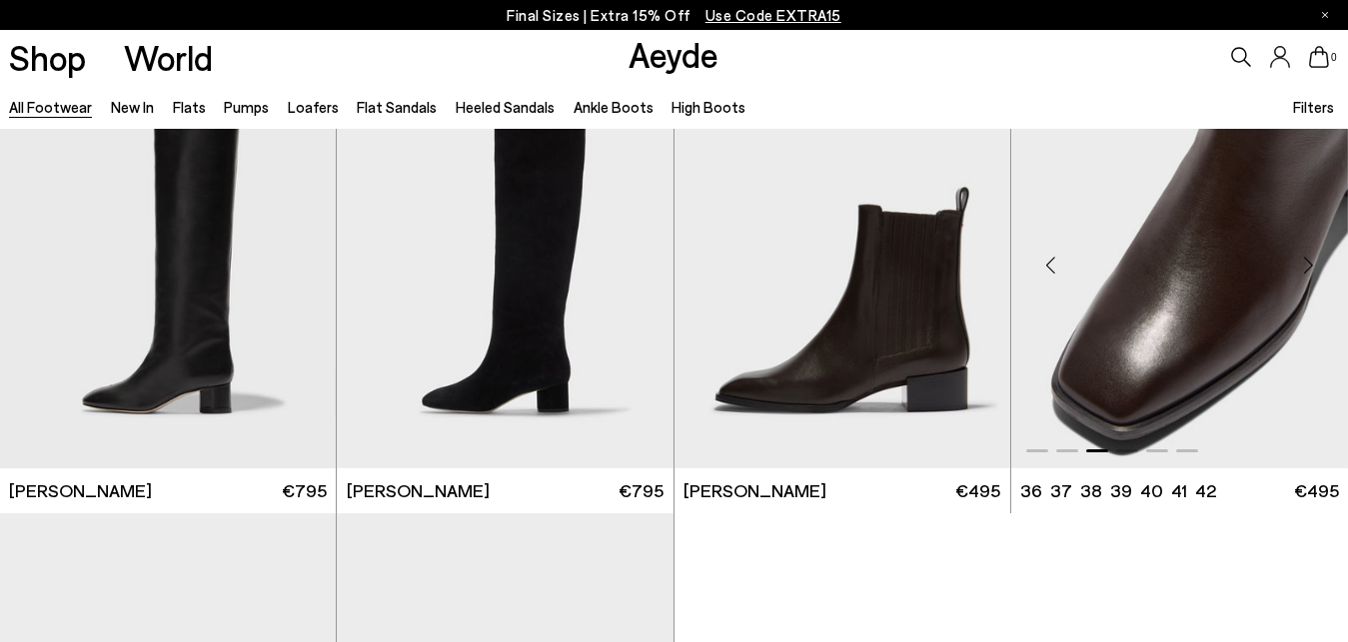
click at [1306, 259] on div "Next slide" at bounding box center [1308, 265] width 60 height 60
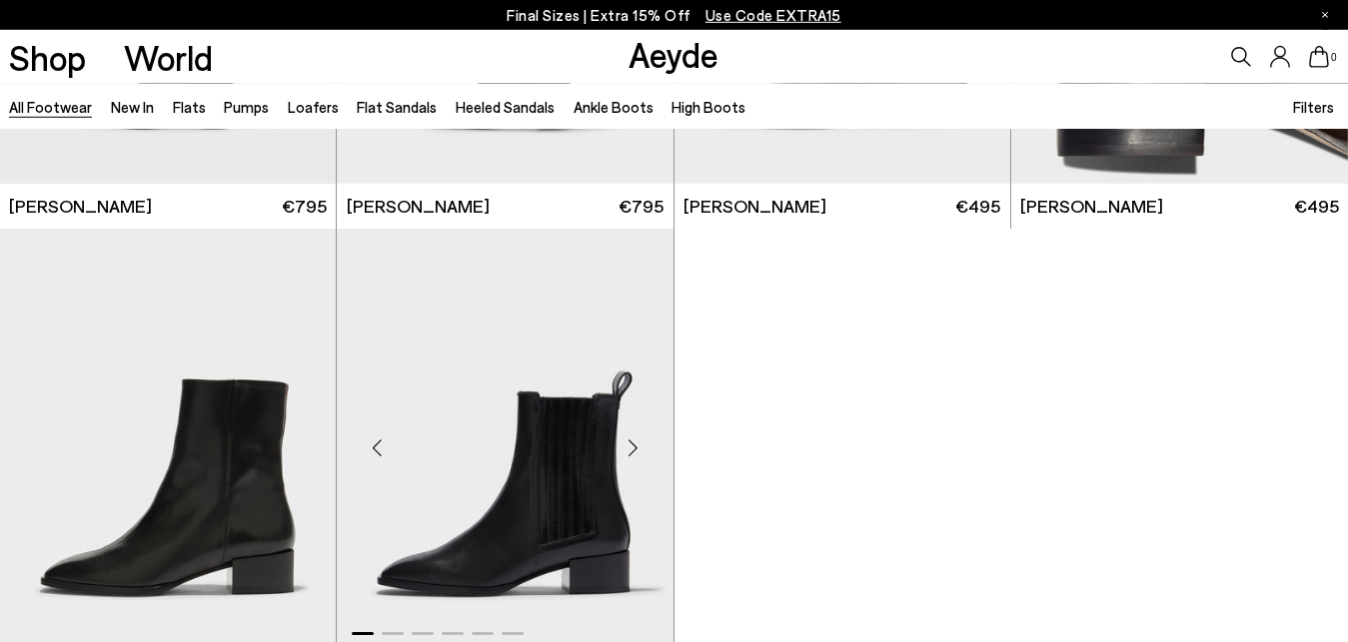
scroll to position [32271, 0]
